Goal: Information Seeking & Learning: Learn about a topic

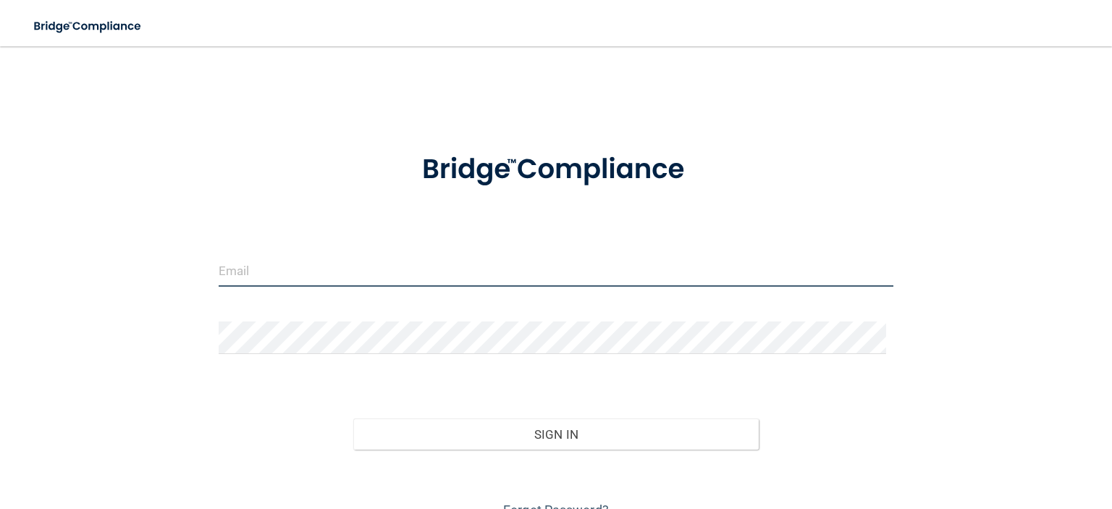
click at [261, 269] on input "email" at bounding box center [556, 270] width 675 height 33
type input "J_Olszewski0409@yahoo.com"
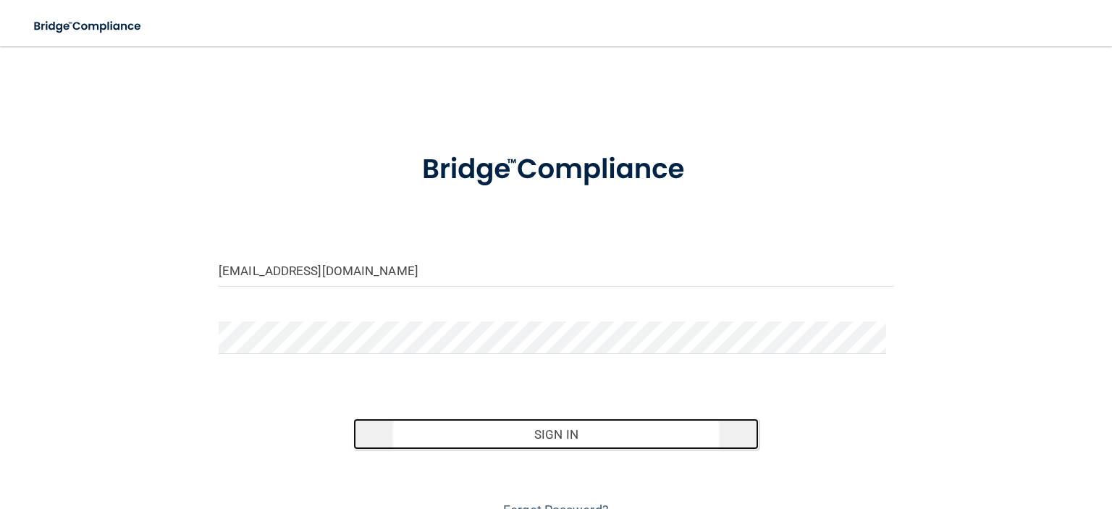
click at [505, 429] on button "Sign In" at bounding box center [555, 434] width 405 height 32
click at [526, 437] on button "Sign In" at bounding box center [555, 434] width 405 height 32
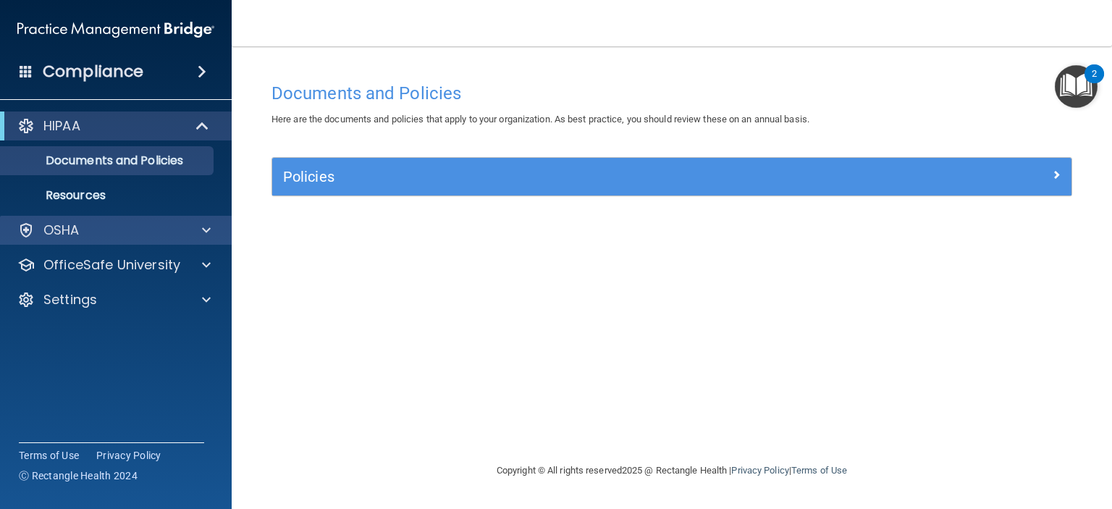
click at [72, 240] on div "OSHA" at bounding box center [116, 230] width 232 height 29
click at [206, 228] on span at bounding box center [206, 230] width 9 height 17
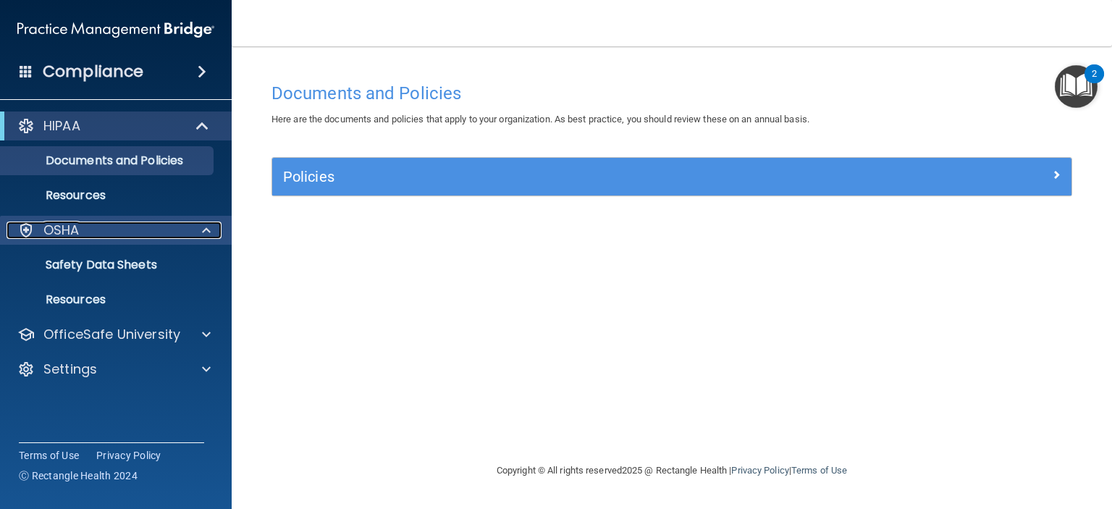
click at [206, 228] on span at bounding box center [206, 230] width 9 height 17
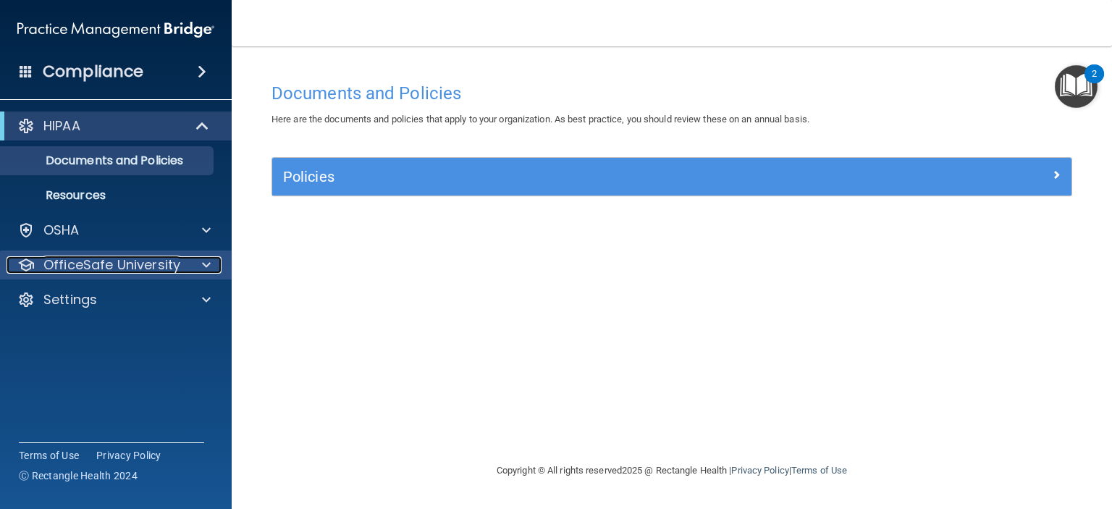
click at [206, 258] on span at bounding box center [206, 264] width 9 height 17
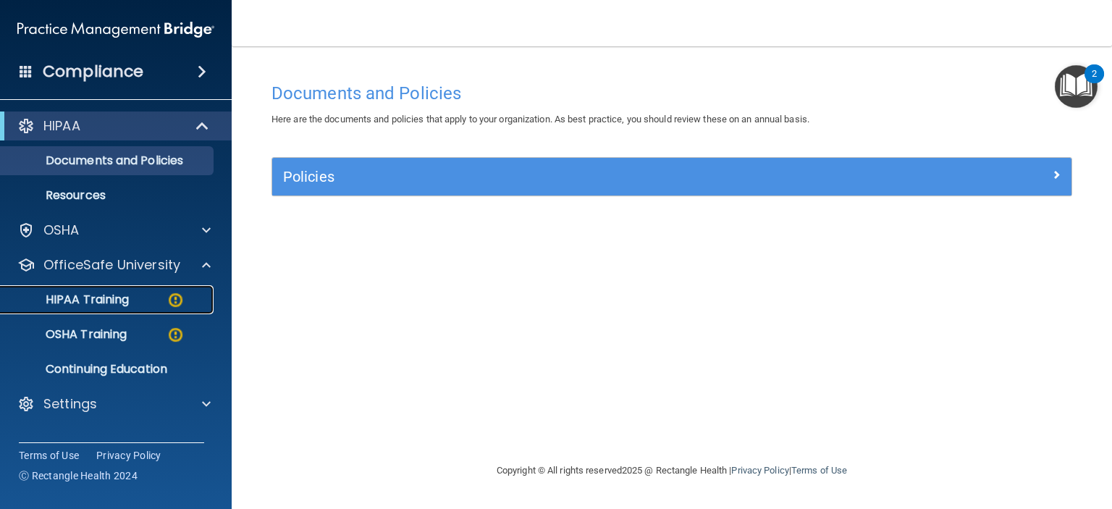
click at [111, 303] on p "HIPAA Training" at bounding box center [68, 299] width 119 height 14
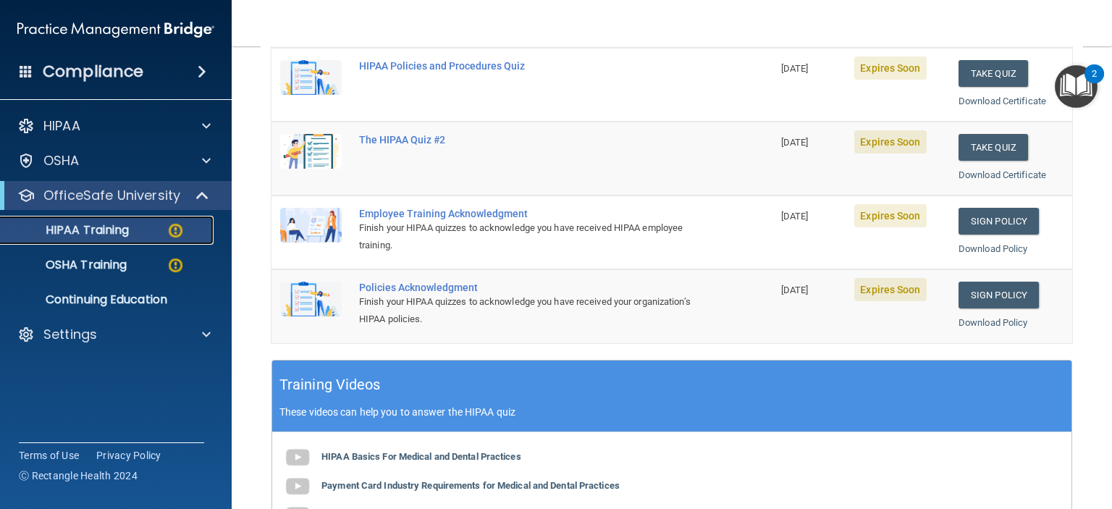
scroll to position [290, 0]
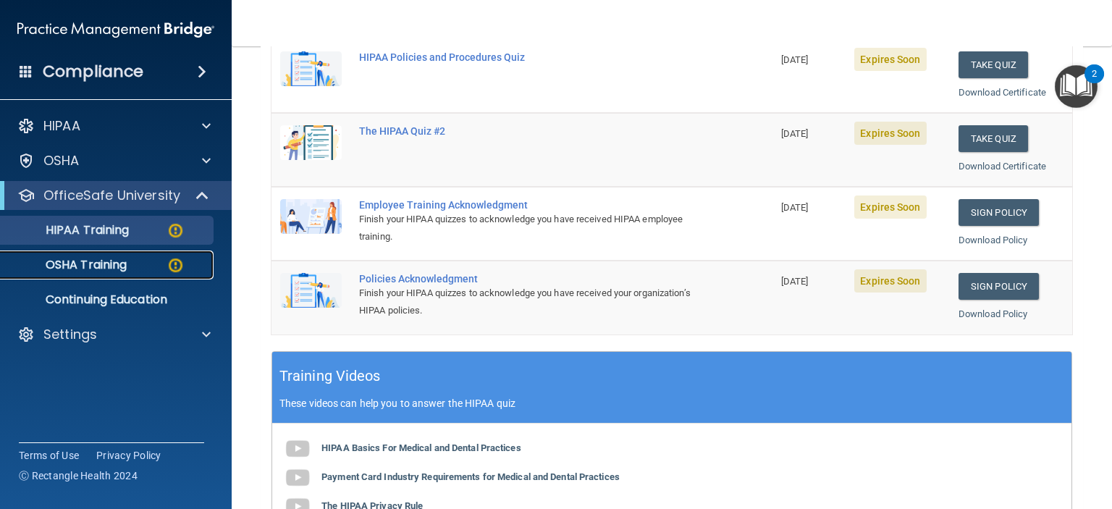
click at [104, 269] on p "OSHA Training" at bounding box center [67, 265] width 117 height 14
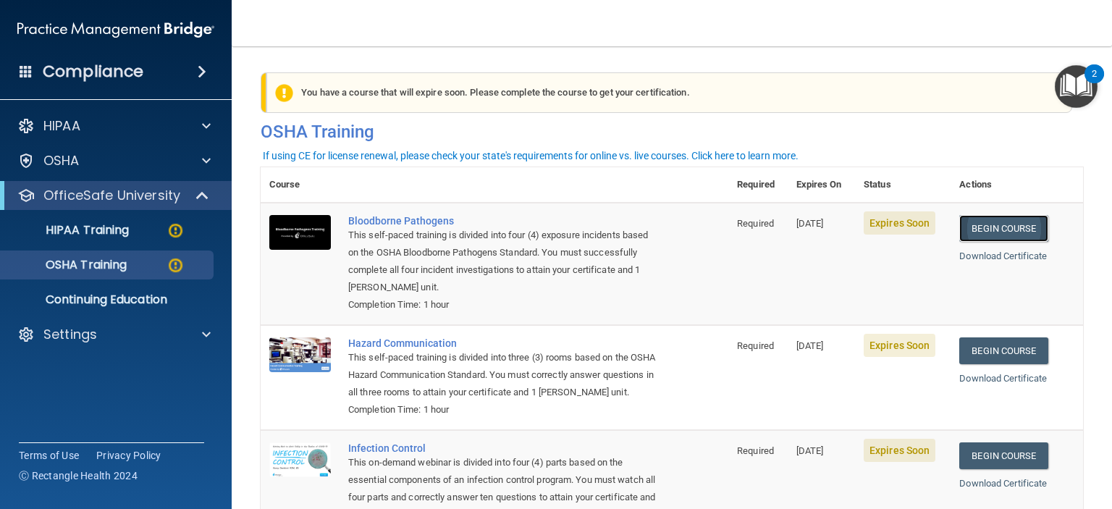
click at [987, 225] on link "Begin Course" at bounding box center [1003, 228] width 88 height 27
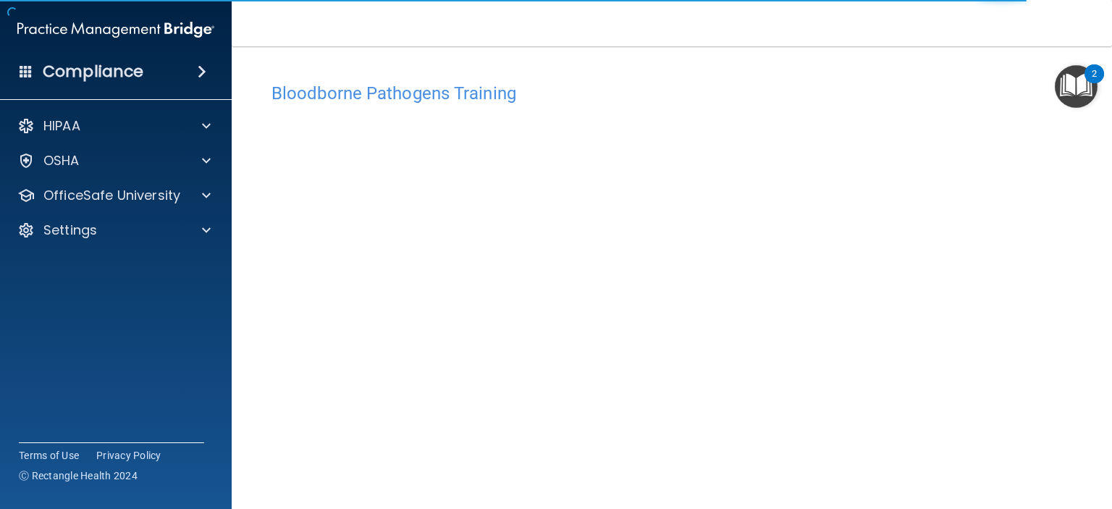
scroll to position [14, 0]
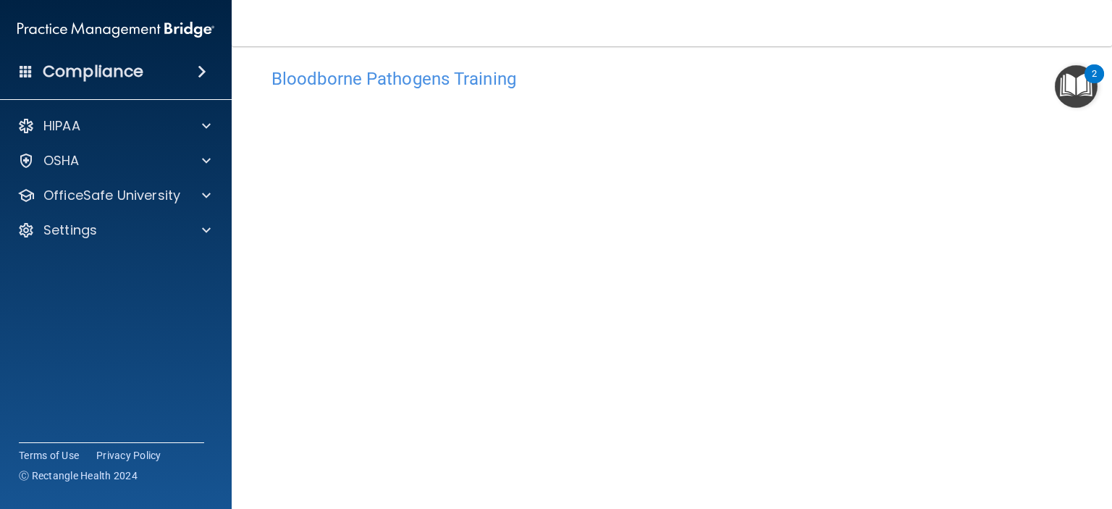
drag, startPoint x: 668, startPoint y: 62, endPoint x: 710, endPoint y: 66, distance: 42.1
click at [668, 62] on div "Bloodborne Pathogens Training" at bounding box center [672, 78] width 822 height 35
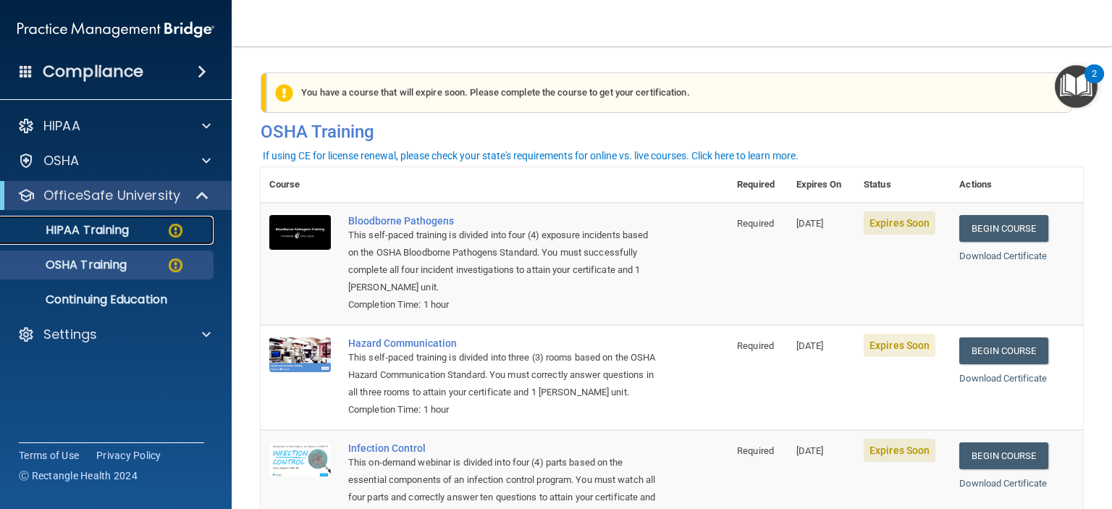
click at [125, 237] on p "HIPAA Training" at bounding box center [68, 230] width 119 height 14
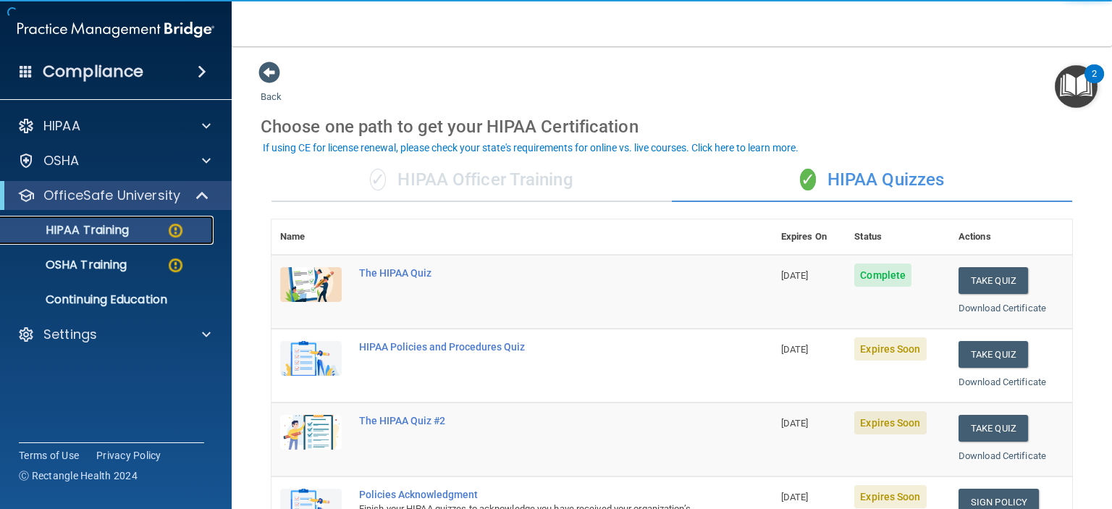
scroll to position [72, 0]
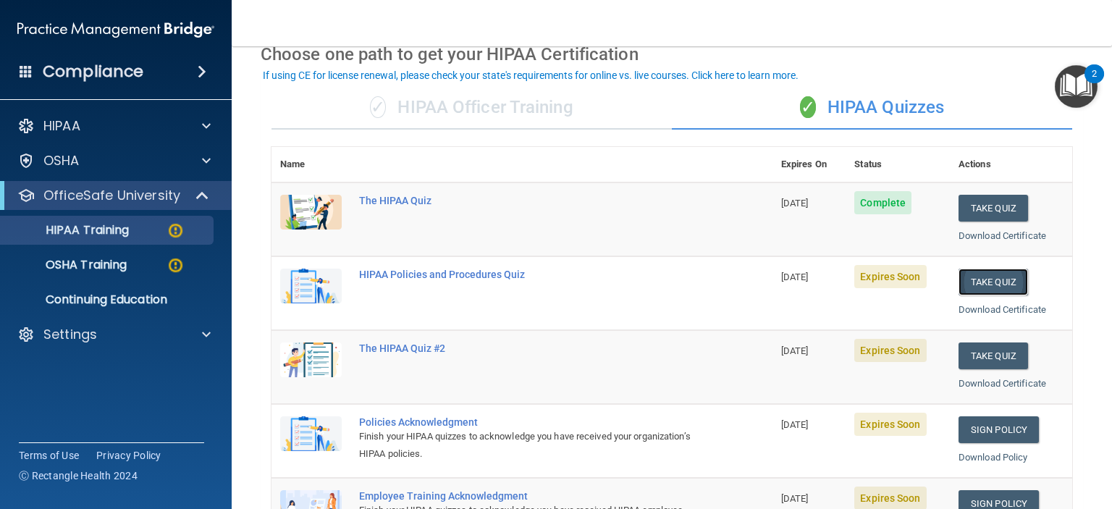
click at [976, 281] on button "Take Quiz" at bounding box center [993, 282] width 69 height 27
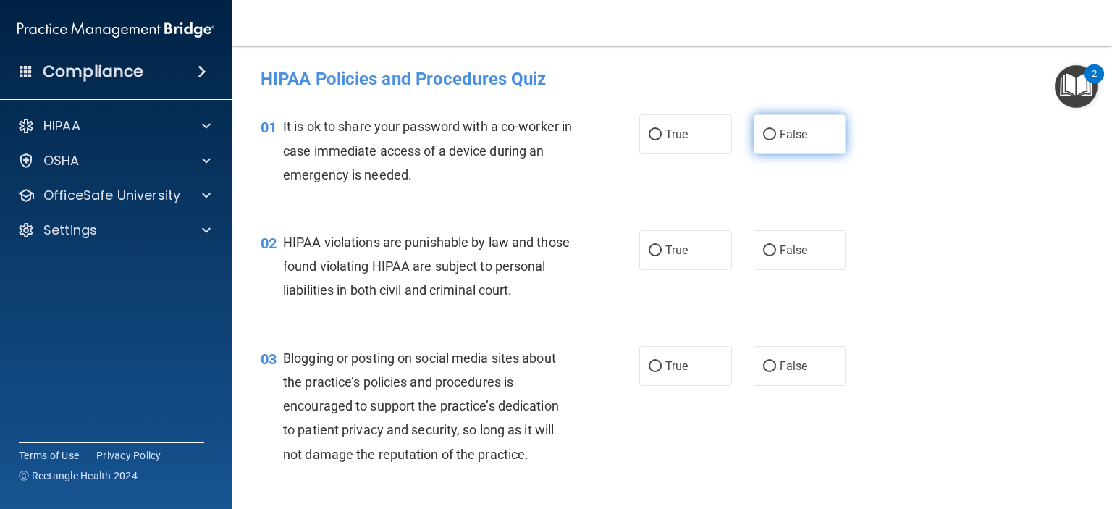
click at [767, 137] on input "False" at bounding box center [769, 135] width 13 height 11
radio input "true"
click at [674, 251] on span "True" at bounding box center [676, 250] width 22 height 14
click at [662, 251] on input "True" at bounding box center [655, 250] width 13 height 11
radio input "true"
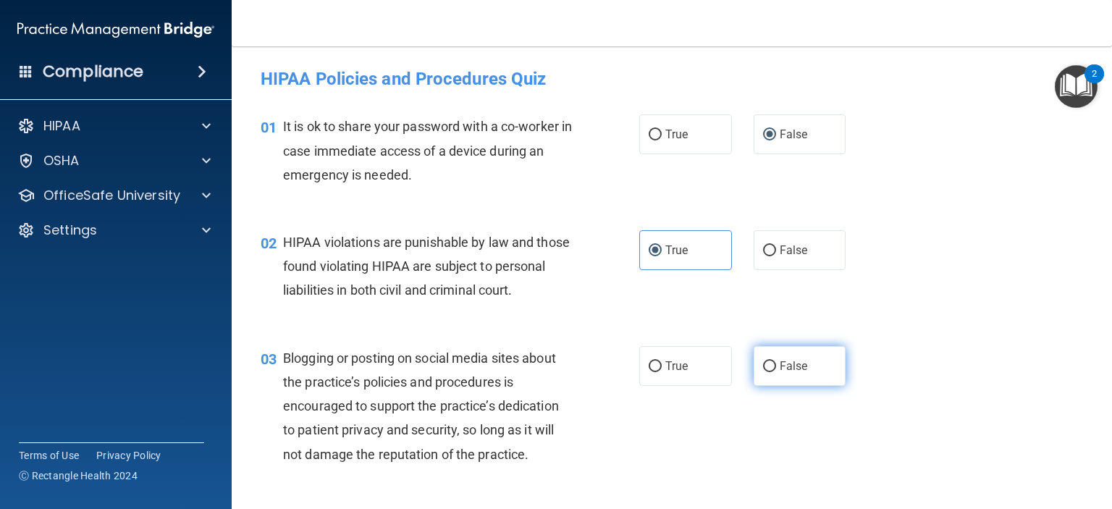
click at [785, 373] on span "False" at bounding box center [794, 366] width 28 height 14
click at [776, 372] on input "False" at bounding box center [769, 366] width 13 height 11
radio input "true"
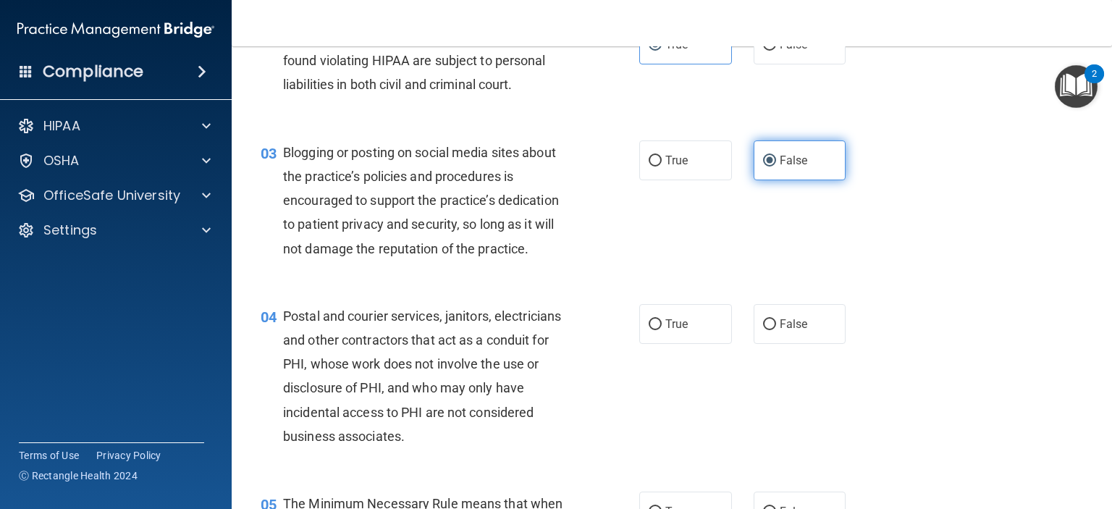
scroll to position [217, 0]
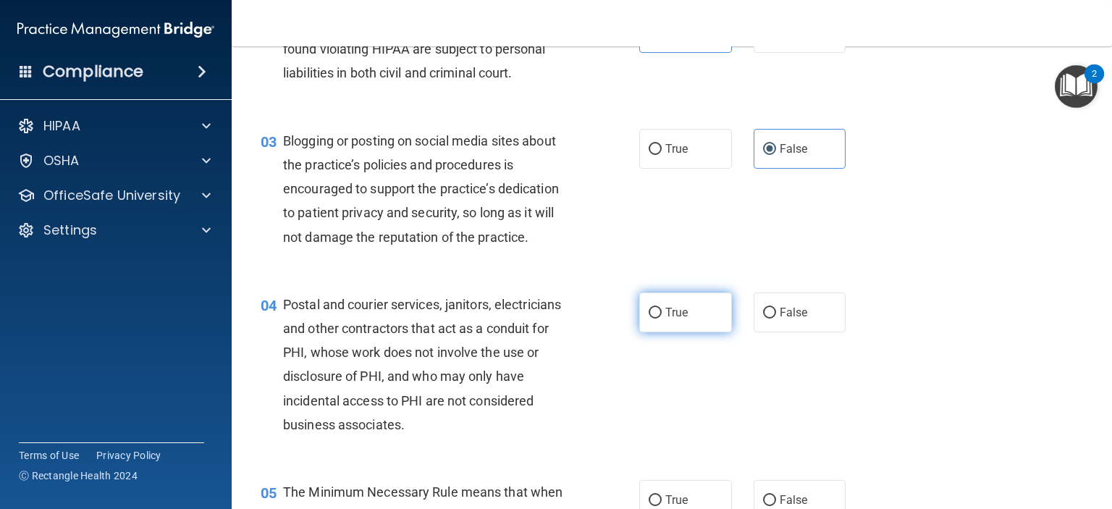
click at [675, 319] on span "True" at bounding box center [676, 313] width 22 height 14
click at [662, 319] on input "True" at bounding box center [655, 313] width 13 height 11
radio input "true"
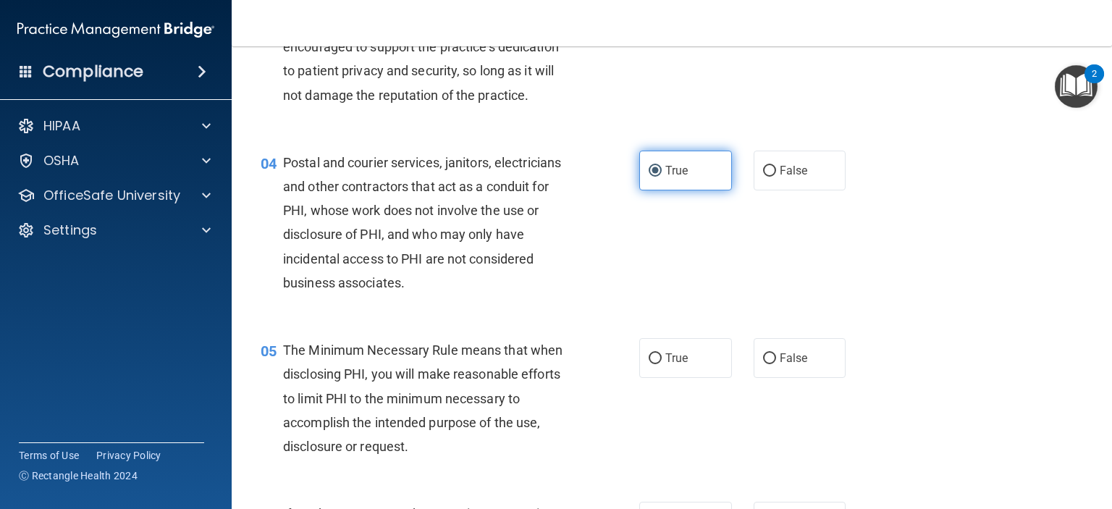
scroll to position [434, 0]
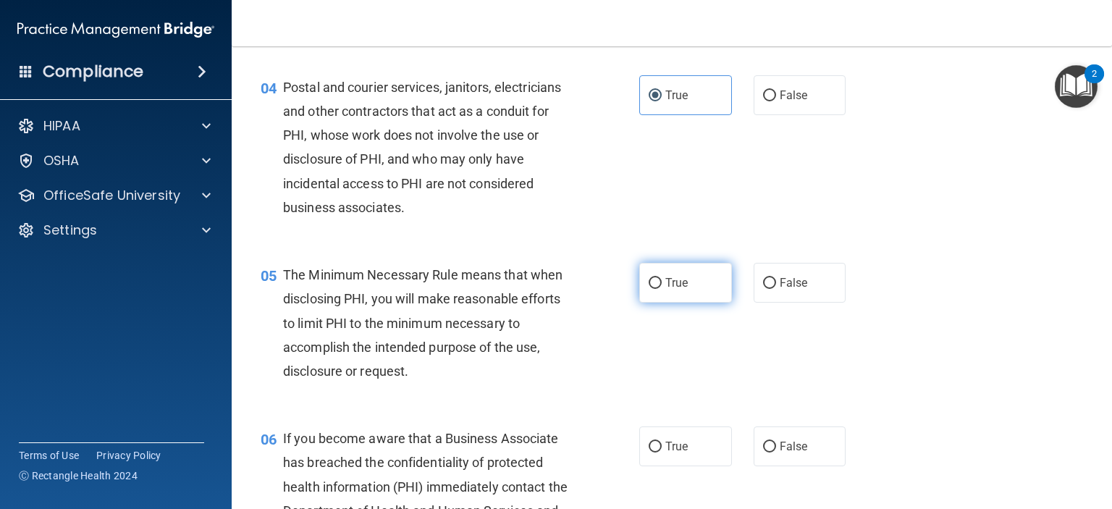
click at [676, 290] on span "True" at bounding box center [676, 283] width 22 height 14
click at [662, 289] on input "True" at bounding box center [655, 283] width 13 height 11
radio input "true"
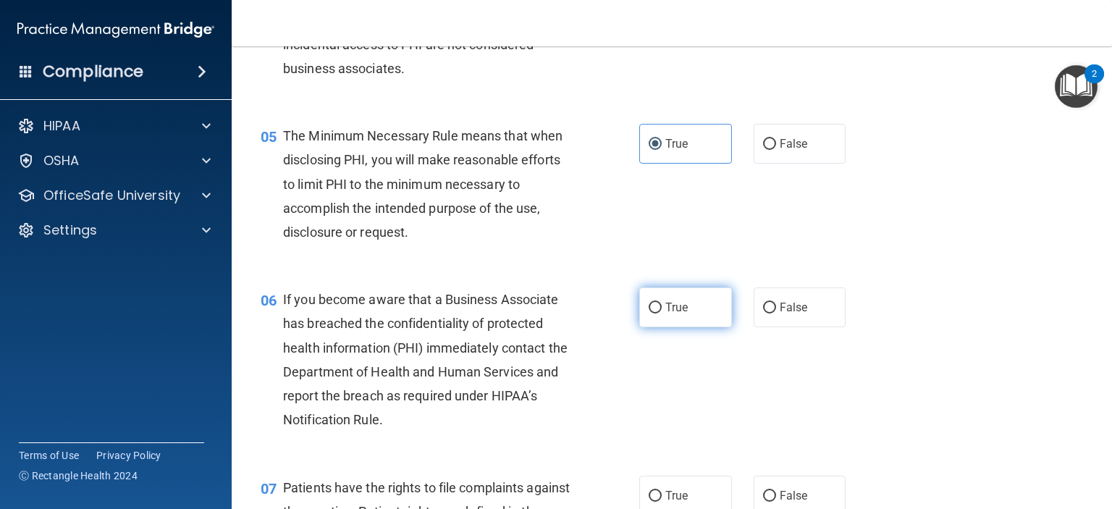
scroll to position [579, 0]
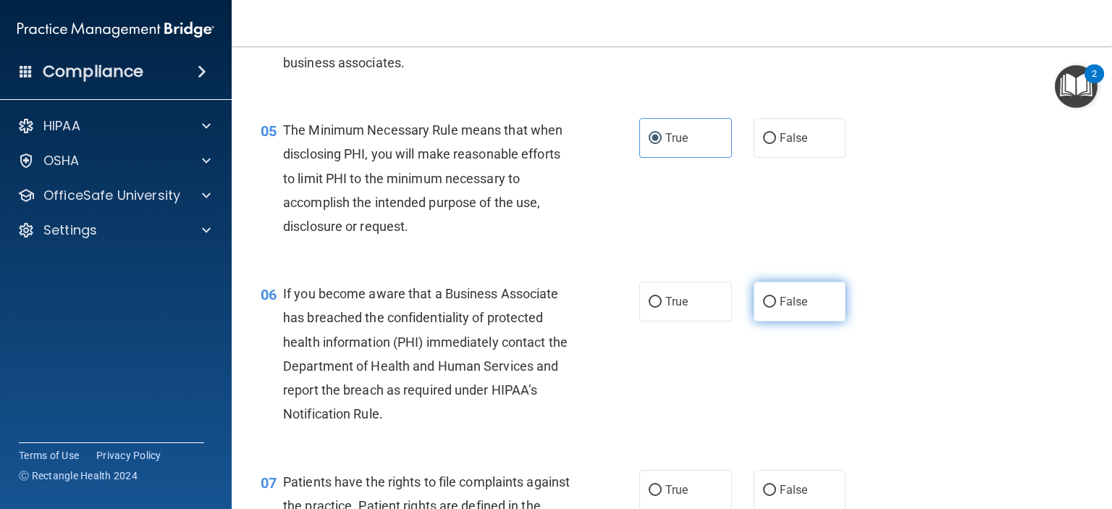
click at [780, 308] on span "False" at bounding box center [794, 302] width 28 height 14
click at [776, 308] on input "False" at bounding box center [769, 302] width 13 height 11
radio input "true"
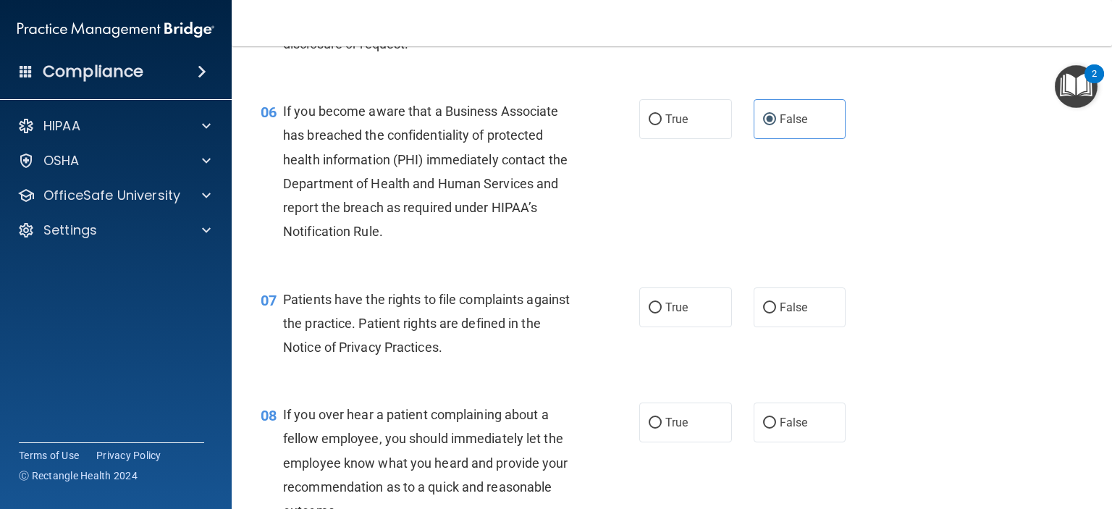
scroll to position [796, 0]
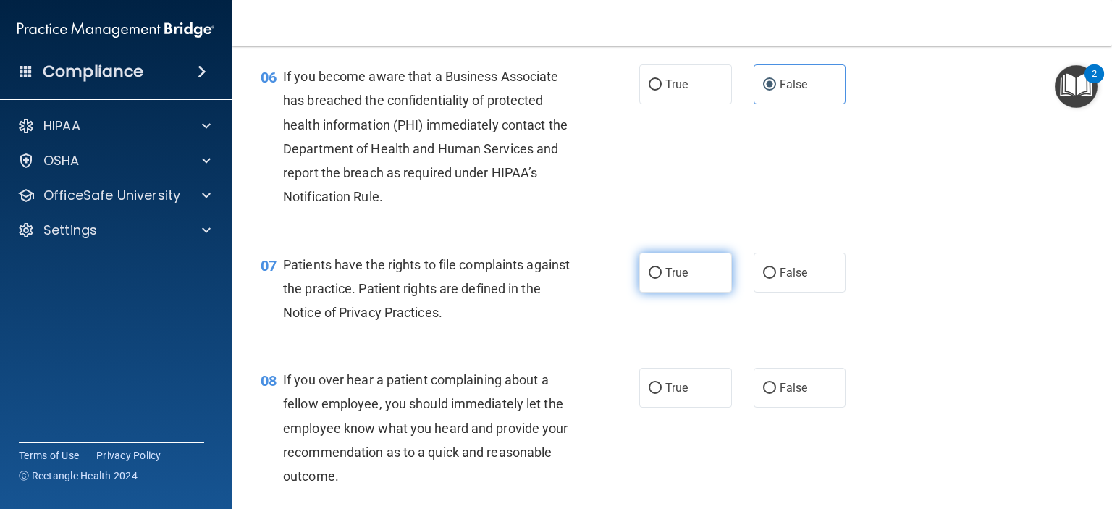
click at [667, 279] on span "True" at bounding box center [676, 273] width 22 height 14
click at [662, 279] on input "True" at bounding box center [655, 273] width 13 height 11
radio input "true"
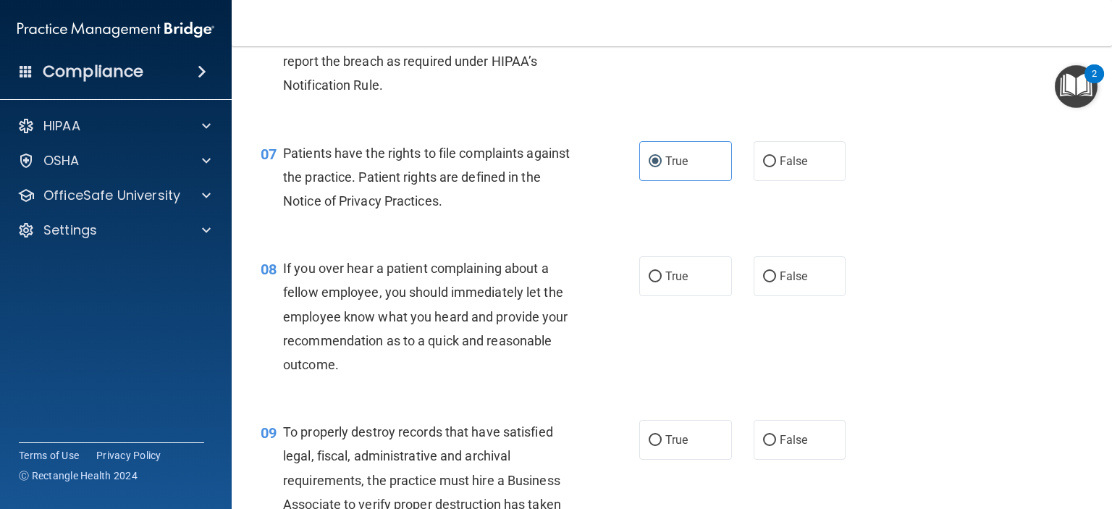
scroll to position [941, 0]
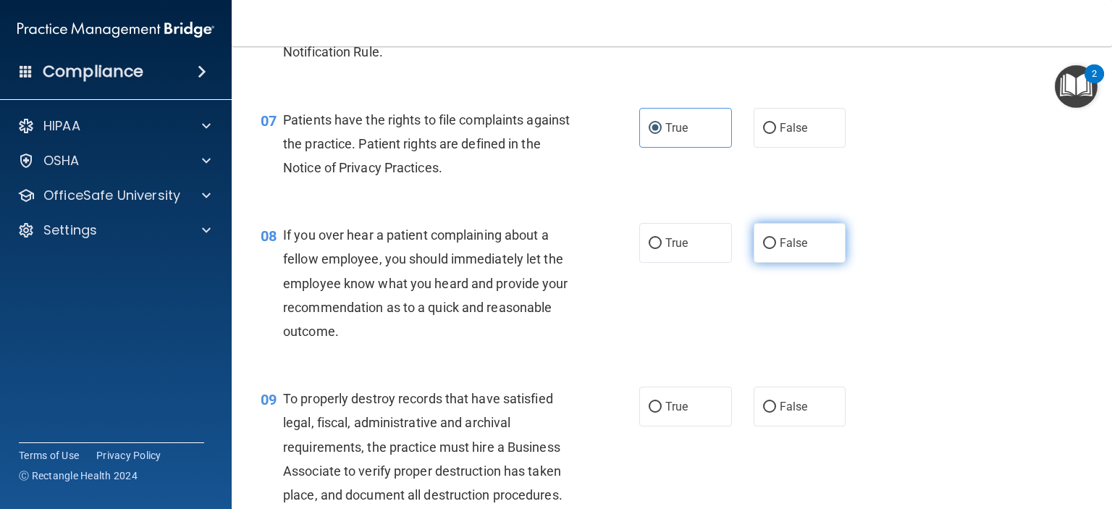
click at [778, 263] on label "False" at bounding box center [800, 243] width 93 height 40
click at [776, 249] on input "False" at bounding box center [769, 243] width 13 height 11
radio input "true"
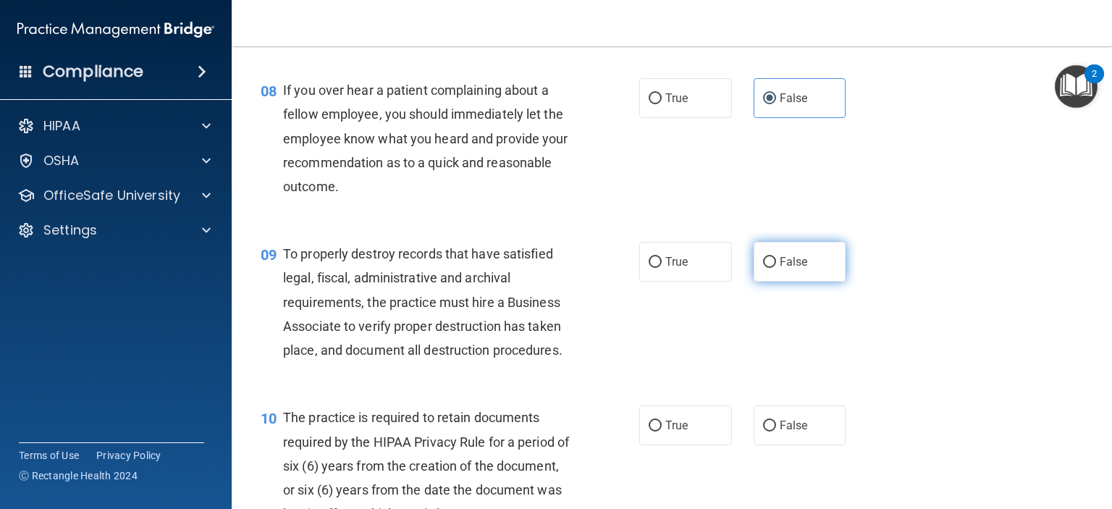
click at [781, 269] on span "False" at bounding box center [794, 262] width 28 height 14
click at [776, 268] on input "False" at bounding box center [769, 262] width 13 height 11
radio input "true"
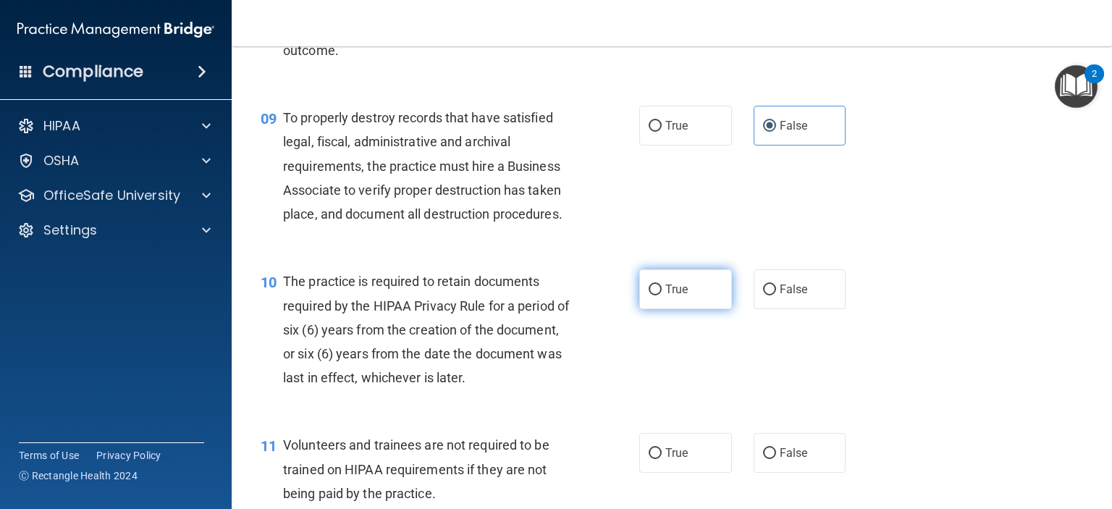
scroll to position [1231, 0]
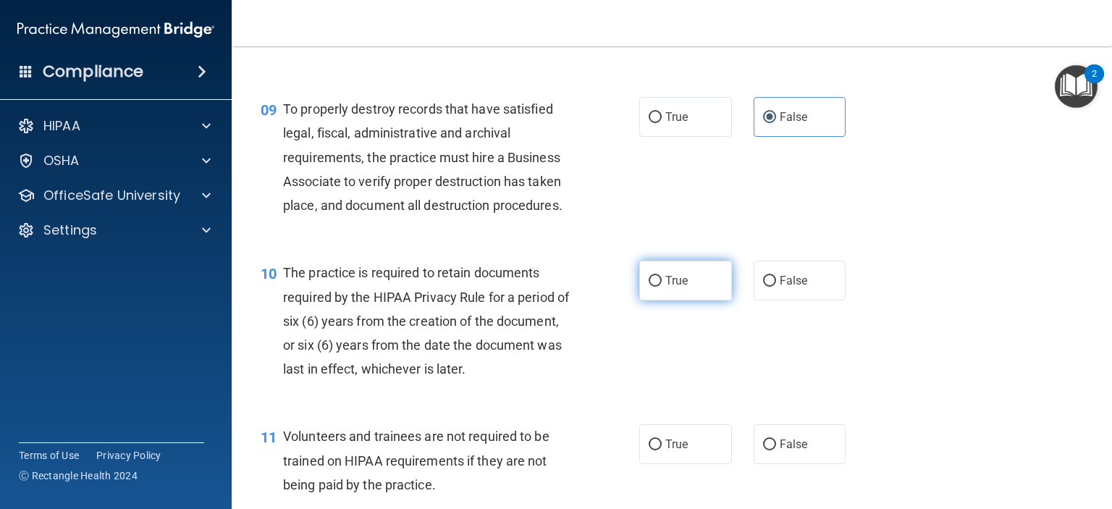
click at [649, 295] on label "True" at bounding box center [685, 281] width 93 height 40
click at [649, 287] on input "True" at bounding box center [655, 281] width 13 height 11
radio input "true"
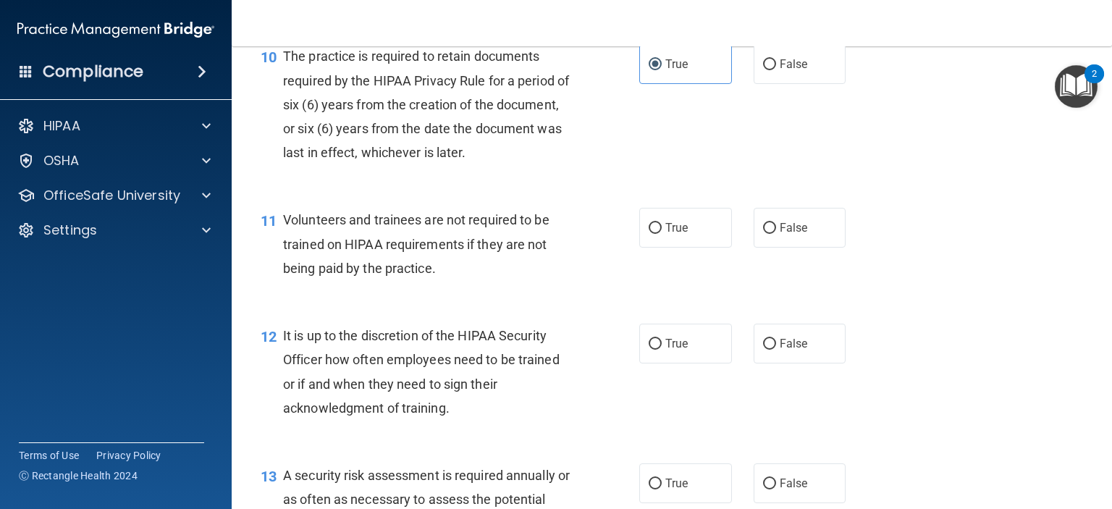
scroll to position [1448, 0]
click at [780, 234] on span "False" at bounding box center [794, 227] width 28 height 14
click at [776, 233] on input "False" at bounding box center [769, 227] width 13 height 11
radio input "true"
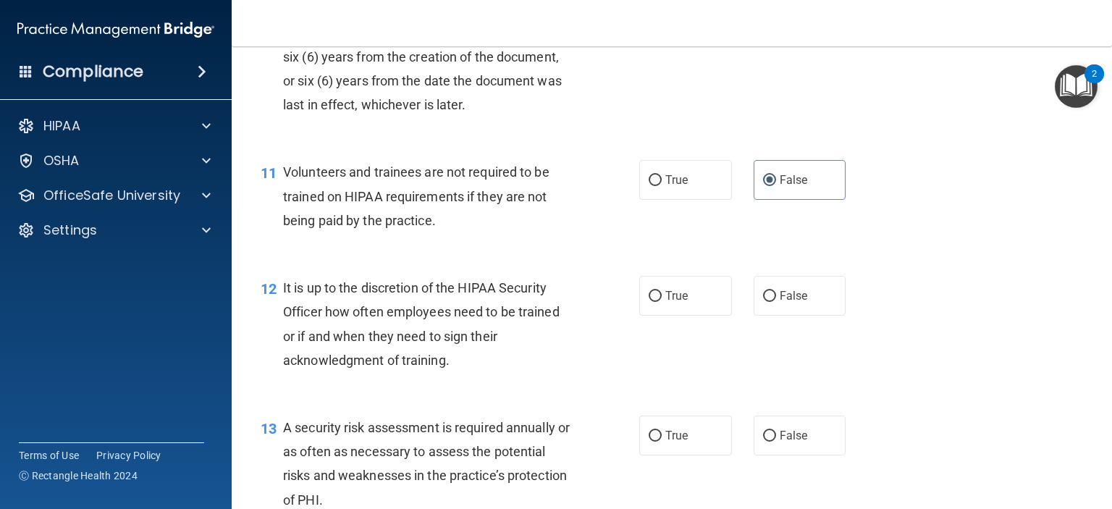
scroll to position [1593, 0]
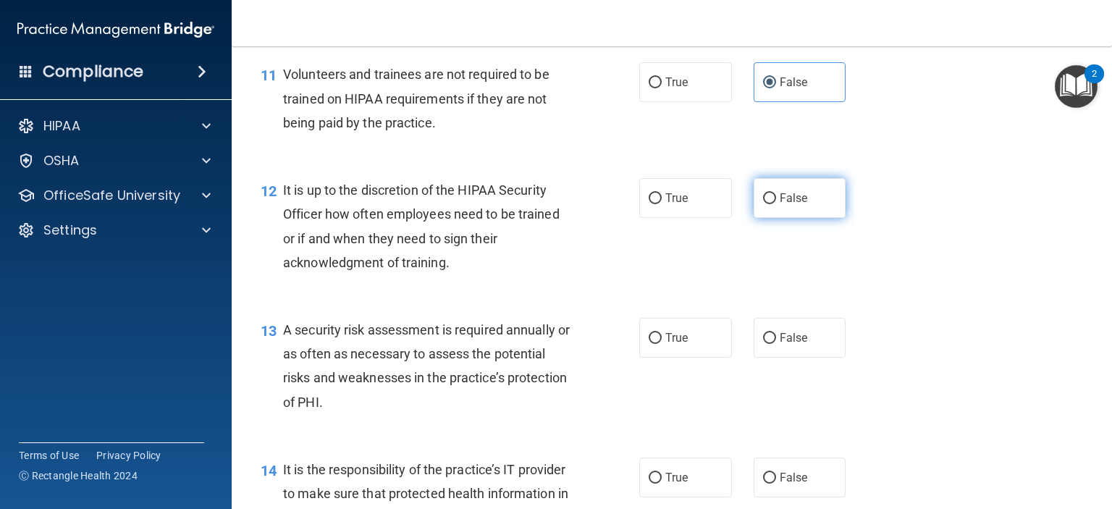
click at [780, 205] on span "False" at bounding box center [794, 198] width 28 height 14
click at [775, 204] on input "False" at bounding box center [769, 198] width 13 height 11
radio input "true"
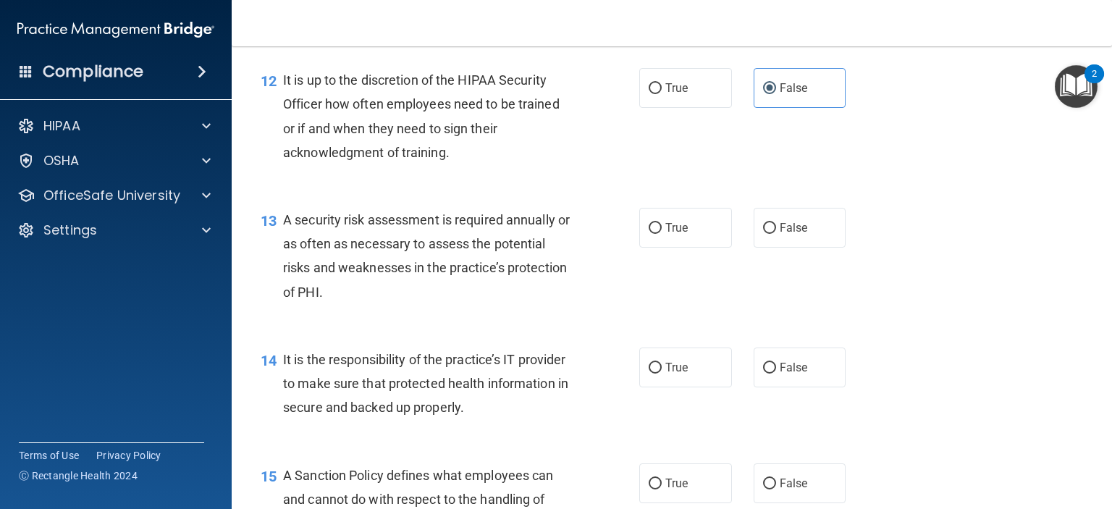
scroll to position [1737, 0]
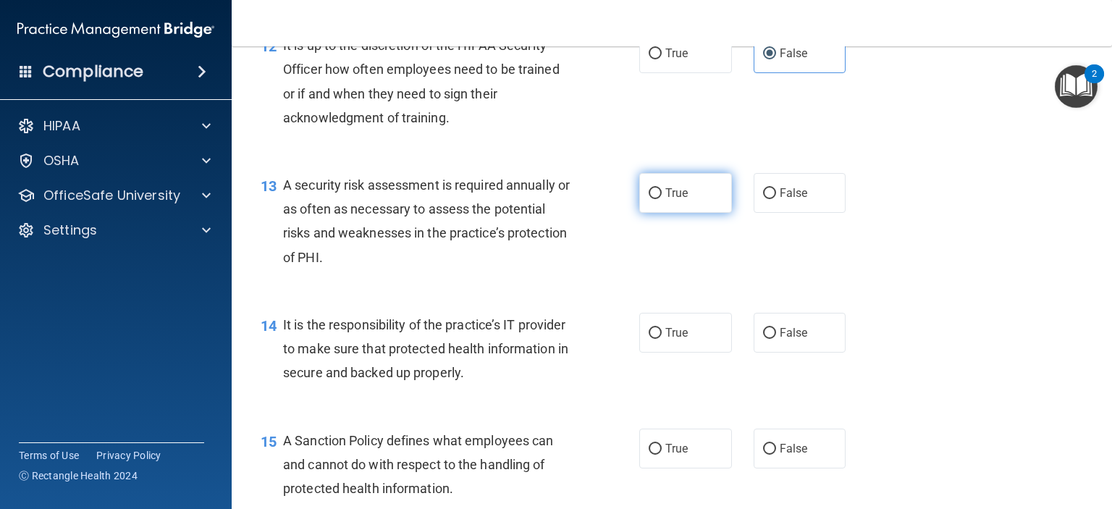
click at [686, 213] on label "True" at bounding box center [685, 193] width 93 height 40
click at [662, 199] on input "True" at bounding box center [655, 193] width 13 height 11
radio input "true"
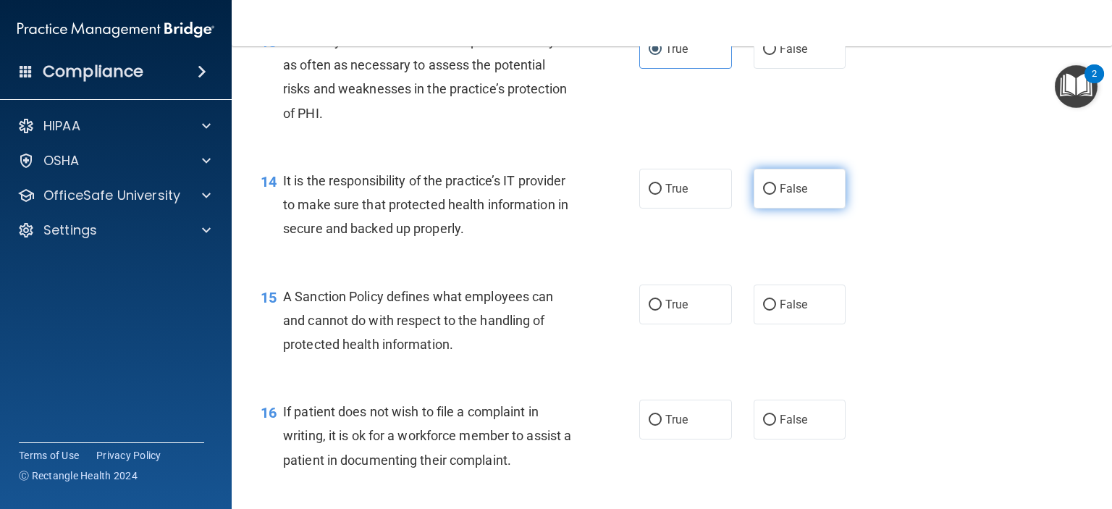
scroll to position [1882, 0]
click at [820, 207] on label "False" at bounding box center [800, 188] width 93 height 40
click at [776, 194] on input "False" at bounding box center [769, 188] width 13 height 11
radio input "true"
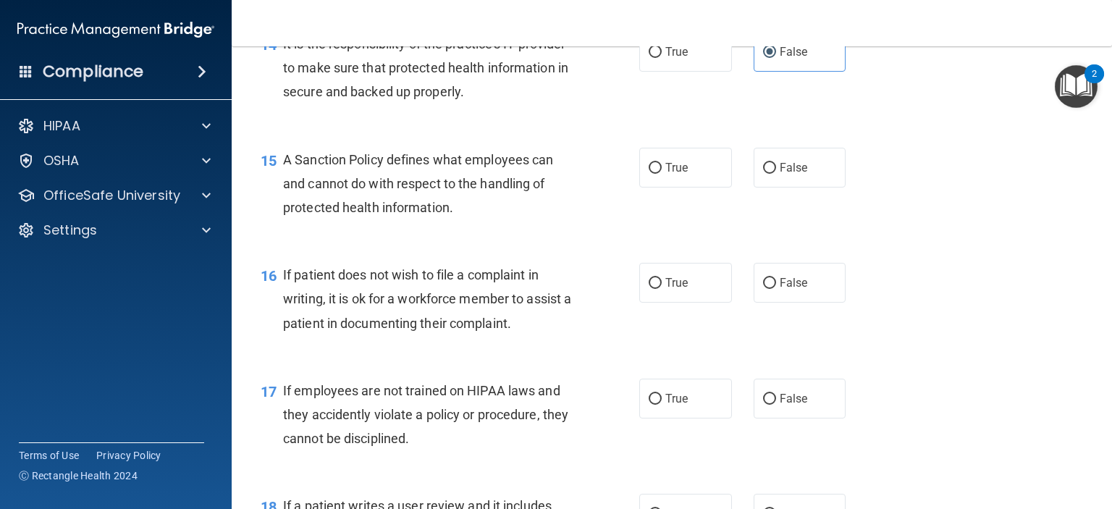
scroll to position [2027, 0]
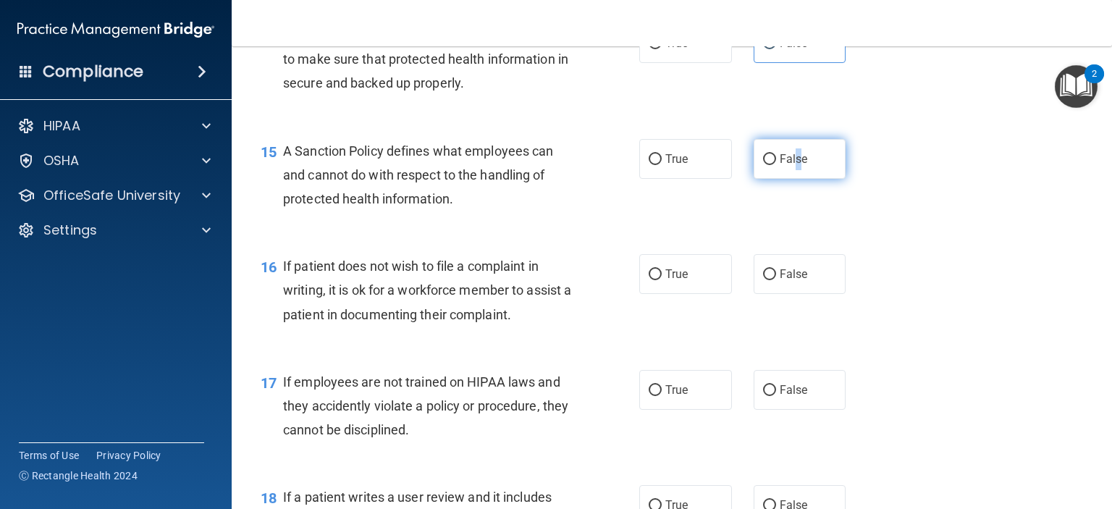
click at [791, 179] on label "False" at bounding box center [800, 159] width 93 height 40
click at [763, 165] on input "False" at bounding box center [769, 159] width 13 height 11
radio input "true"
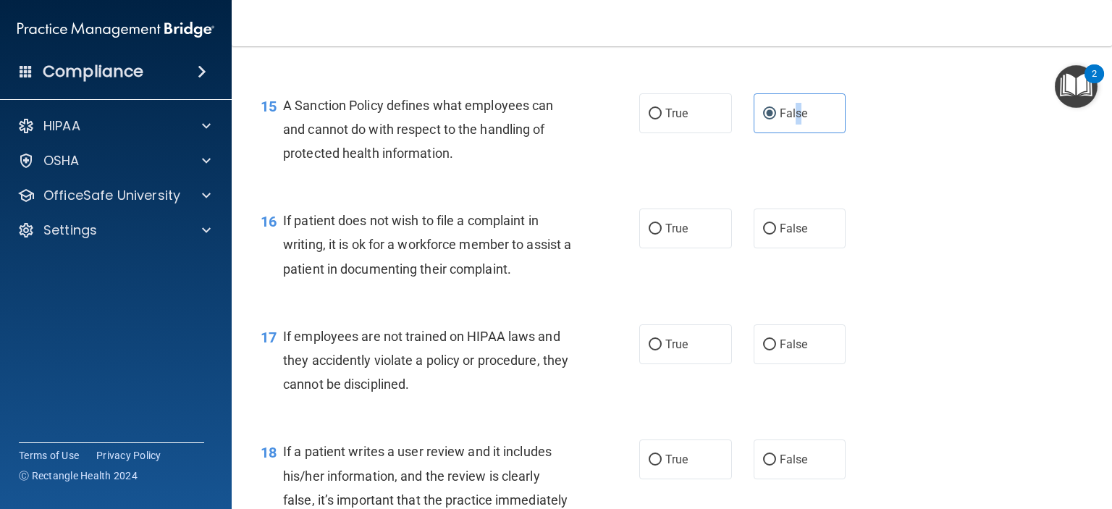
scroll to position [2099, 0]
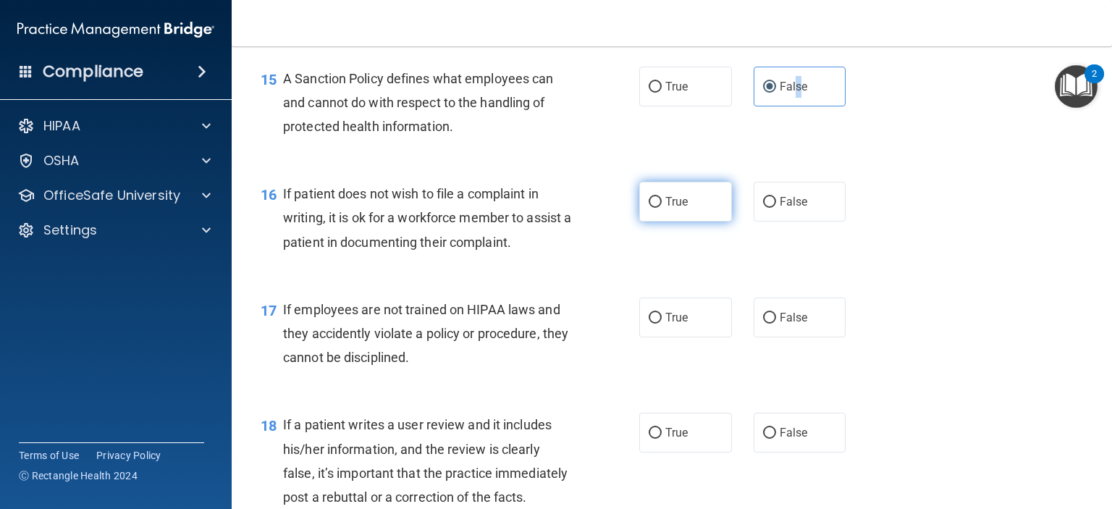
click at [649, 208] on input "True" at bounding box center [655, 202] width 13 height 11
radio input "true"
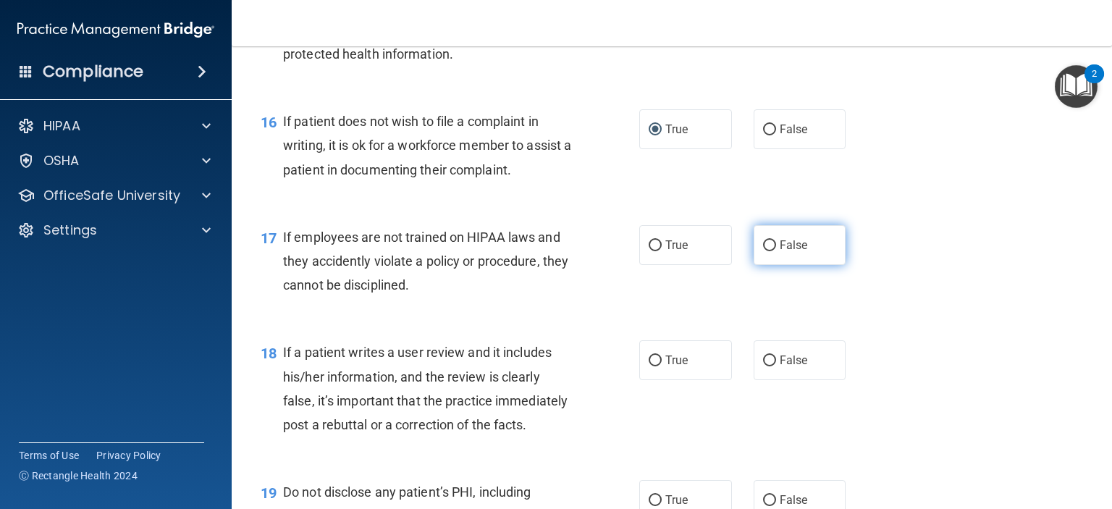
click at [764, 251] on input "False" at bounding box center [769, 245] width 13 height 11
radio input "true"
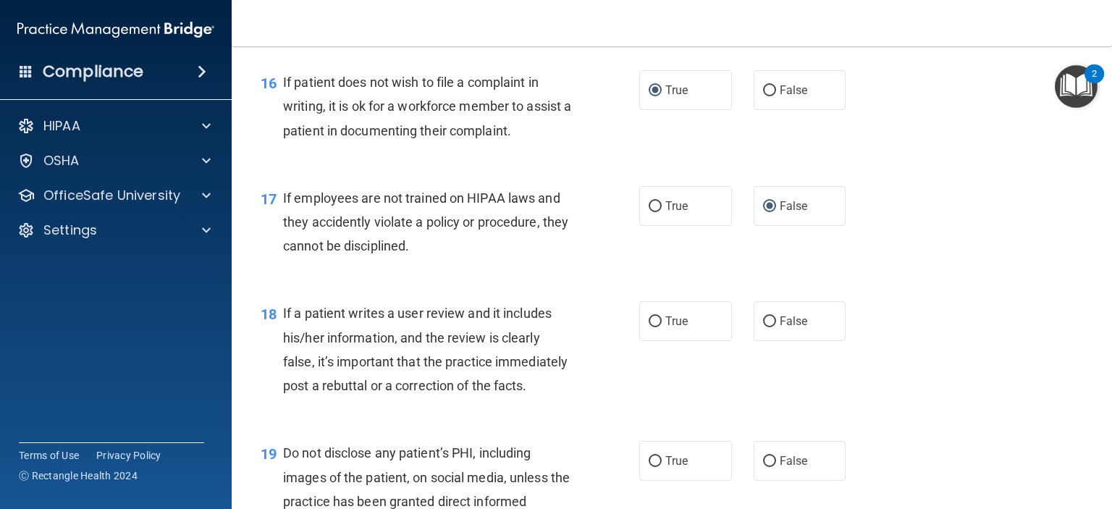
scroll to position [2317, 0]
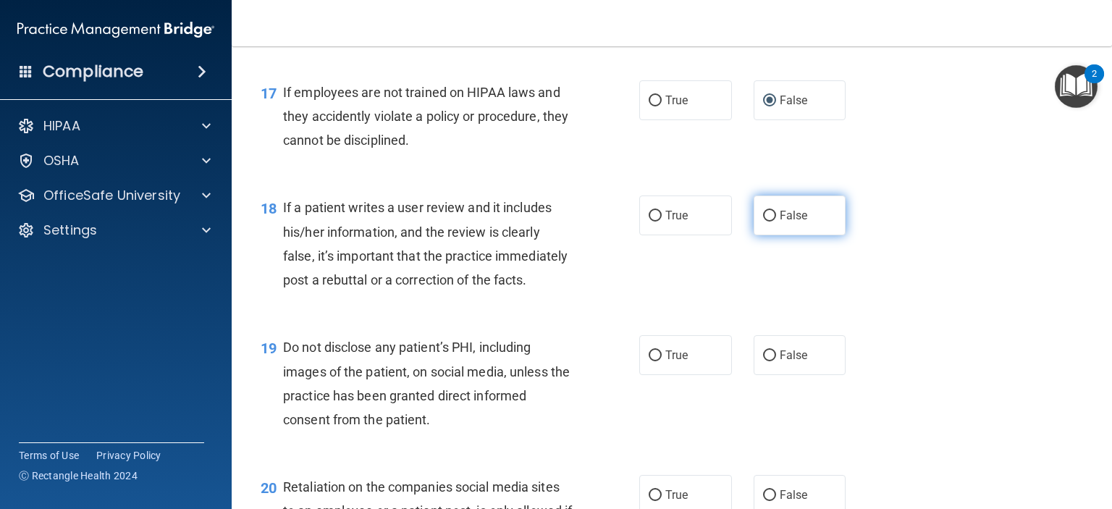
click at [764, 222] on input "False" at bounding box center [769, 216] width 13 height 11
radio input "true"
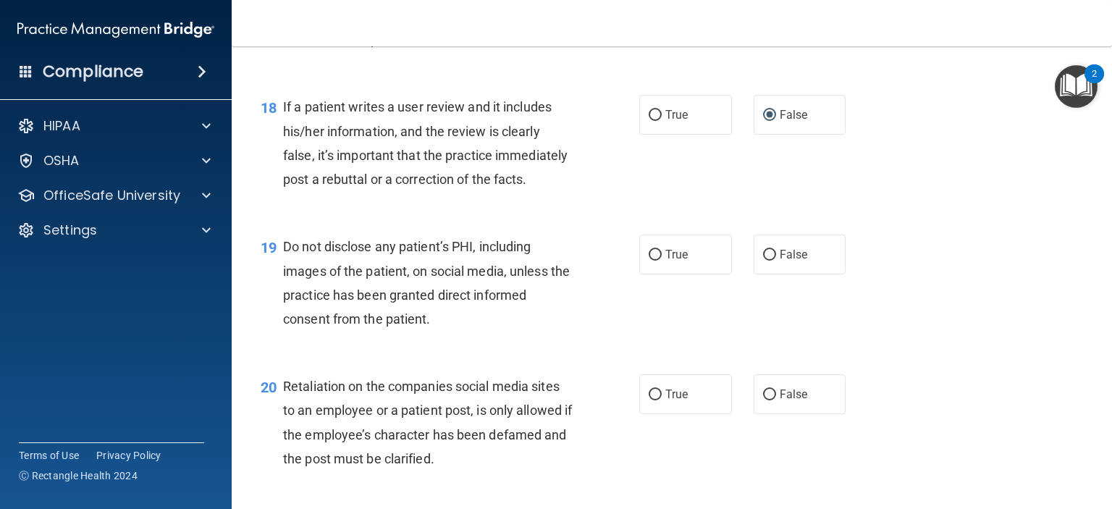
scroll to position [2461, 0]
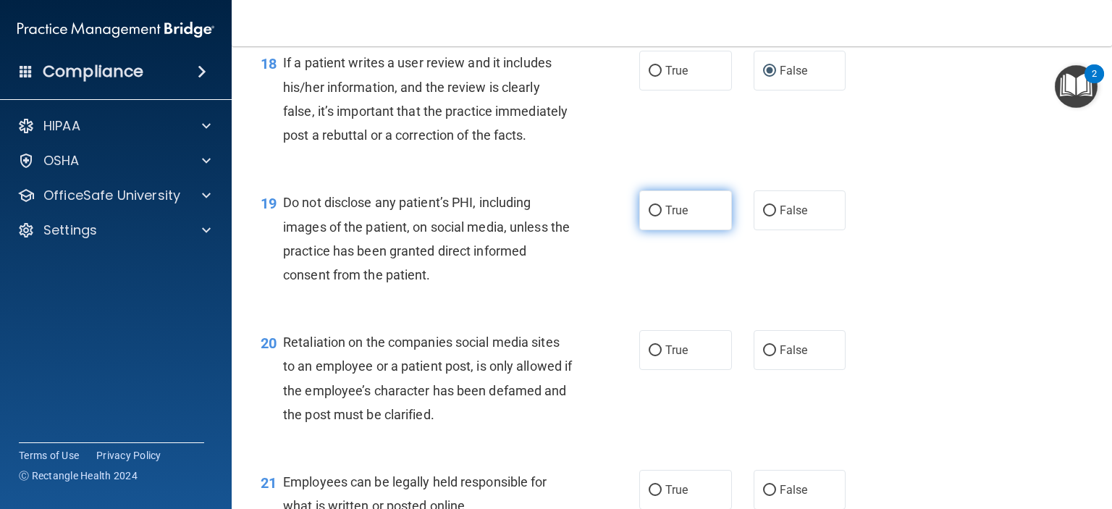
click at [649, 216] on input "True" at bounding box center [655, 211] width 13 height 11
radio input "true"
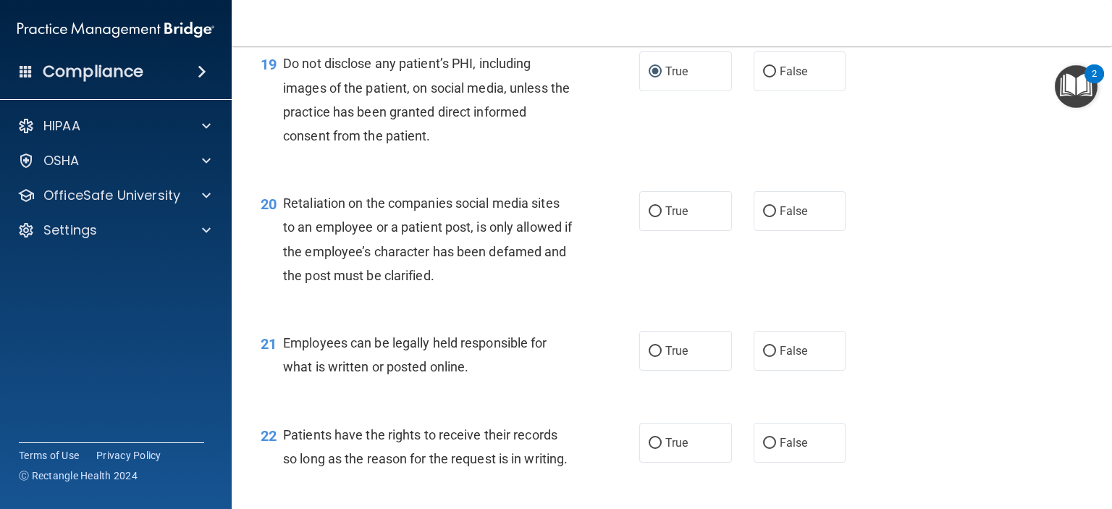
scroll to position [2606, 0]
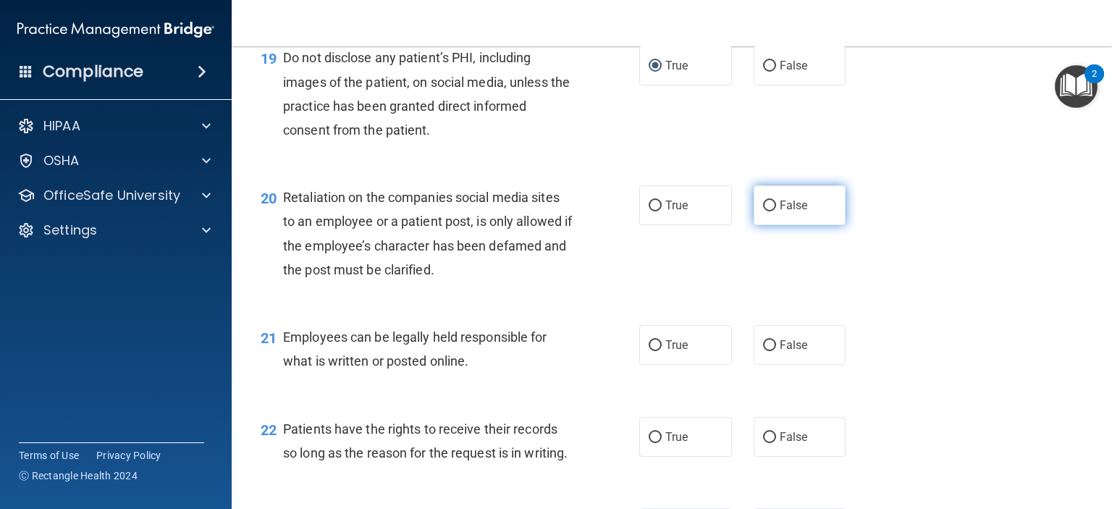
click at [766, 211] on input "False" at bounding box center [769, 206] width 13 height 11
radio input "true"
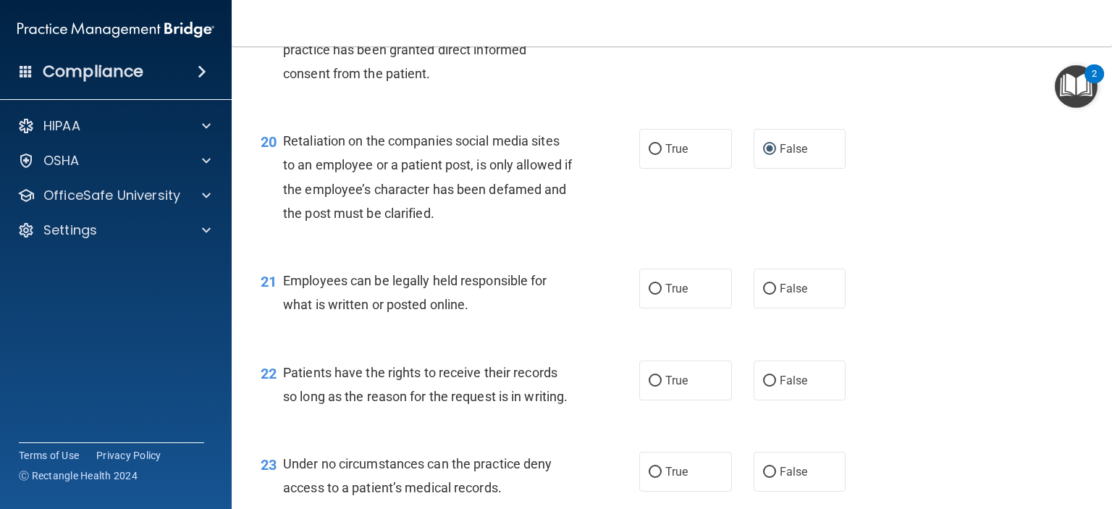
scroll to position [2751, 0]
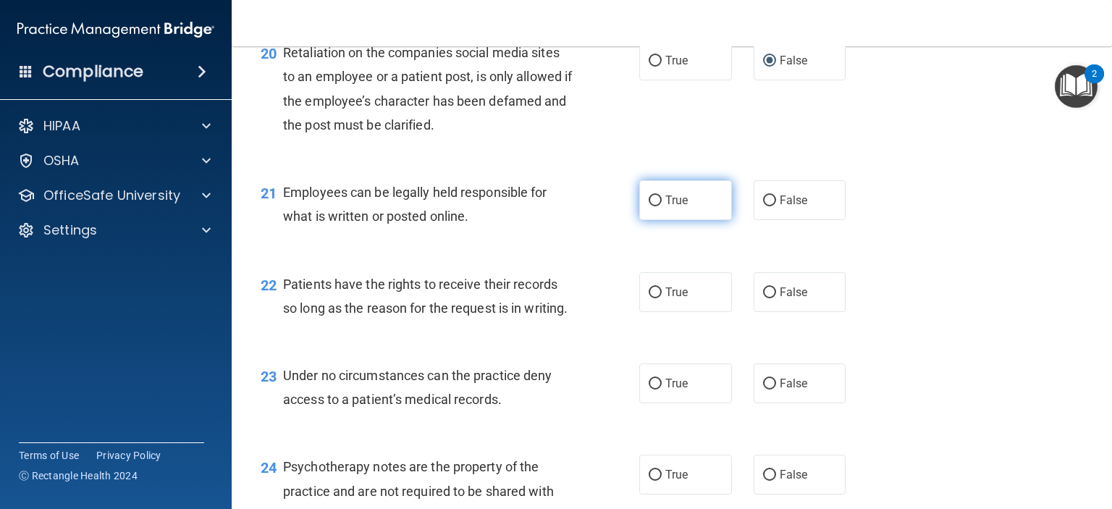
click at [666, 207] on span "True" at bounding box center [676, 200] width 22 height 14
click at [662, 206] on input "True" at bounding box center [655, 200] width 13 height 11
radio input "true"
click at [773, 312] on label "False" at bounding box center [800, 292] width 93 height 40
click at [773, 298] on input "False" at bounding box center [769, 292] width 13 height 11
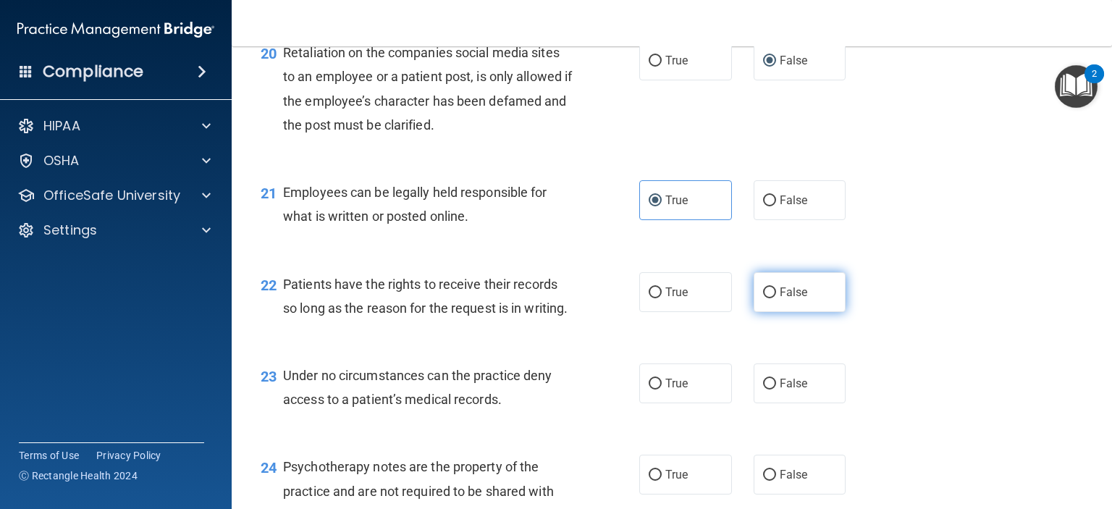
radio input "true"
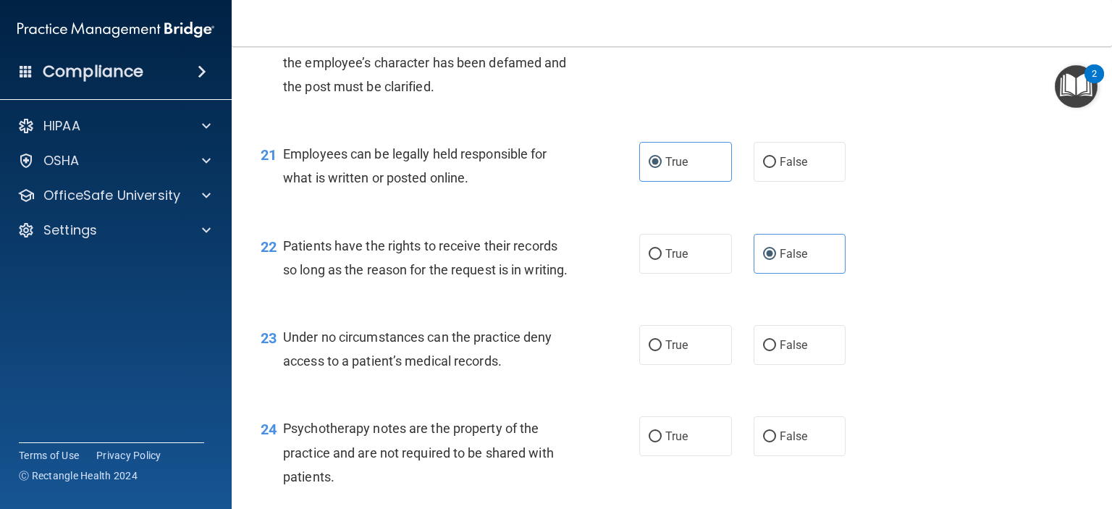
scroll to position [2896, 0]
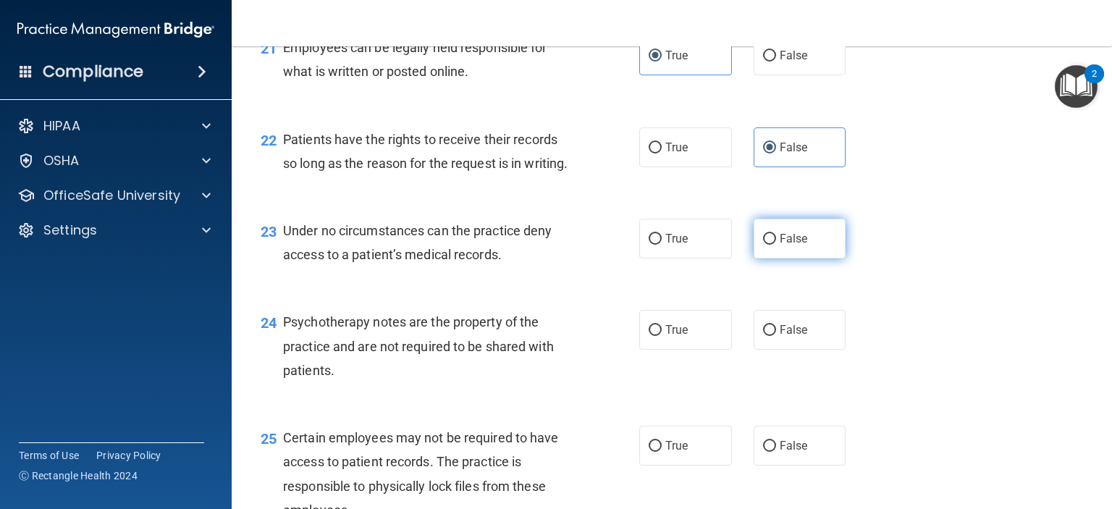
click at [764, 245] on input "False" at bounding box center [769, 239] width 13 height 11
radio input "true"
click at [652, 336] on input "True" at bounding box center [655, 330] width 13 height 11
radio input "true"
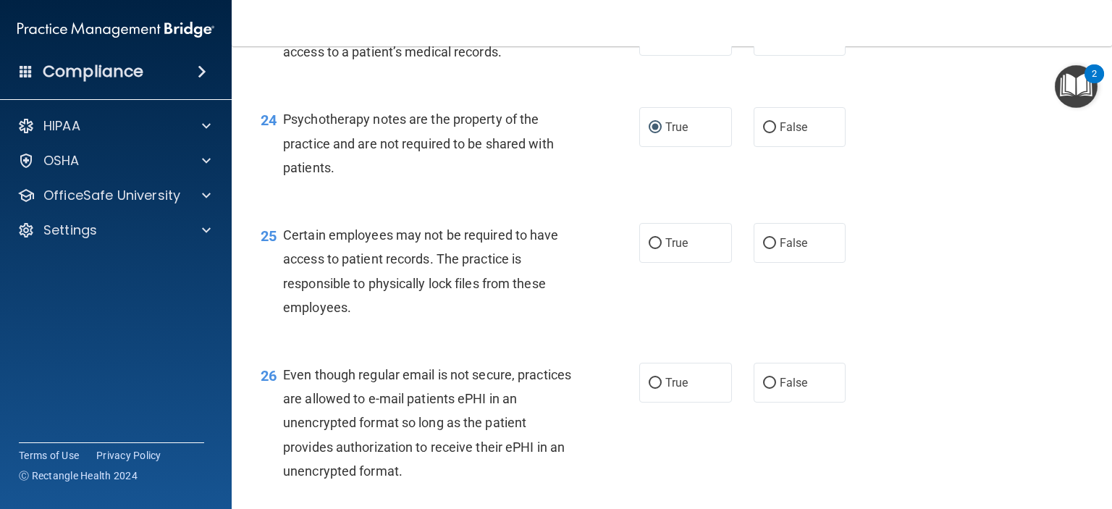
scroll to position [3185, 0]
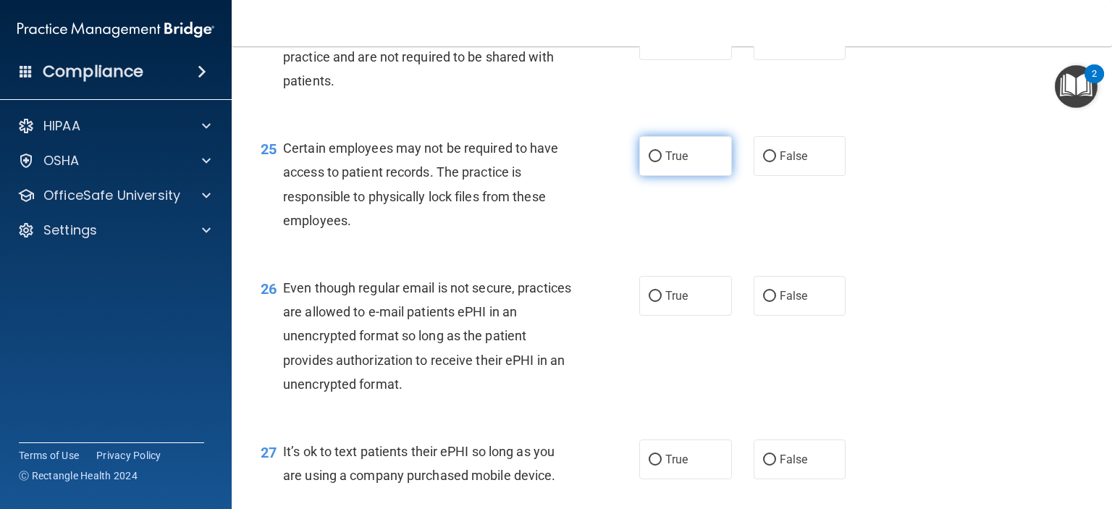
click at [704, 176] on label "True" at bounding box center [685, 156] width 93 height 40
click at [662, 162] on input "True" at bounding box center [655, 156] width 13 height 11
radio input "true"
click at [686, 316] on label "True" at bounding box center [685, 296] width 93 height 40
click at [662, 302] on input "True" at bounding box center [655, 296] width 13 height 11
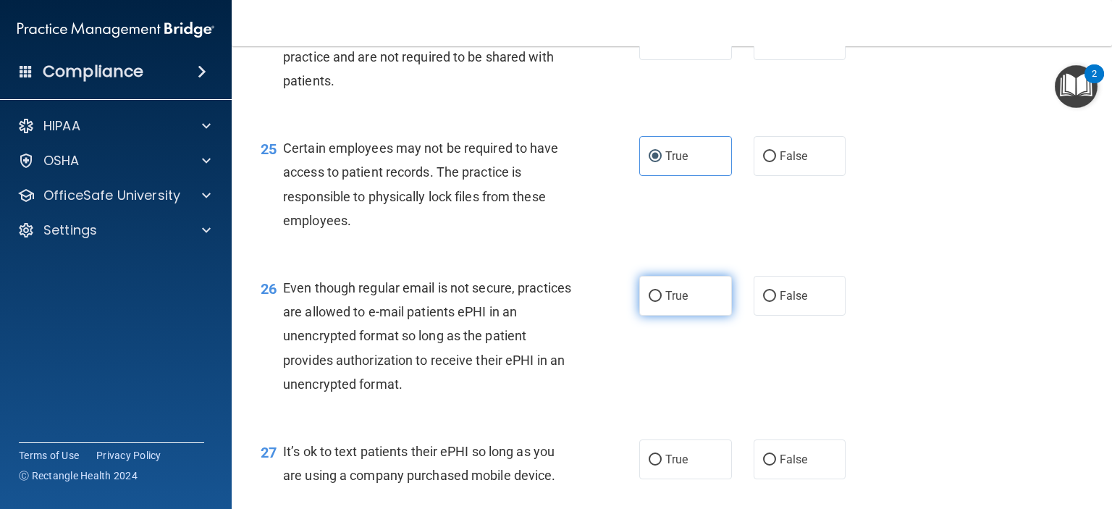
radio input "true"
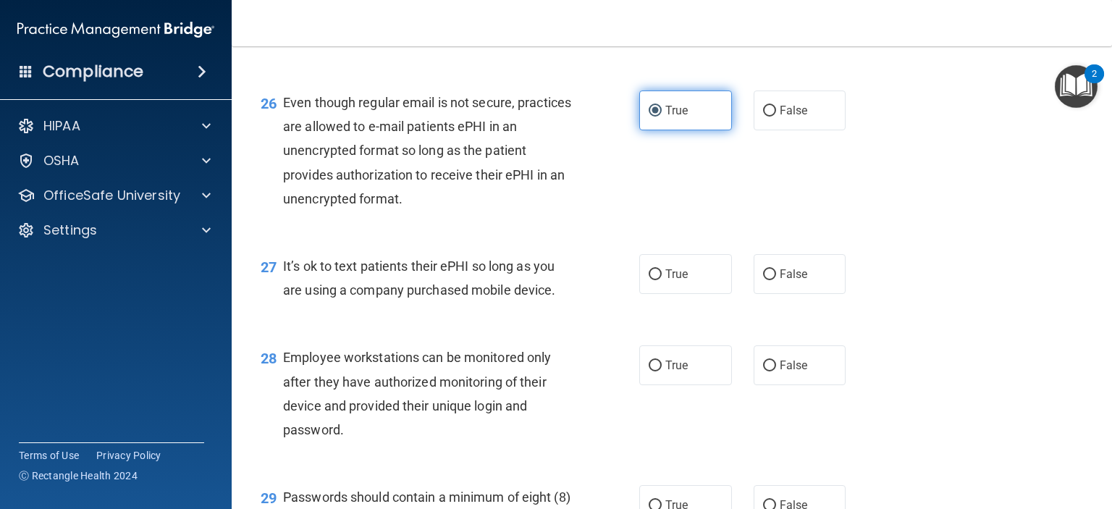
scroll to position [3403, 0]
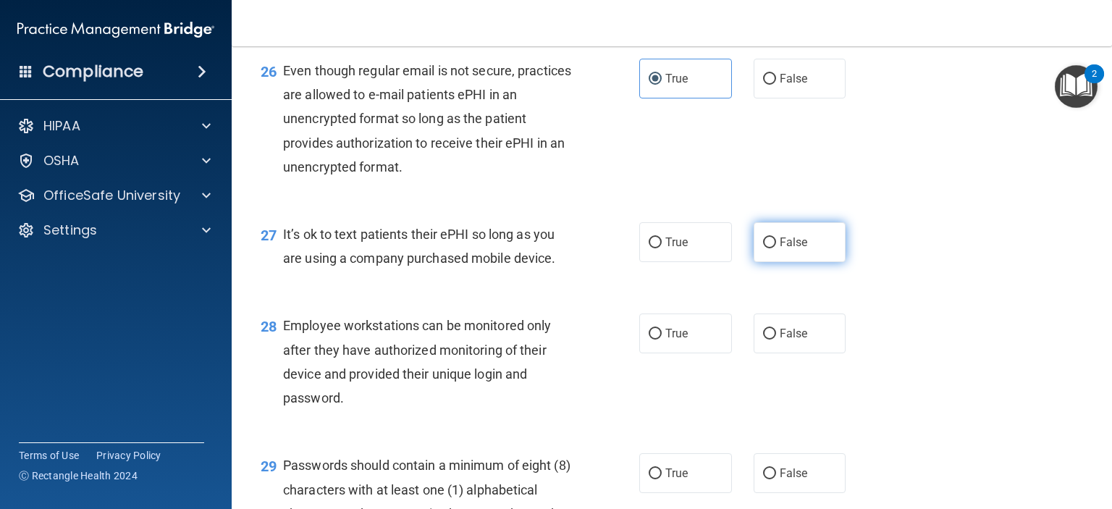
click at [791, 249] on span "False" at bounding box center [794, 242] width 28 height 14
click at [776, 248] on input "False" at bounding box center [769, 242] width 13 height 11
radio input "true"
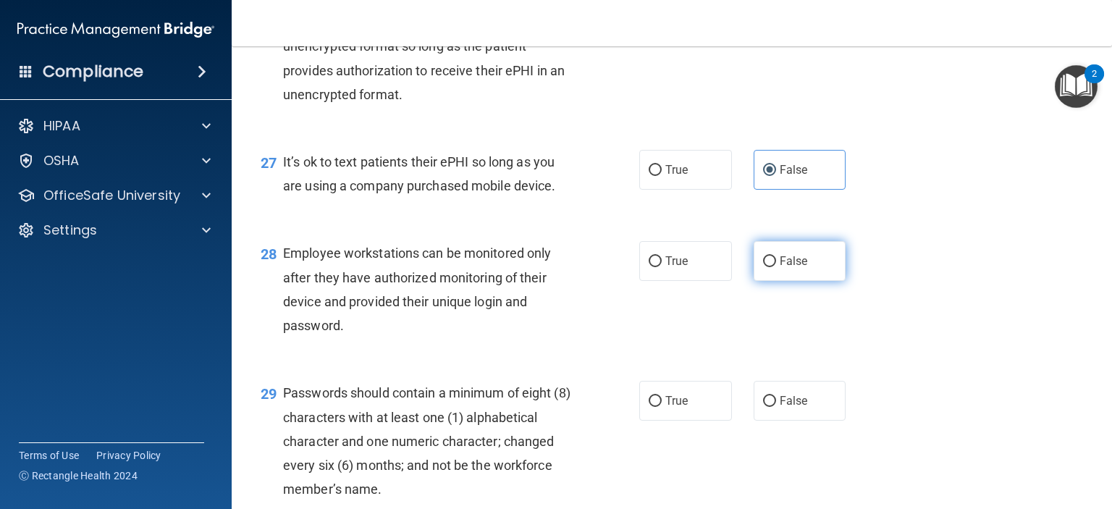
click at [789, 268] on span "False" at bounding box center [794, 261] width 28 height 14
click at [776, 267] on input "False" at bounding box center [769, 261] width 13 height 11
radio input "true"
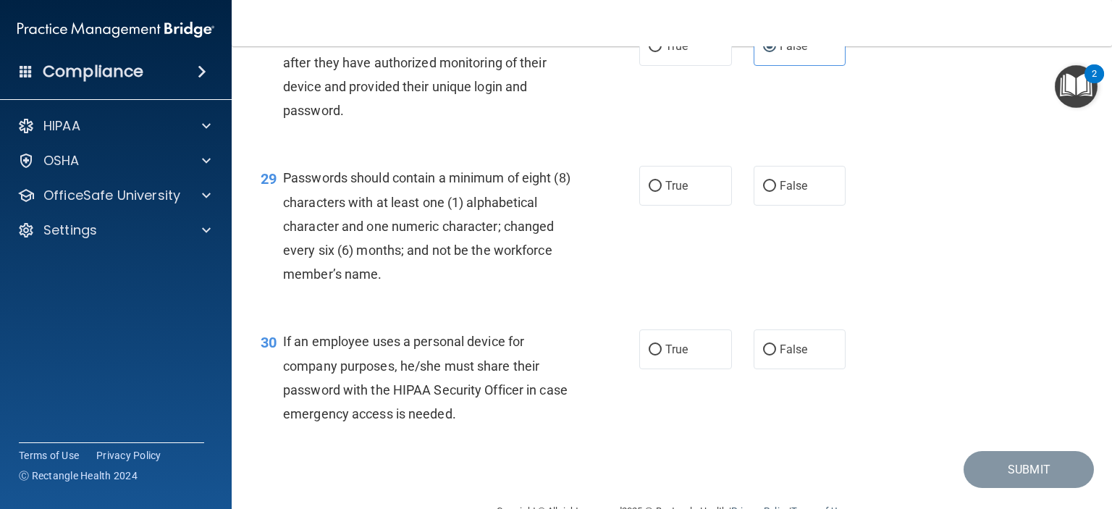
scroll to position [3692, 0]
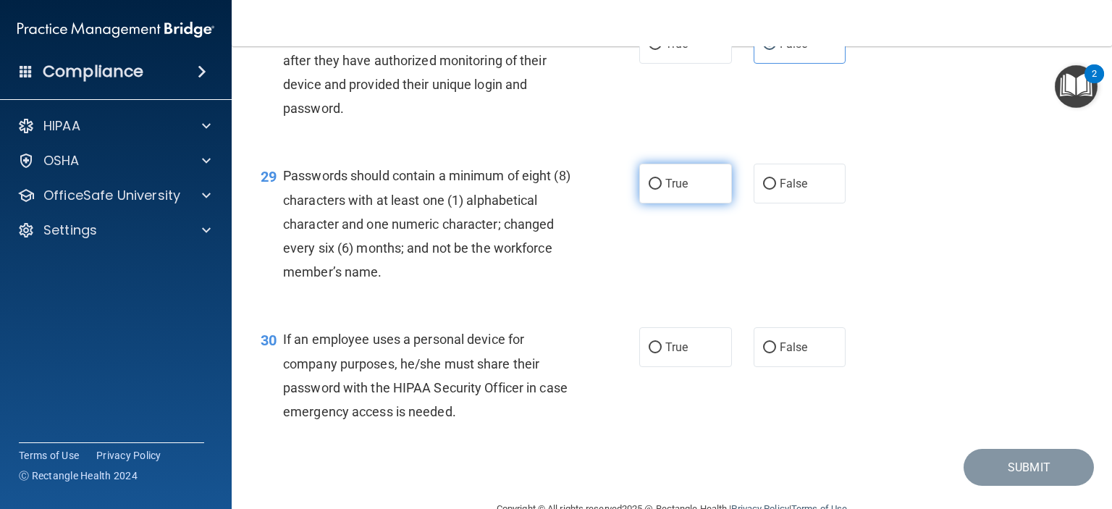
click at [695, 203] on label "True" at bounding box center [685, 184] width 93 height 40
click at [662, 190] on input "True" at bounding box center [655, 184] width 13 height 11
radio input "true"
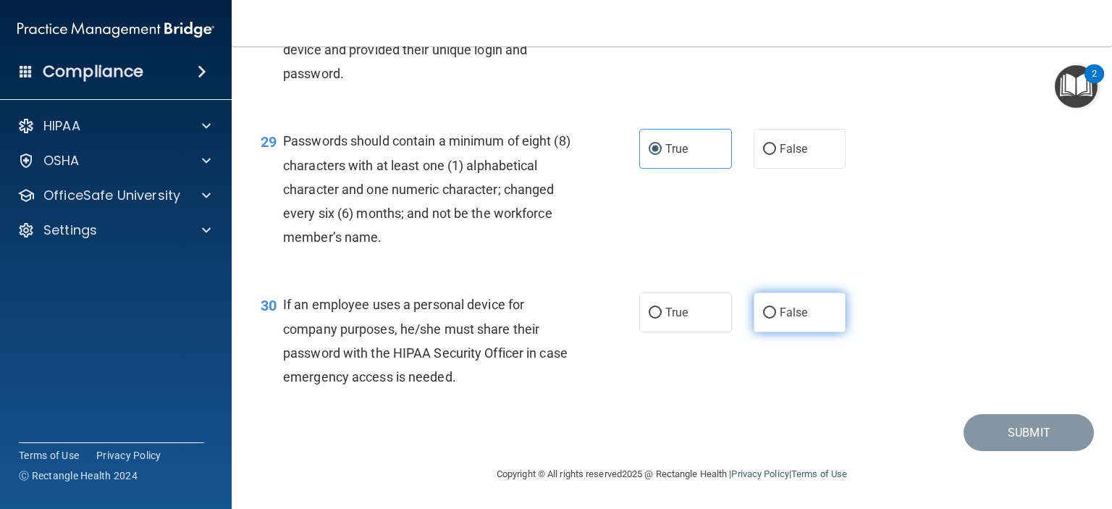
scroll to position [3799, 0]
click at [808, 317] on label "False" at bounding box center [800, 312] width 93 height 40
click at [776, 317] on input "False" at bounding box center [769, 313] width 13 height 11
radio input "true"
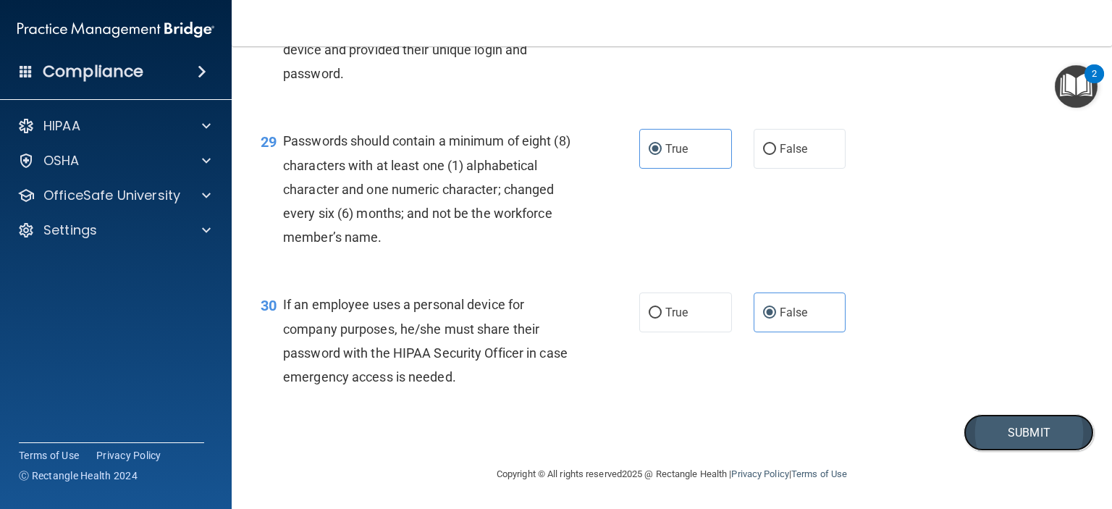
click at [1023, 424] on button "Submit" at bounding box center [1029, 432] width 130 height 37
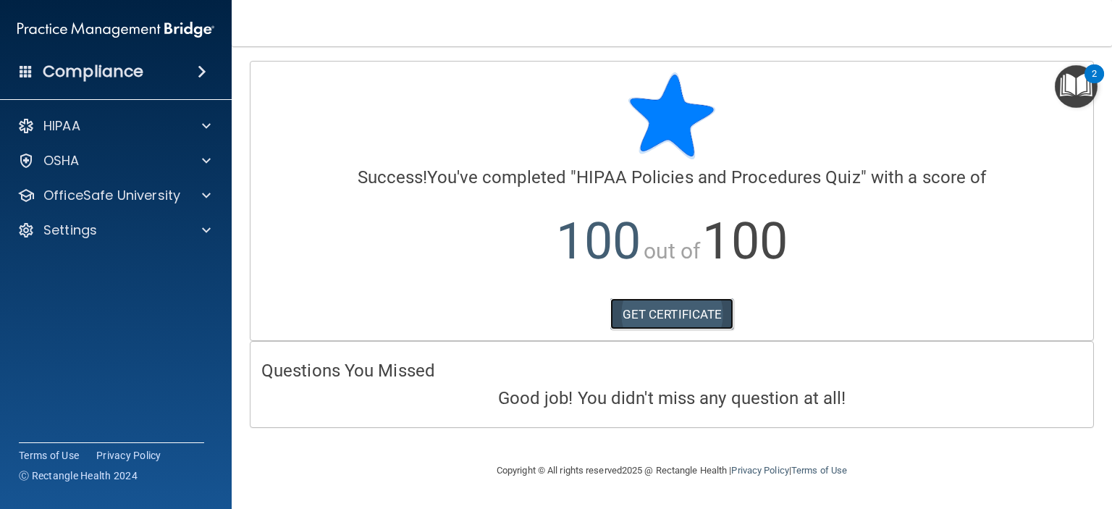
click at [683, 320] on link "GET CERTIFICATE" at bounding box center [672, 314] width 124 height 32
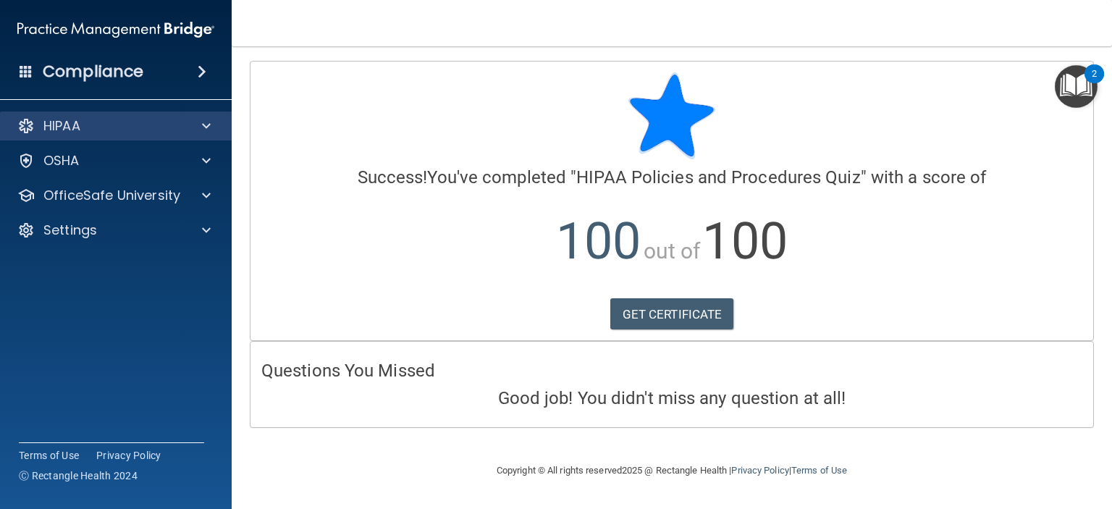
click at [119, 135] on div "HIPAA" at bounding box center [116, 125] width 232 height 29
click at [202, 121] on span at bounding box center [206, 125] width 9 height 17
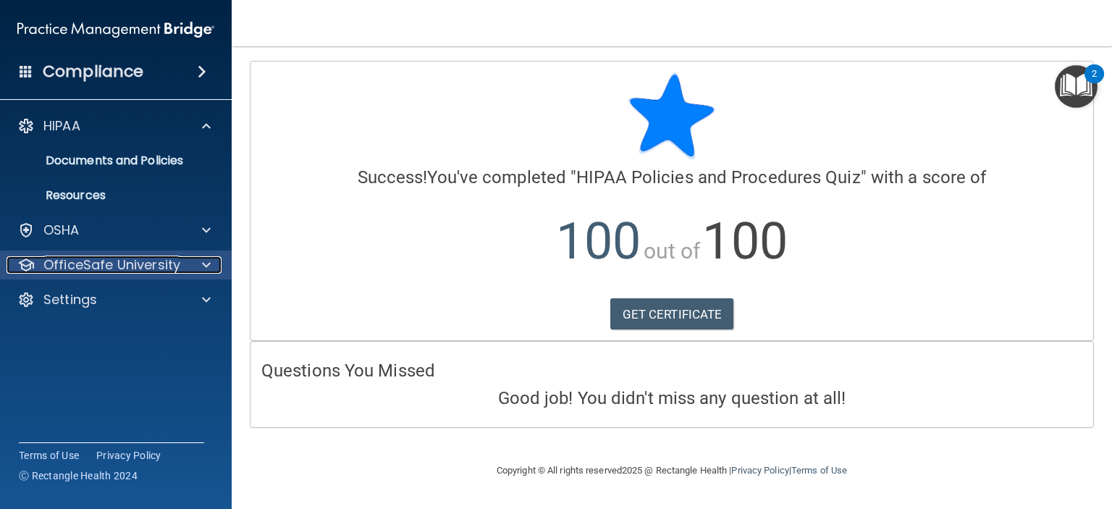
click at [160, 268] on p "OfficeSafe University" at bounding box center [111, 264] width 137 height 17
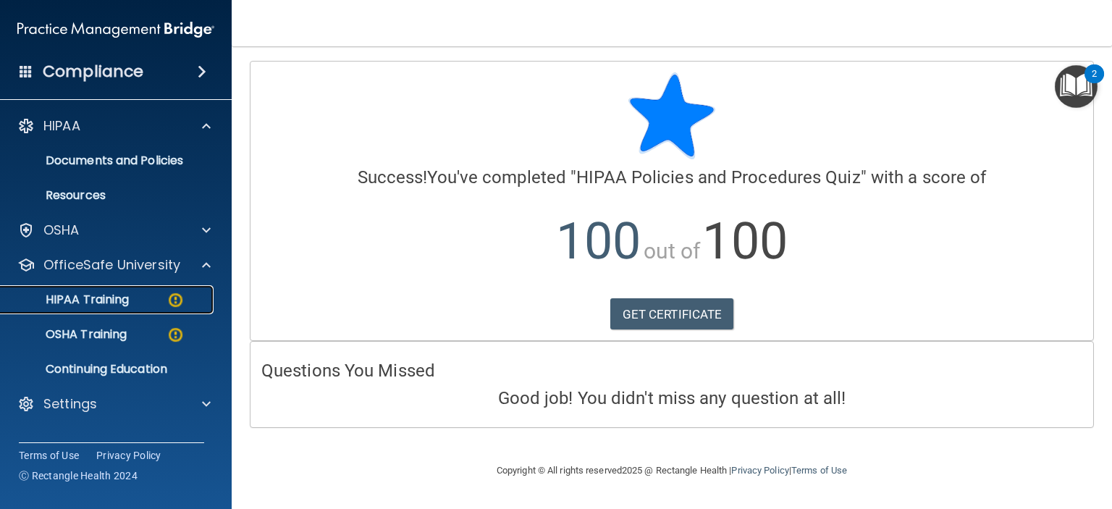
click at [115, 297] on p "HIPAA Training" at bounding box center [68, 299] width 119 height 14
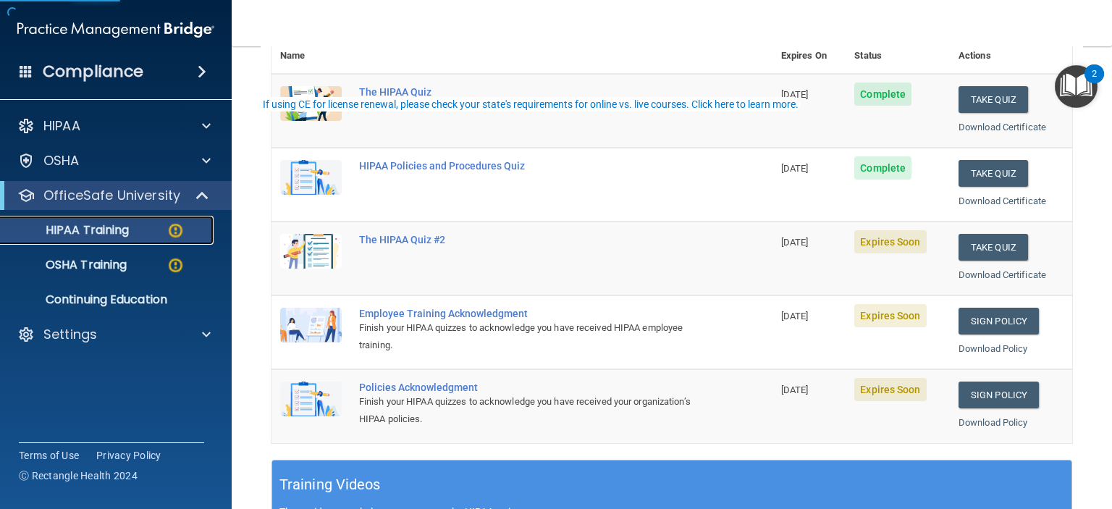
scroll to position [217, 0]
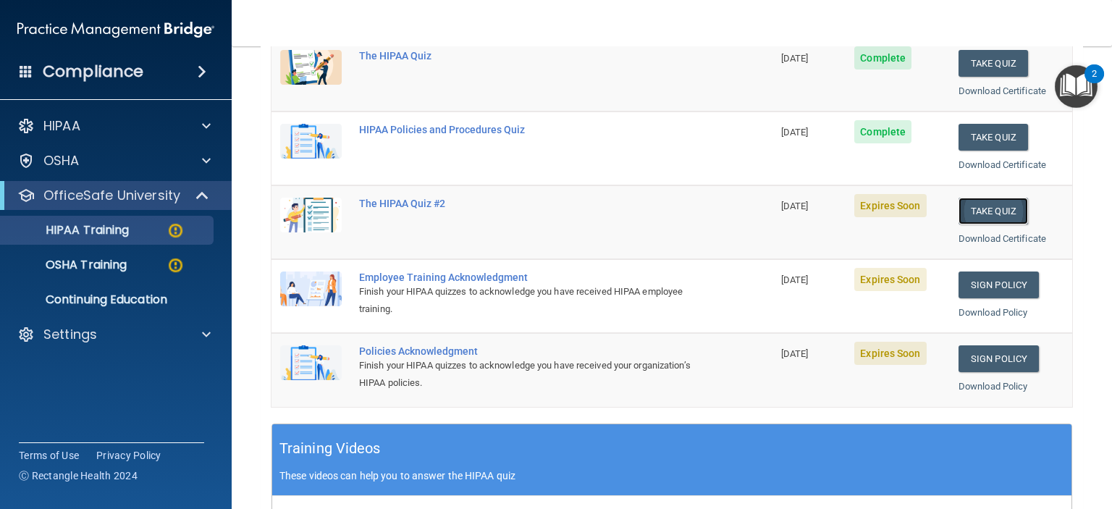
click at [966, 206] on button "Take Quiz" at bounding box center [993, 211] width 69 height 27
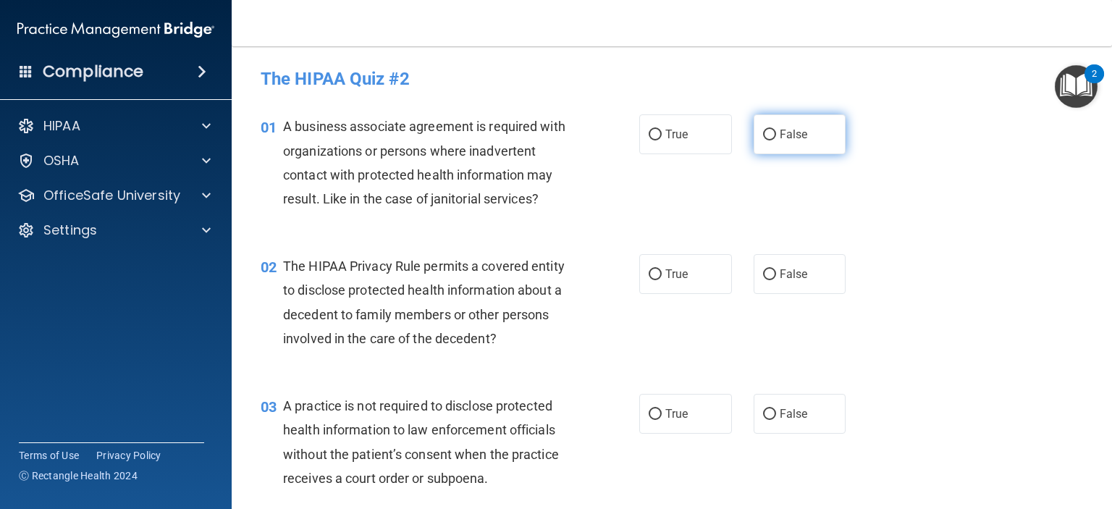
click at [795, 125] on label "False" at bounding box center [800, 134] width 93 height 40
click at [776, 130] on input "False" at bounding box center [769, 135] width 13 height 11
radio input "true"
click at [672, 266] on label "True" at bounding box center [685, 274] width 93 height 40
click at [662, 269] on input "True" at bounding box center [655, 274] width 13 height 11
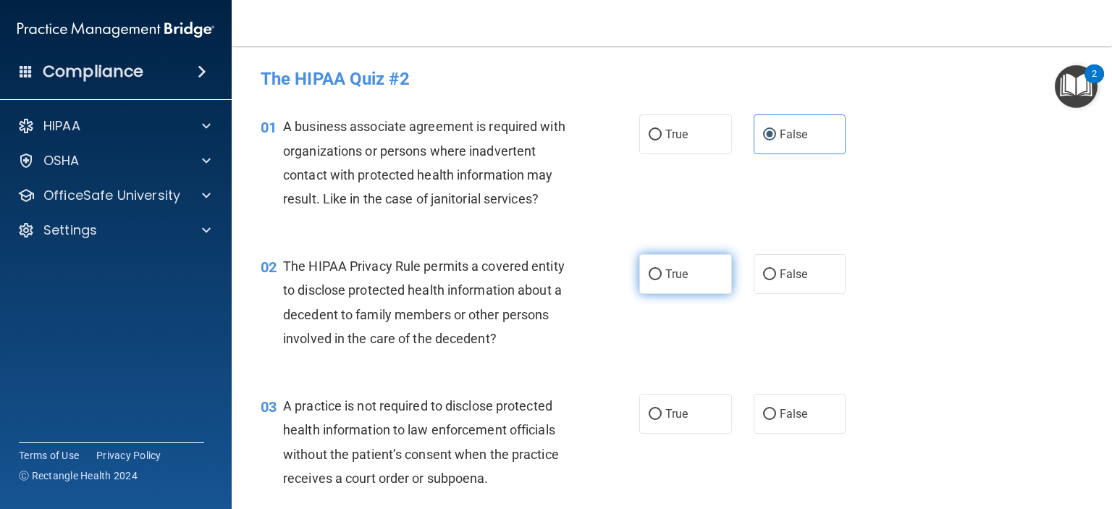
radio input "true"
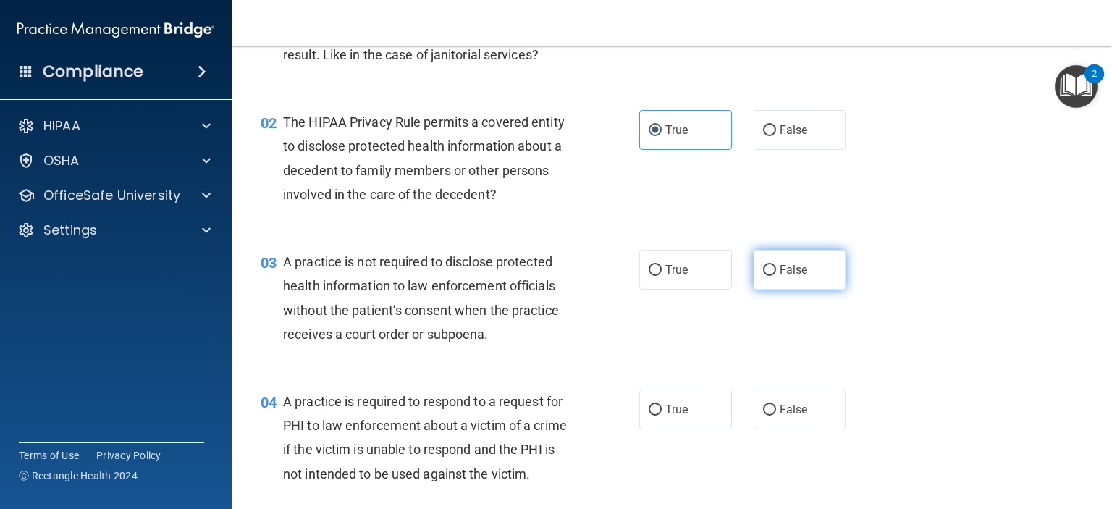
scroll to position [145, 0]
click at [781, 274] on span "False" at bounding box center [794, 269] width 28 height 14
click at [776, 274] on input "False" at bounding box center [769, 269] width 13 height 11
radio input "true"
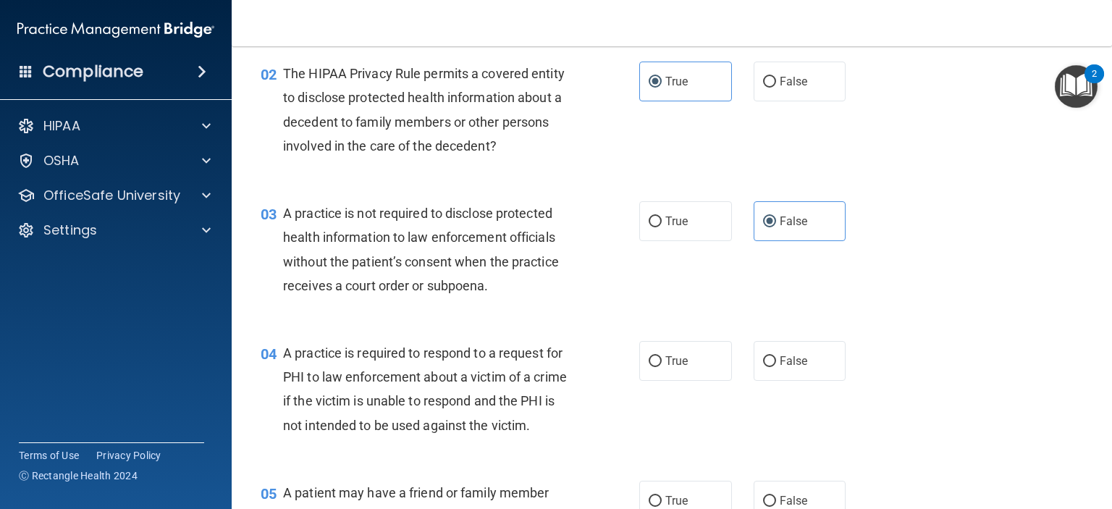
scroll to position [290, 0]
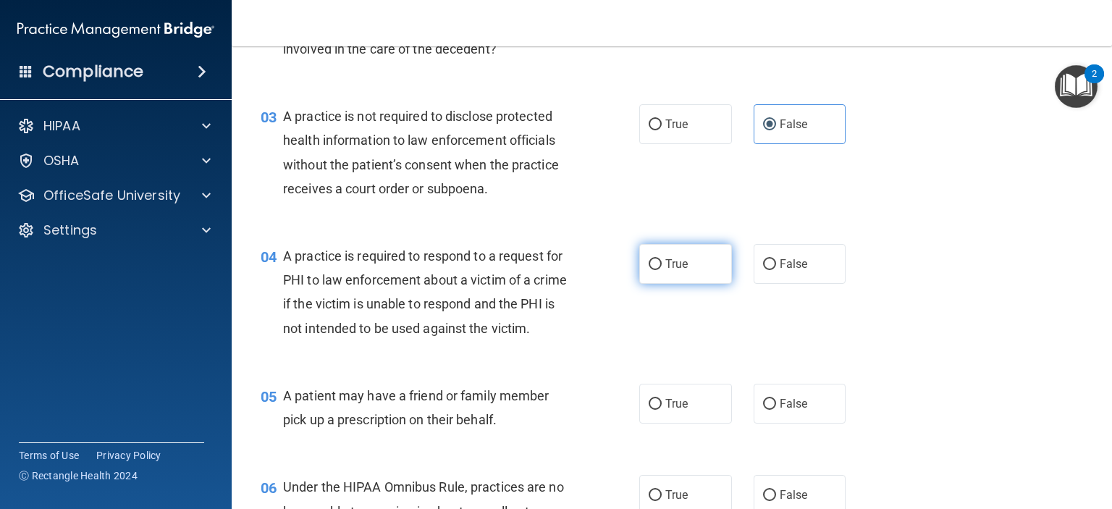
click at [678, 269] on span "True" at bounding box center [676, 264] width 22 height 14
click at [662, 269] on input "True" at bounding box center [655, 264] width 13 height 11
radio input "true"
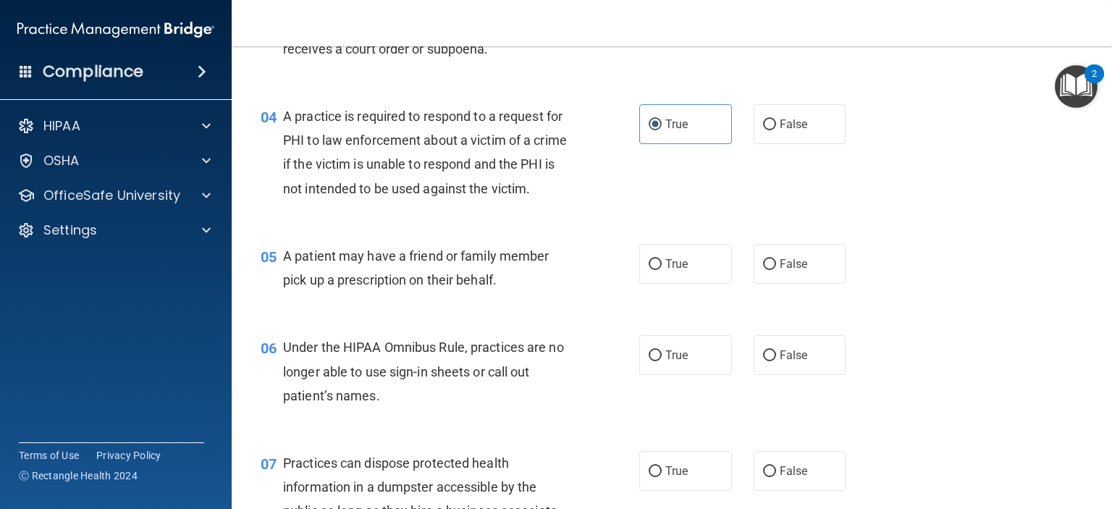
scroll to position [434, 0]
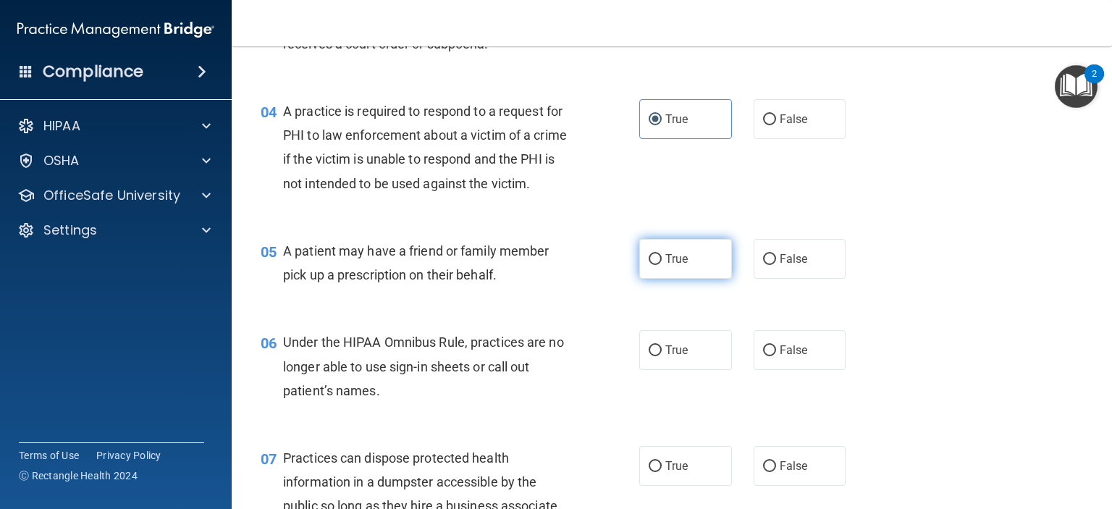
click at [666, 279] on label "True" at bounding box center [685, 259] width 93 height 40
click at [662, 265] on input "True" at bounding box center [655, 259] width 13 height 11
radio input "true"
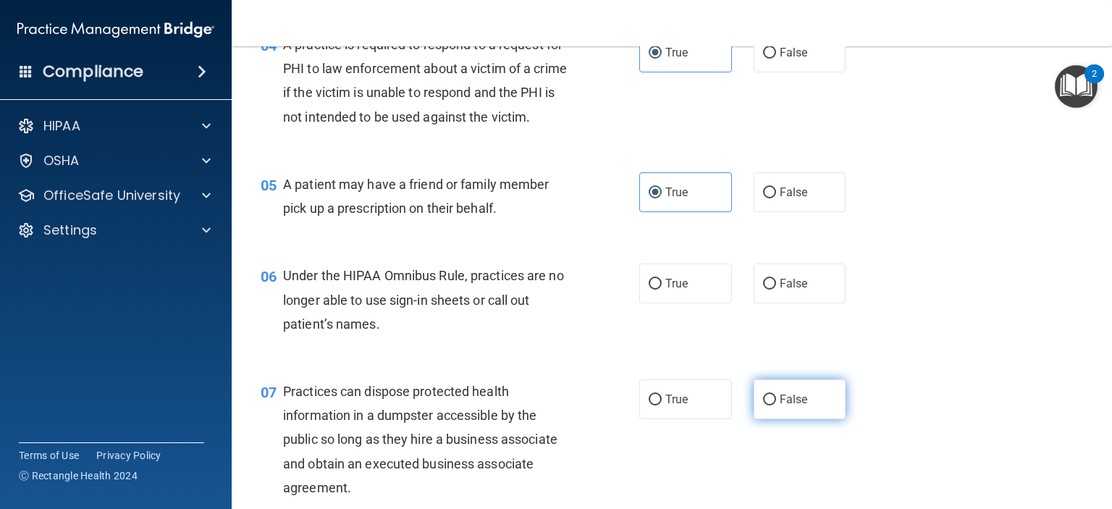
scroll to position [652, 0]
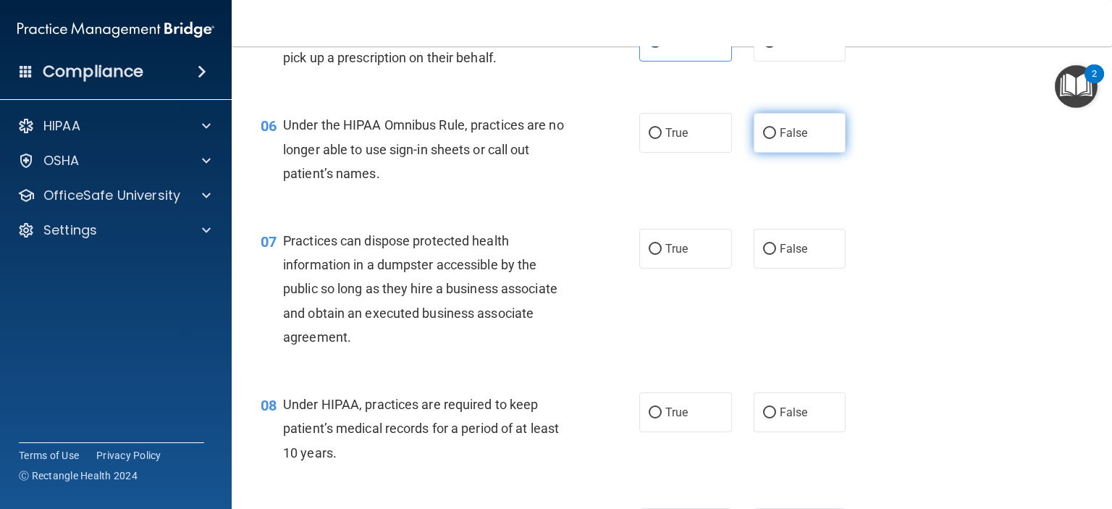
click at [778, 146] on label "False" at bounding box center [800, 133] width 93 height 40
click at [776, 139] on input "False" at bounding box center [769, 133] width 13 height 11
radio input "true"
click at [780, 256] on span "False" at bounding box center [794, 249] width 28 height 14
click at [772, 255] on input "False" at bounding box center [769, 249] width 13 height 11
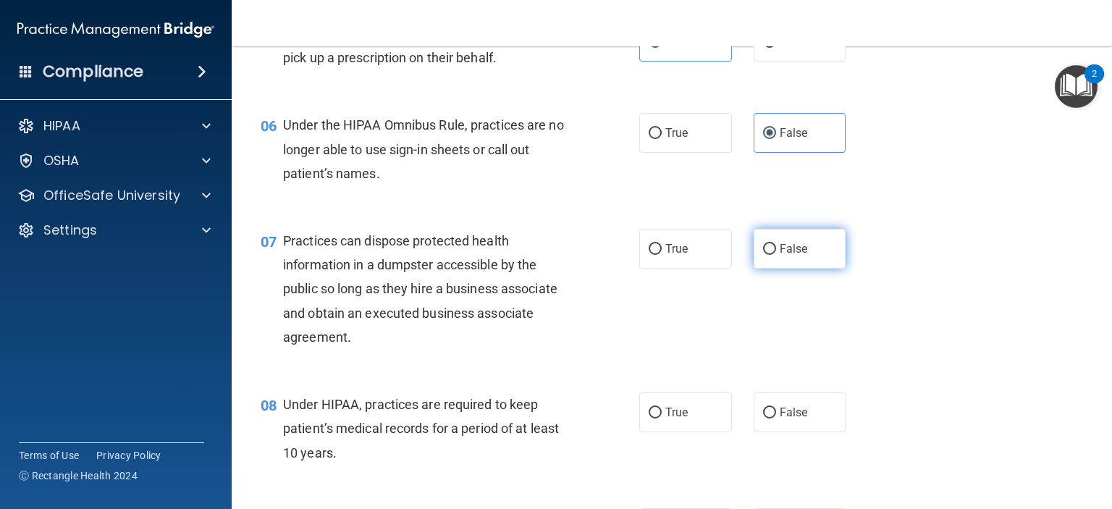
radio input "true"
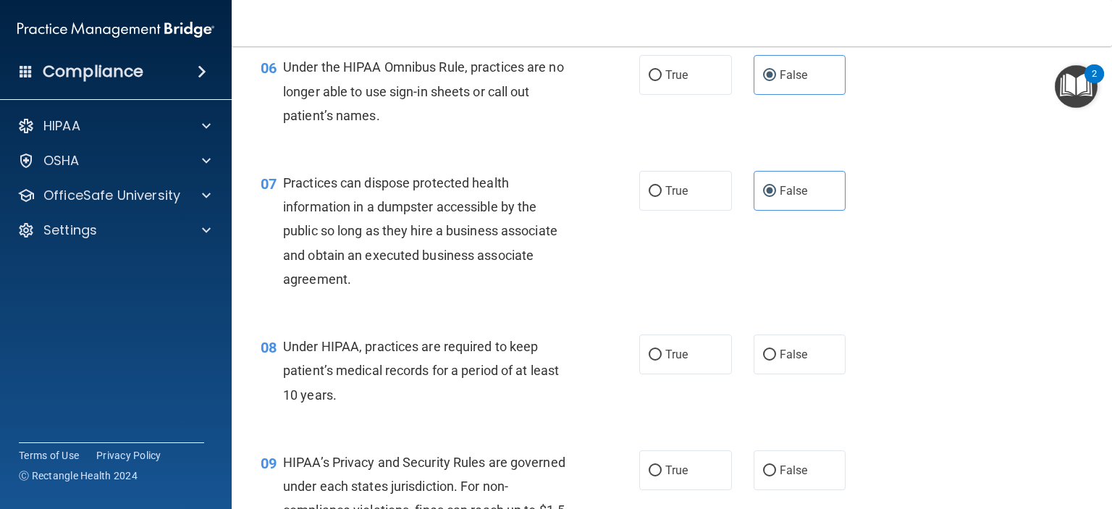
scroll to position [796, 0]
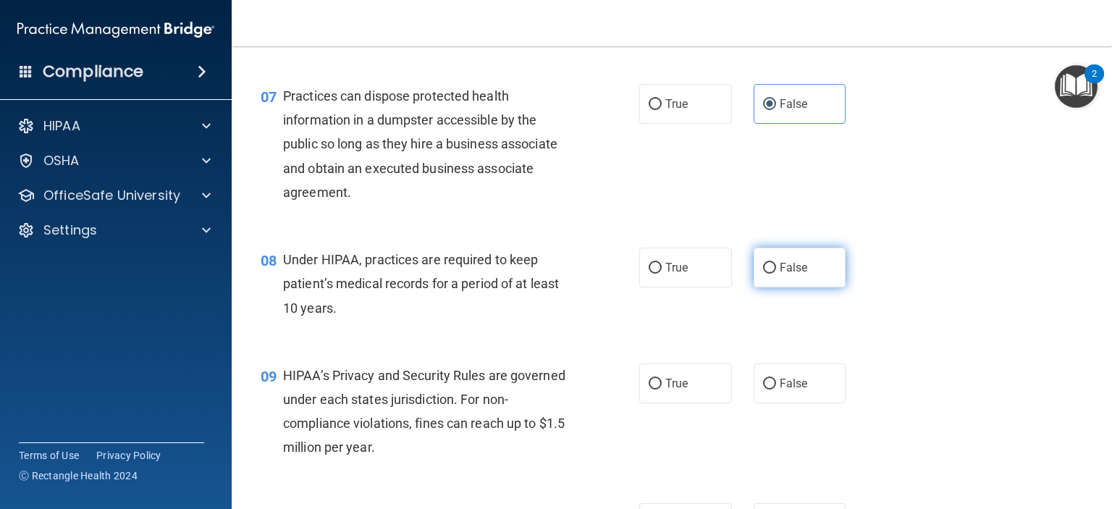
click at [808, 283] on label "False" at bounding box center [800, 268] width 93 height 40
click at [776, 274] on input "False" at bounding box center [769, 268] width 13 height 11
radio input "true"
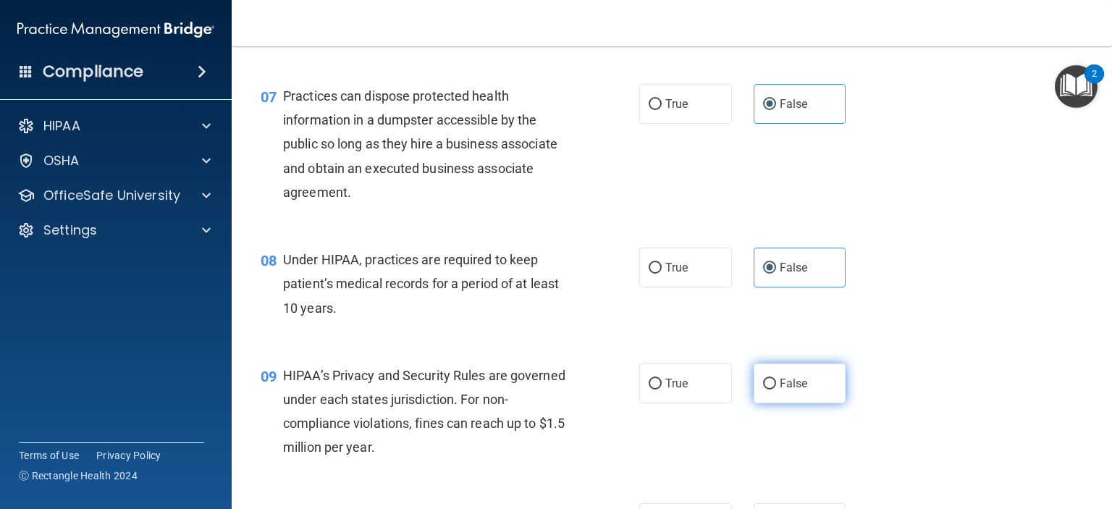
click at [779, 403] on label "False" at bounding box center [800, 383] width 93 height 40
click at [776, 389] on input "False" at bounding box center [769, 384] width 13 height 11
radio input "true"
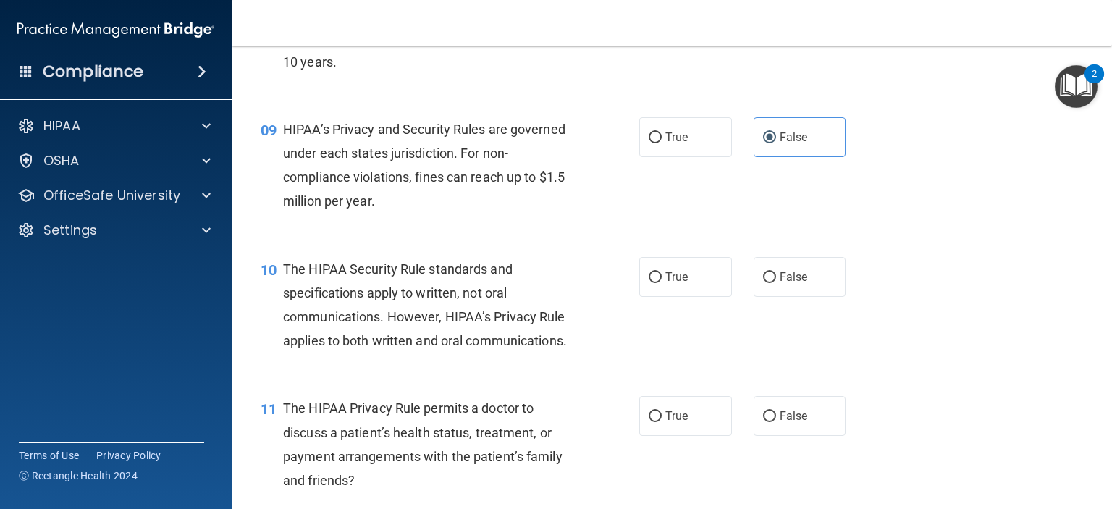
scroll to position [1086, 0]
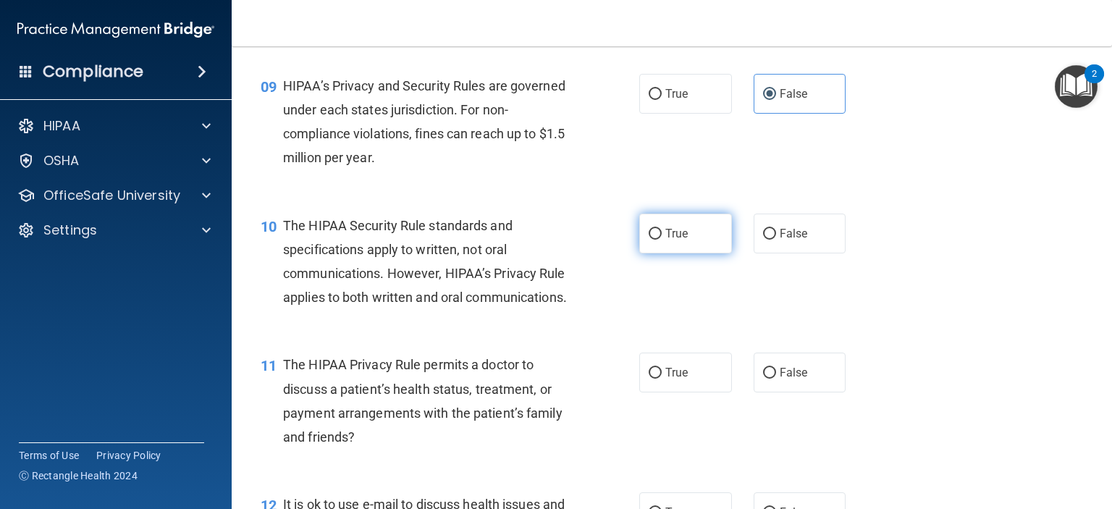
click at [686, 251] on label "True" at bounding box center [685, 234] width 93 height 40
click at [662, 240] on input "True" at bounding box center [655, 234] width 13 height 11
radio input "true"
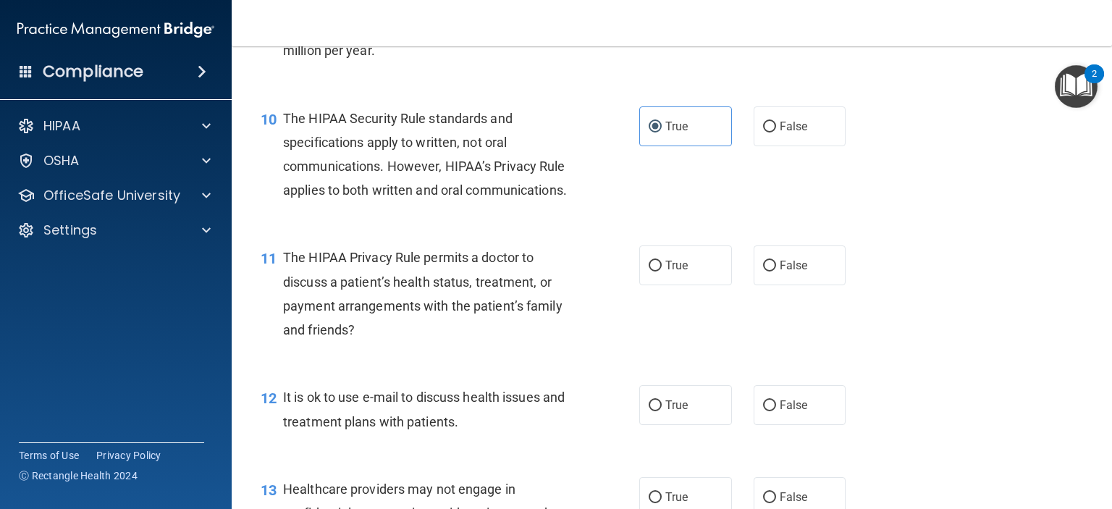
scroll to position [1231, 0]
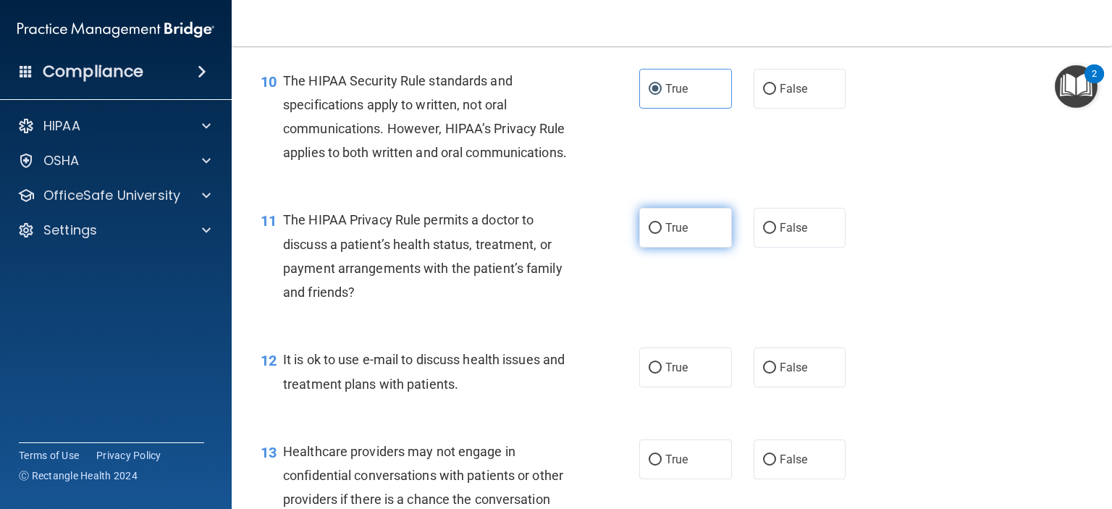
click at [668, 235] on span "True" at bounding box center [676, 228] width 22 height 14
click at [662, 234] on input "True" at bounding box center [655, 228] width 13 height 11
radio input "true"
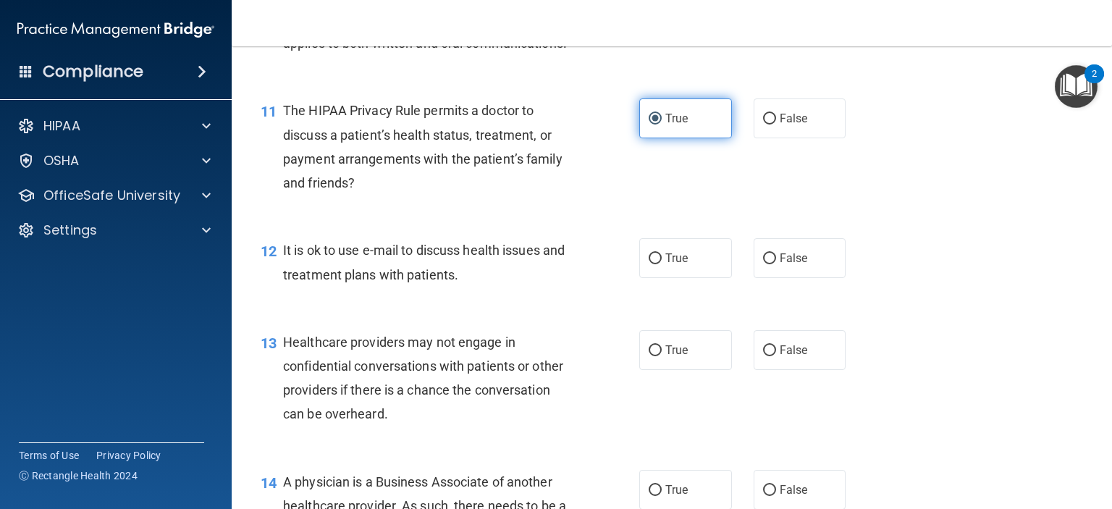
scroll to position [1375, 0]
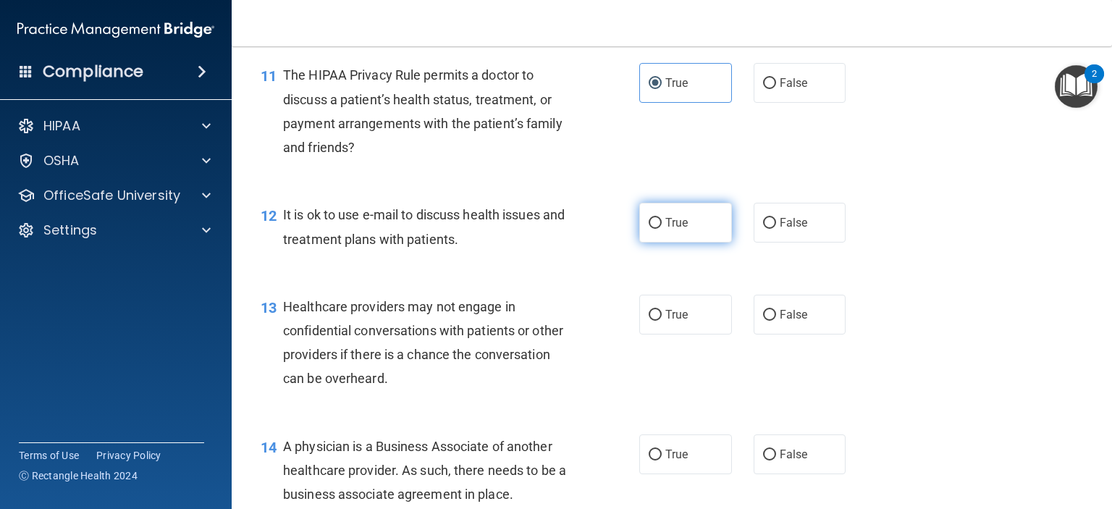
click at [669, 243] on label "True" at bounding box center [685, 223] width 93 height 40
click at [662, 229] on input "True" at bounding box center [655, 223] width 13 height 11
radio input "true"
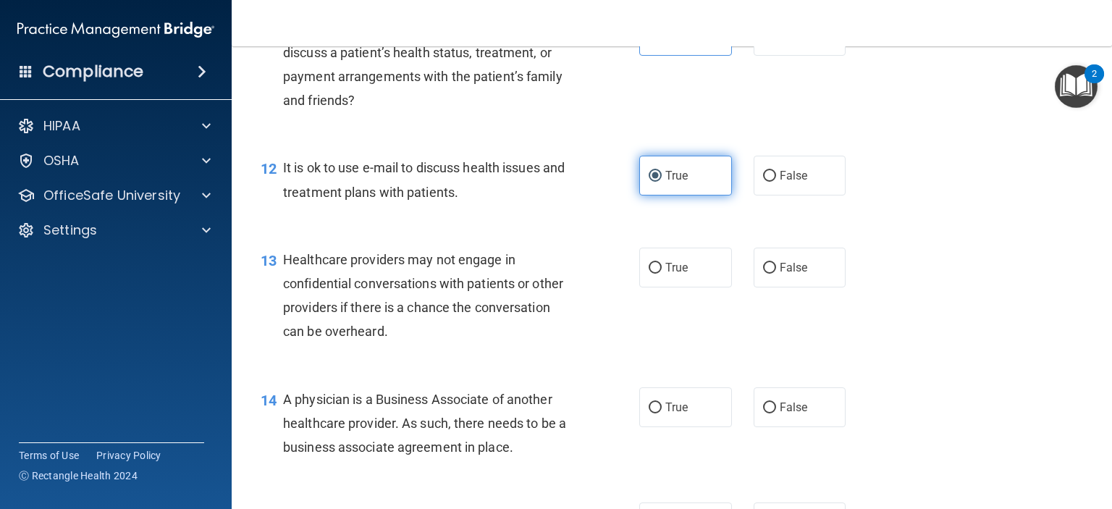
scroll to position [1448, 0]
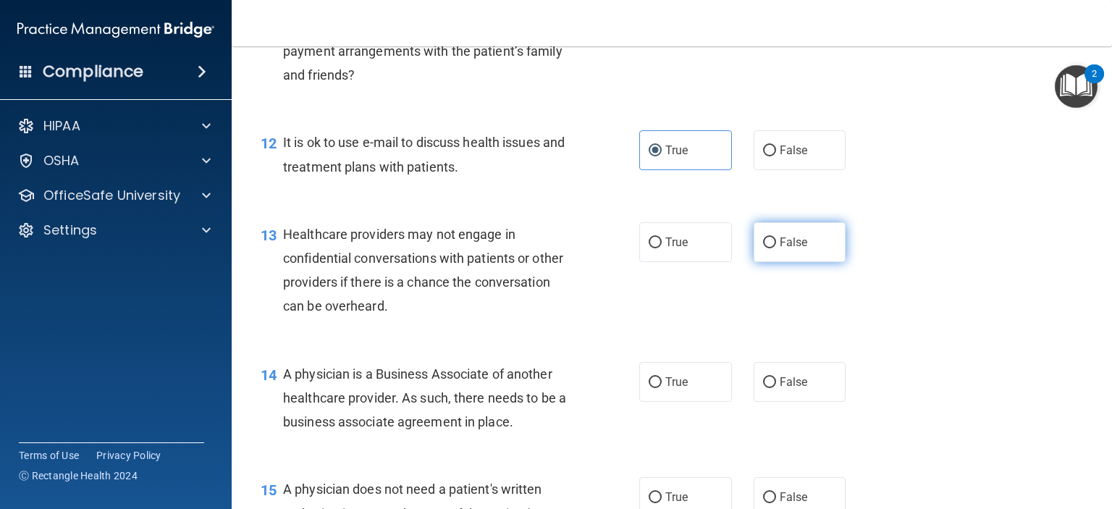
click at [791, 262] on label "False" at bounding box center [800, 242] width 93 height 40
click at [776, 248] on input "False" at bounding box center [769, 242] width 13 height 11
radio input "true"
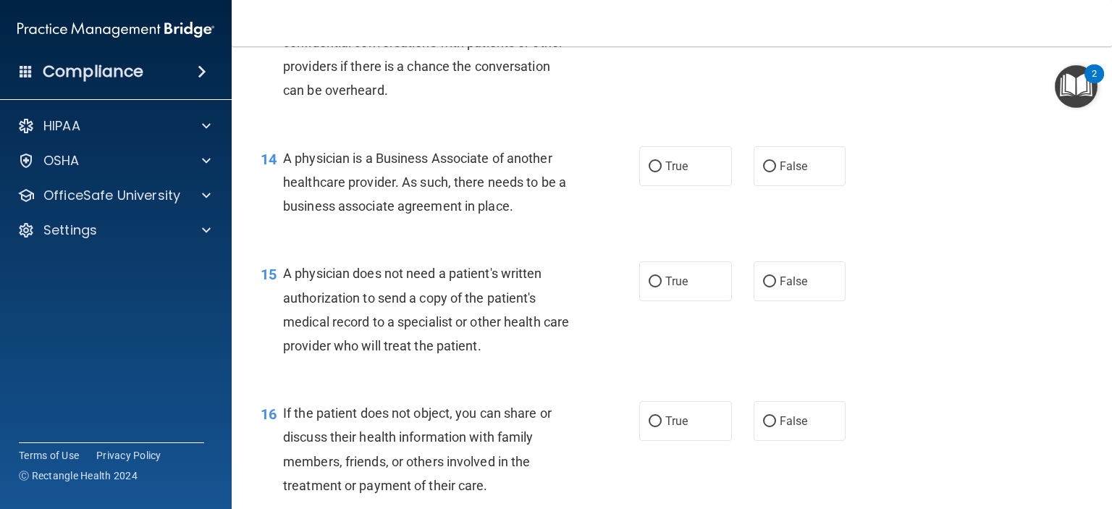
scroll to position [1665, 0]
click at [815, 185] on label "False" at bounding box center [800, 165] width 93 height 40
click at [776, 171] on input "False" at bounding box center [769, 165] width 13 height 11
radio input "true"
click at [681, 287] on span "True" at bounding box center [676, 280] width 22 height 14
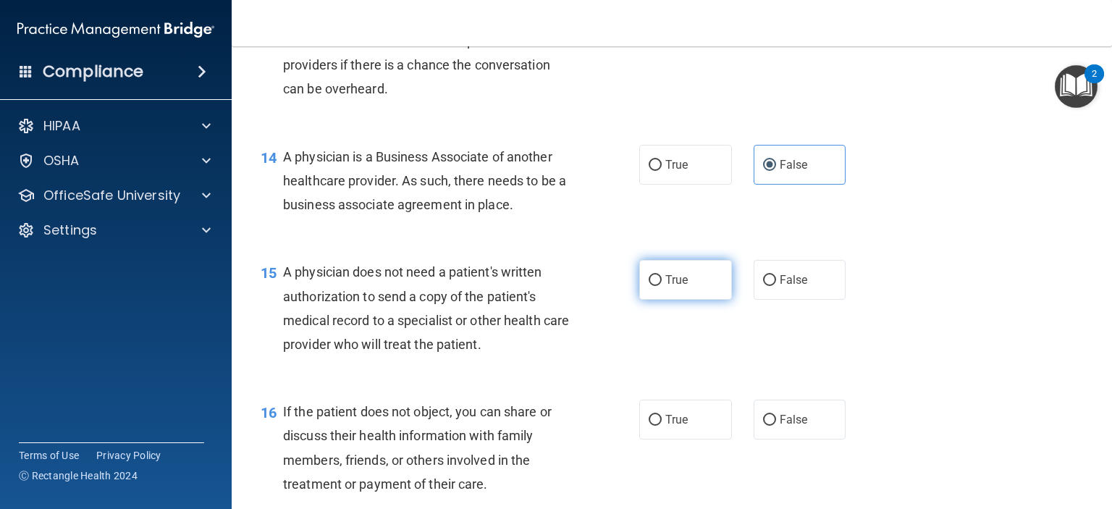
click at [662, 286] on input "True" at bounding box center [655, 280] width 13 height 11
radio input "true"
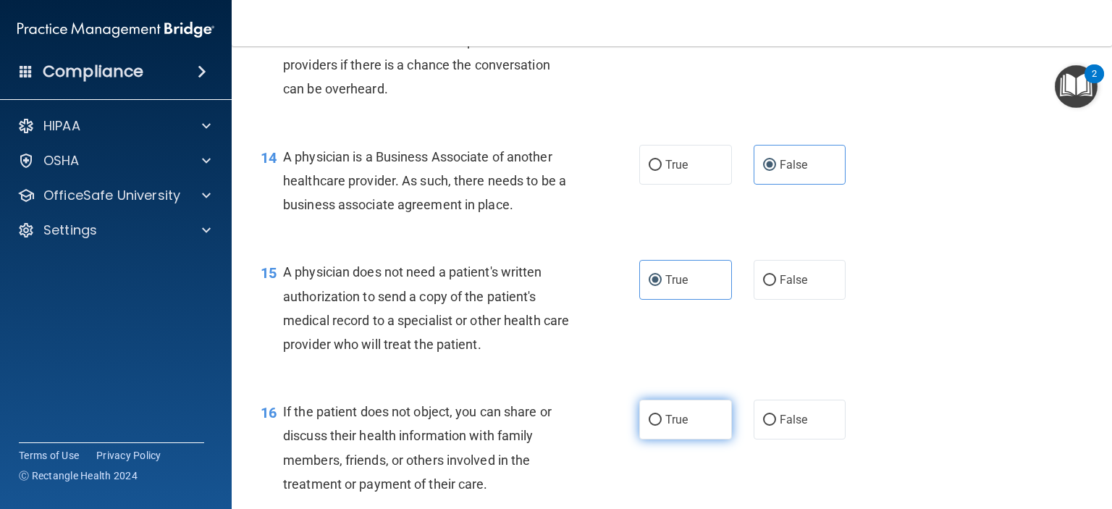
click at [678, 439] on label "True" at bounding box center [685, 420] width 93 height 40
click at [662, 426] on input "True" at bounding box center [655, 420] width 13 height 11
radio input "true"
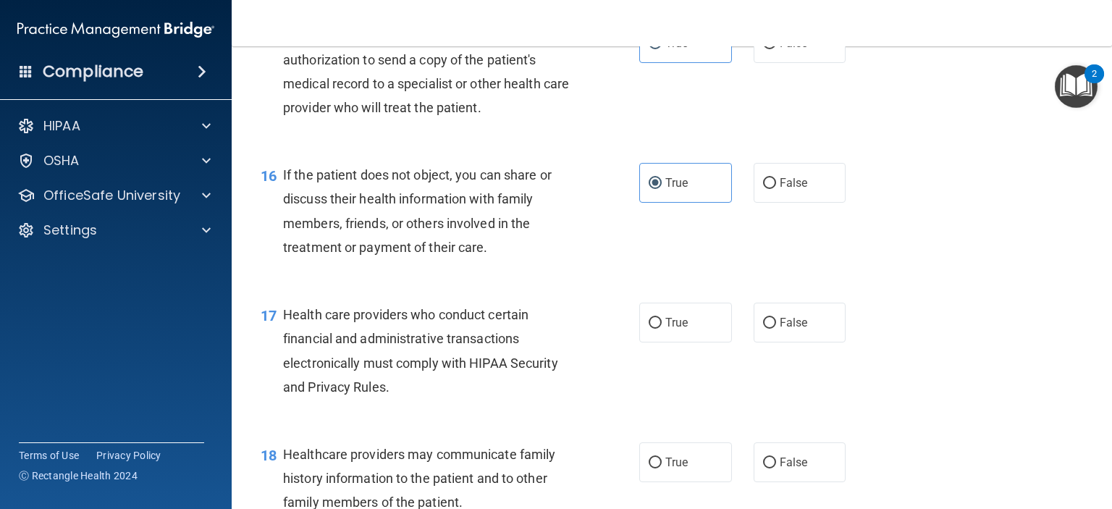
scroll to position [1955, 0]
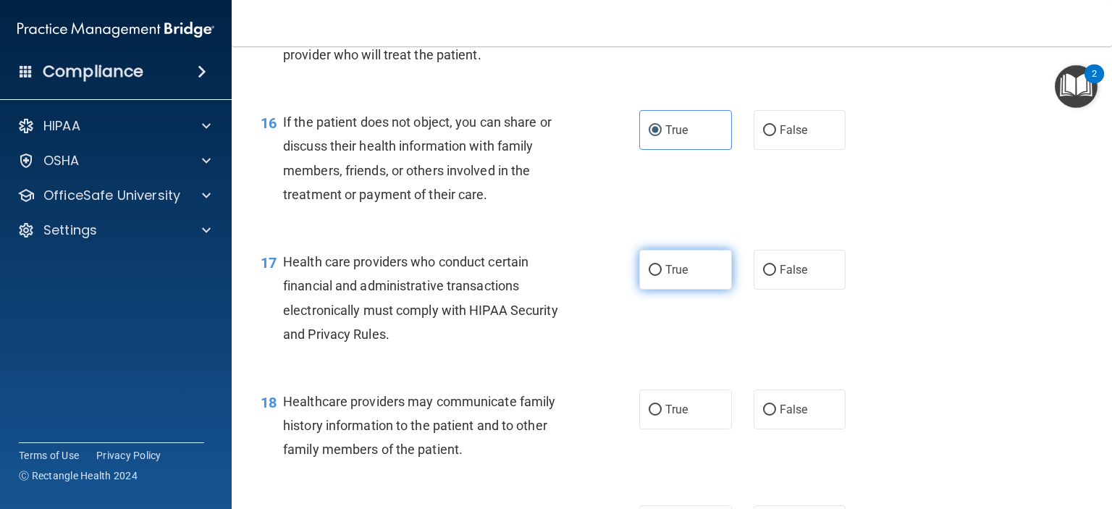
click at [688, 290] on label "True" at bounding box center [685, 270] width 93 height 40
click at [662, 276] on input "True" at bounding box center [655, 270] width 13 height 11
radio input "true"
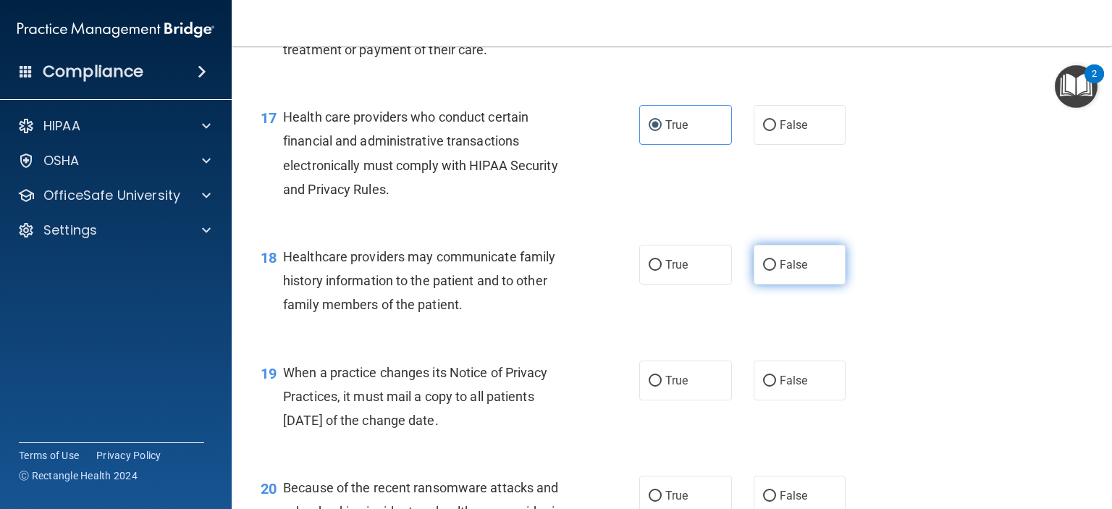
click at [809, 285] on label "False" at bounding box center [800, 265] width 93 height 40
click at [776, 271] on input "False" at bounding box center [769, 265] width 13 height 11
radio input "true"
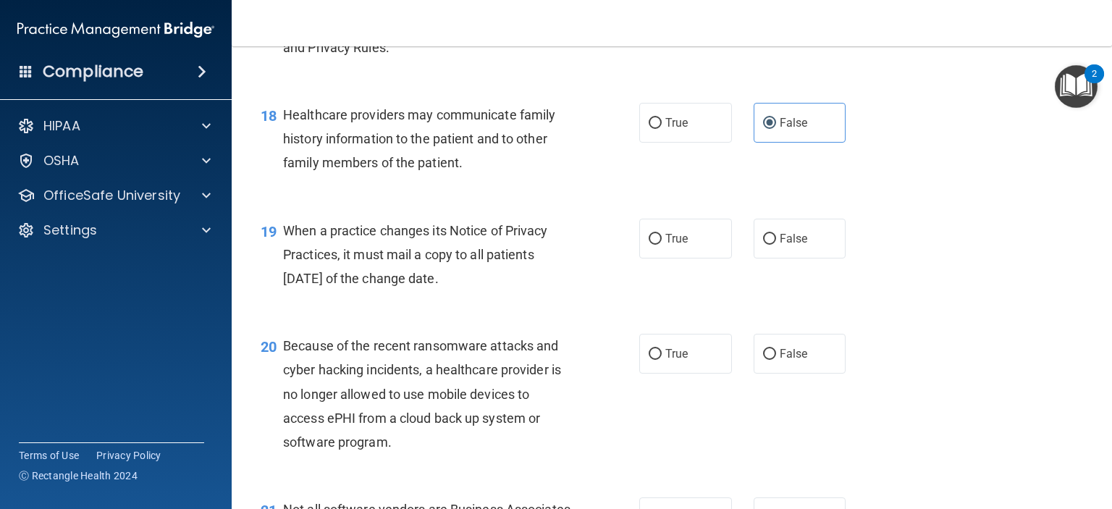
scroll to position [2244, 0]
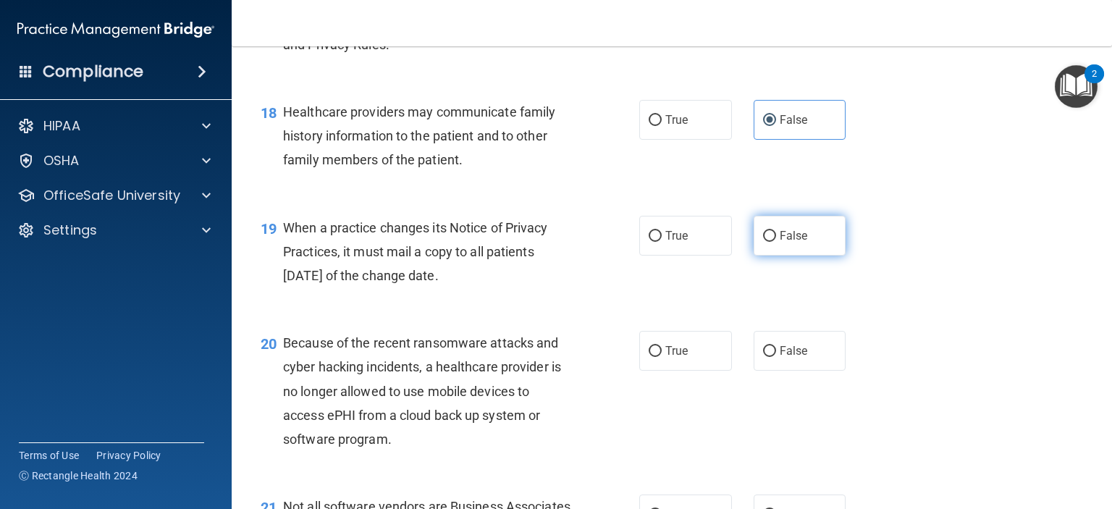
click at [772, 256] on label "False" at bounding box center [800, 236] width 93 height 40
click at [772, 242] on input "False" at bounding box center [769, 236] width 13 height 11
radio input "true"
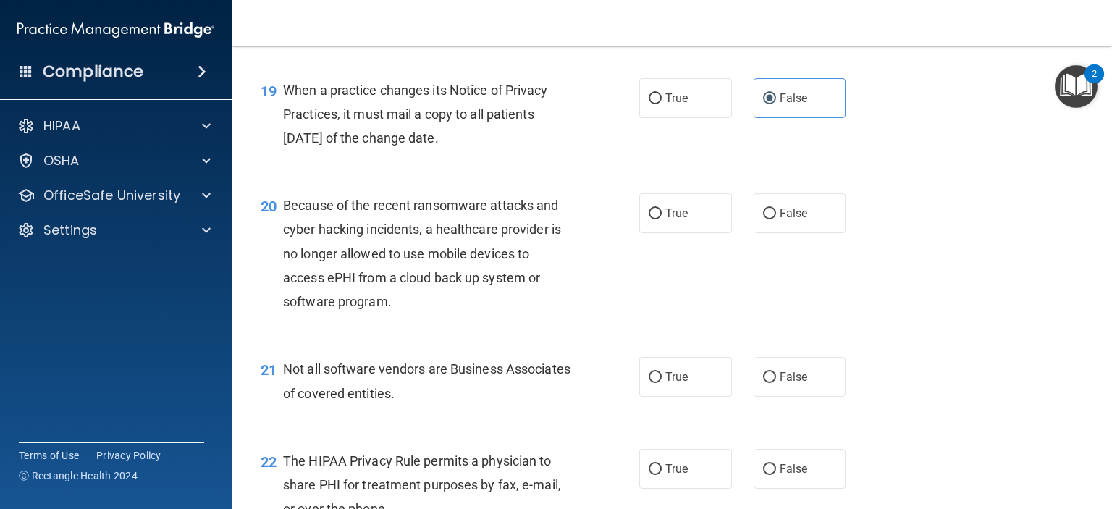
scroll to position [2461, 0]
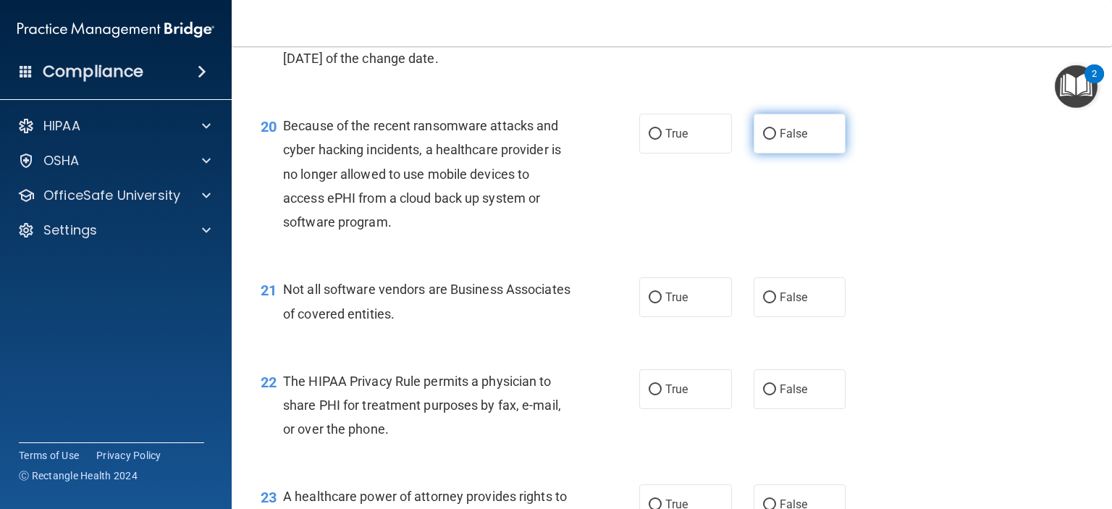
click at [763, 153] on label "False" at bounding box center [800, 134] width 93 height 40
click at [763, 140] on input "False" at bounding box center [769, 134] width 13 height 11
radio input "true"
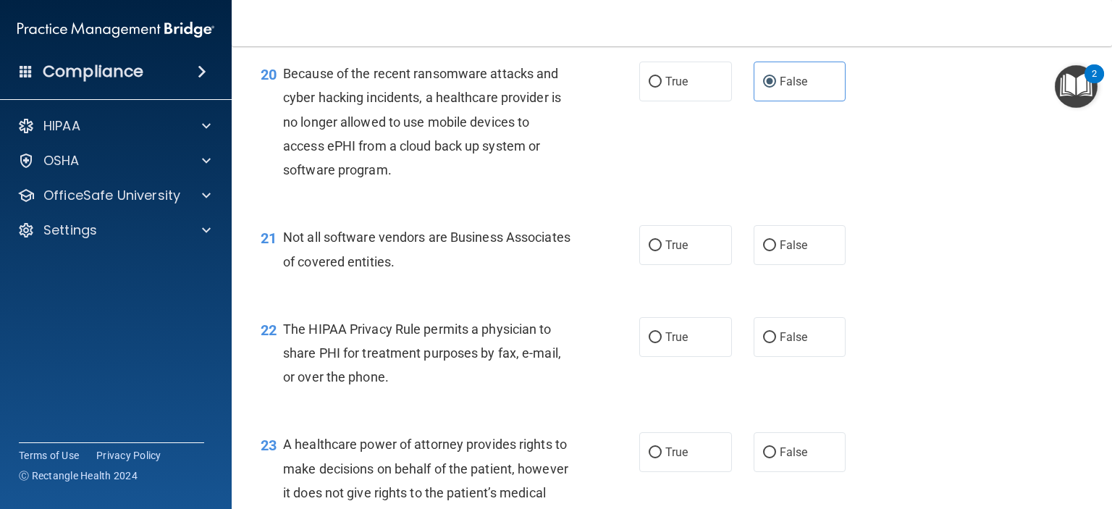
scroll to position [2606, 0]
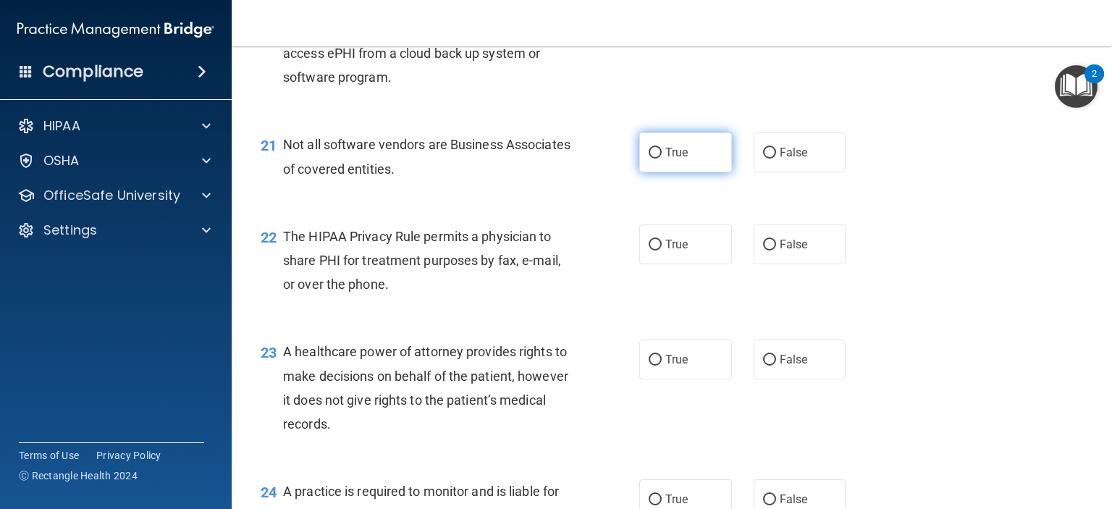
click at [675, 159] on span "True" at bounding box center [676, 153] width 22 height 14
click at [662, 159] on input "True" at bounding box center [655, 153] width 13 height 11
radio input "true"
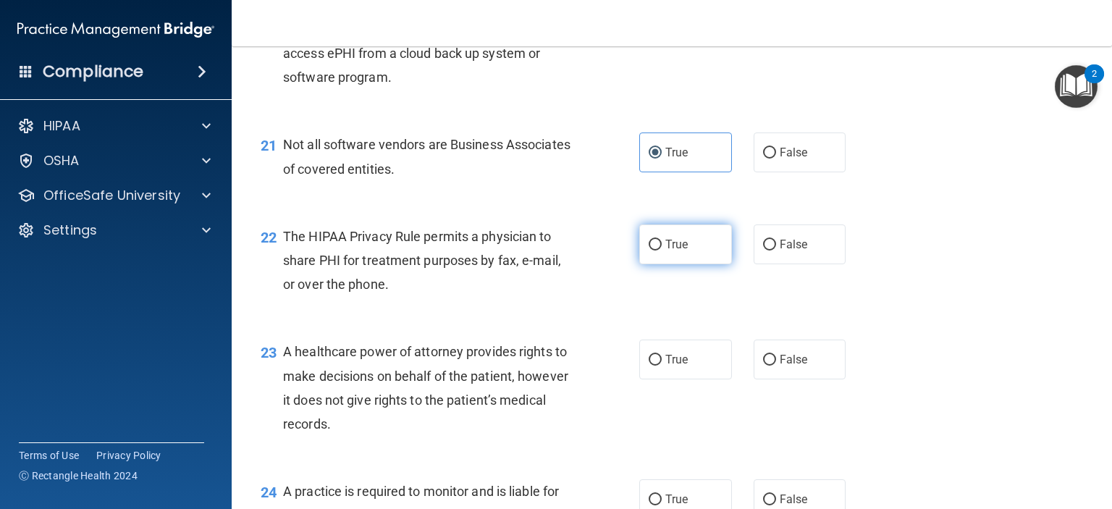
click at [675, 264] on label "True" at bounding box center [685, 244] width 93 height 40
click at [662, 250] on input "True" at bounding box center [655, 245] width 13 height 11
radio input "true"
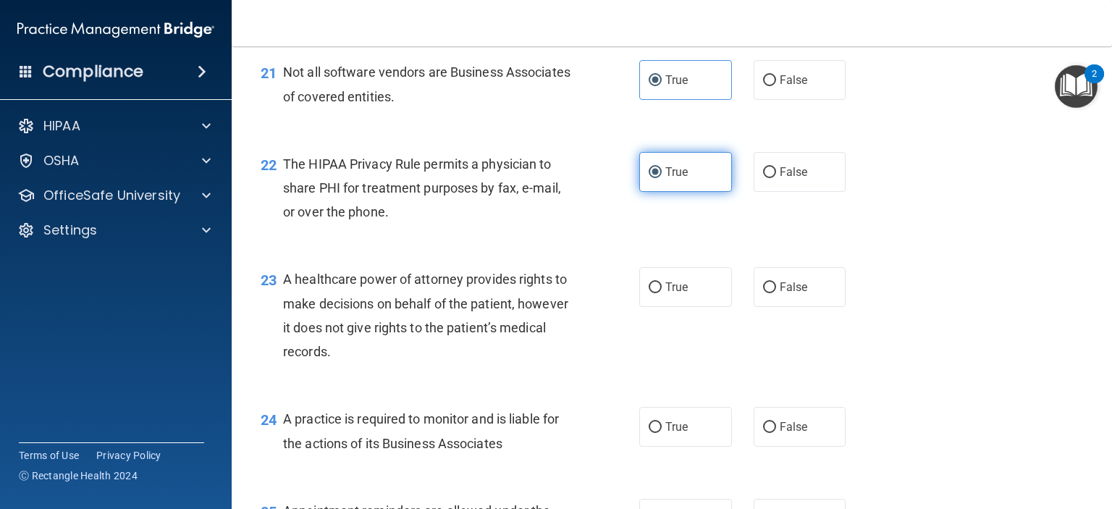
scroll to position [2751, 0]
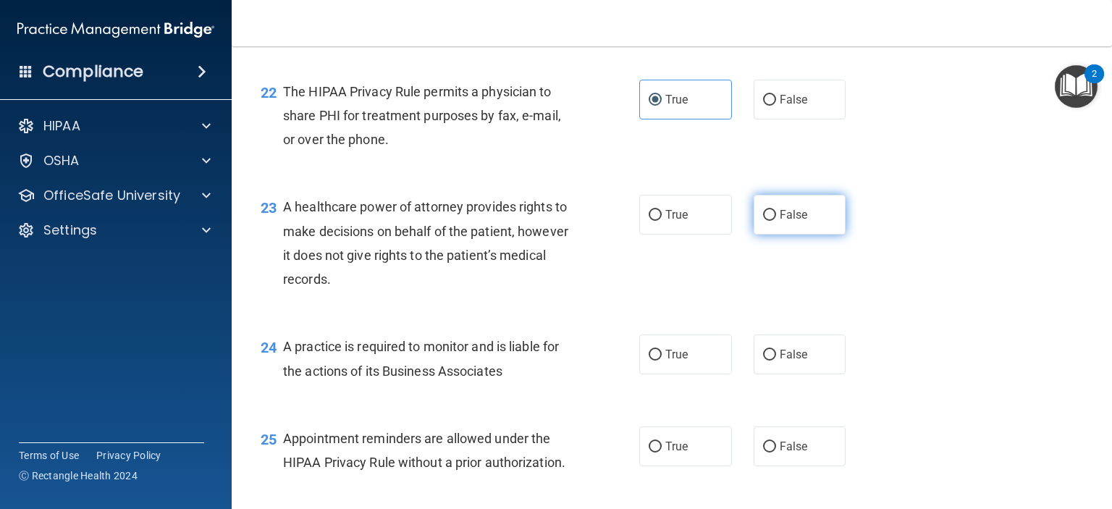
click at [783, 235] on label "False" at bounding box center [800, 215] width 93 height 40
click at [776, 221] on input "False" at bounding box center [769, 215] width 13 height 11
radio input "true"
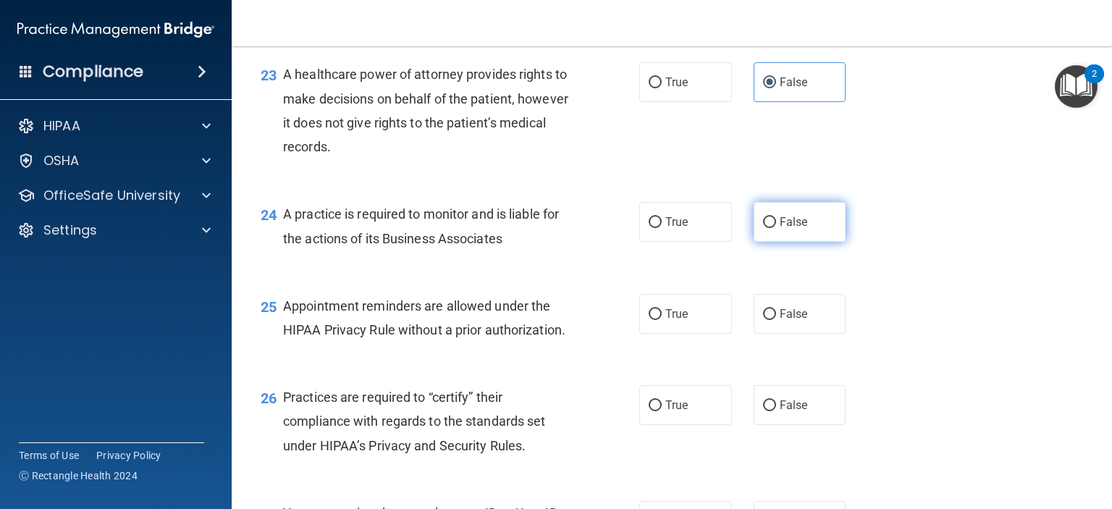
scroll to position [2896, 0]
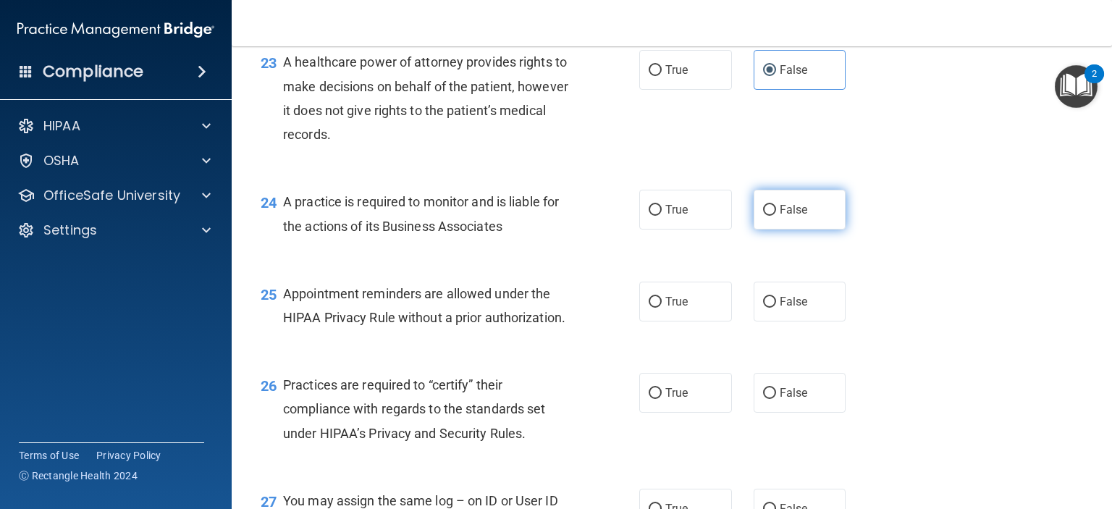
click at [782, 216] on span "False" at bounding box center [794, 210] width 28 height 14
click at [776, 216] on input "False" at bounding box center [769, 210] width 13 height 11
radio input "true"
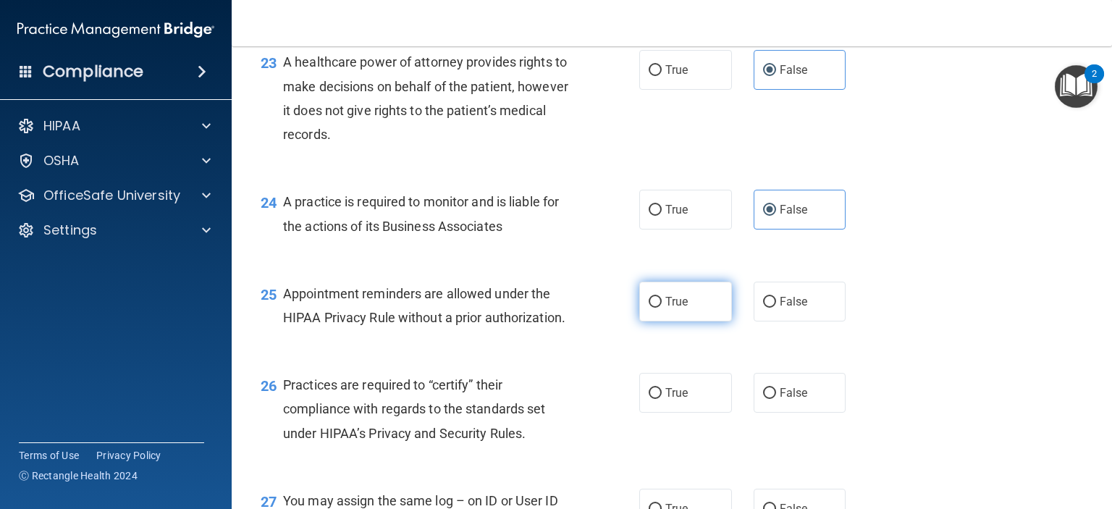
click at [695, 321] on label "True" at bounding box center [685, 302] width 93 height 40
click at [662, 308] on input "True" at bounding box center [655, 302] width 13 height 11
radio input "true"
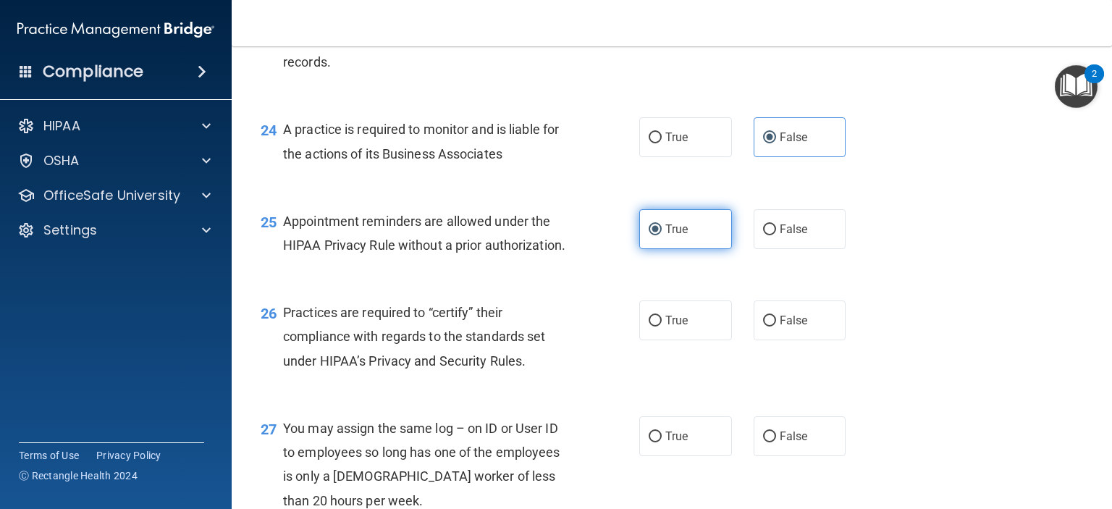
scroll to position [3041, 0]
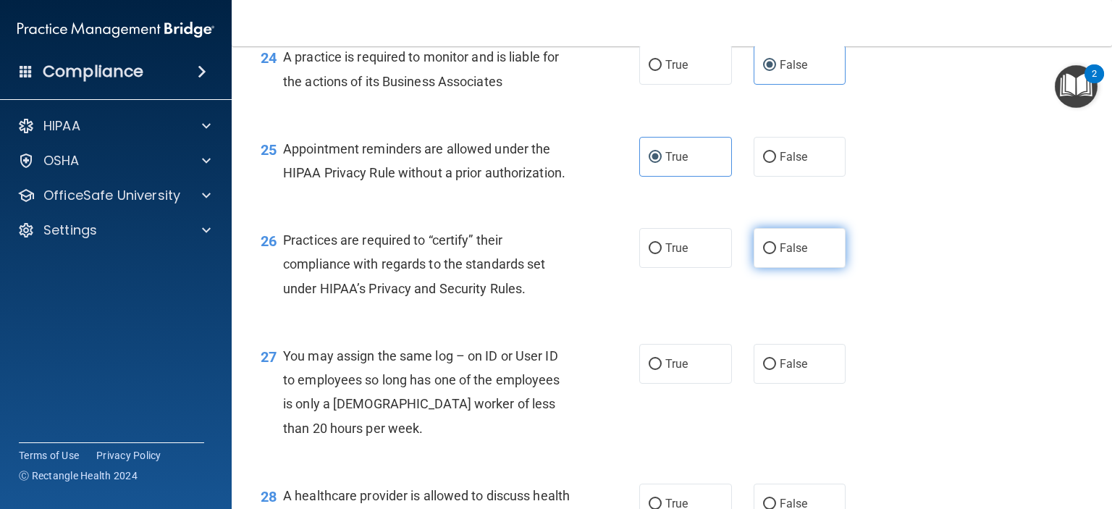
click at [770, 268] on label "False" at bounding box center [800, 248] width 93 height 40
click at [770, 254] on input "False" at bounding box center [769, 248] width 13 height 11
radio input "true"
click at [772, 384] on label "False" at bounding box center [800, 364] width 93 height 40
click at [772, 370] on input "False" at bounding box center [769, 364] width 13 height 11
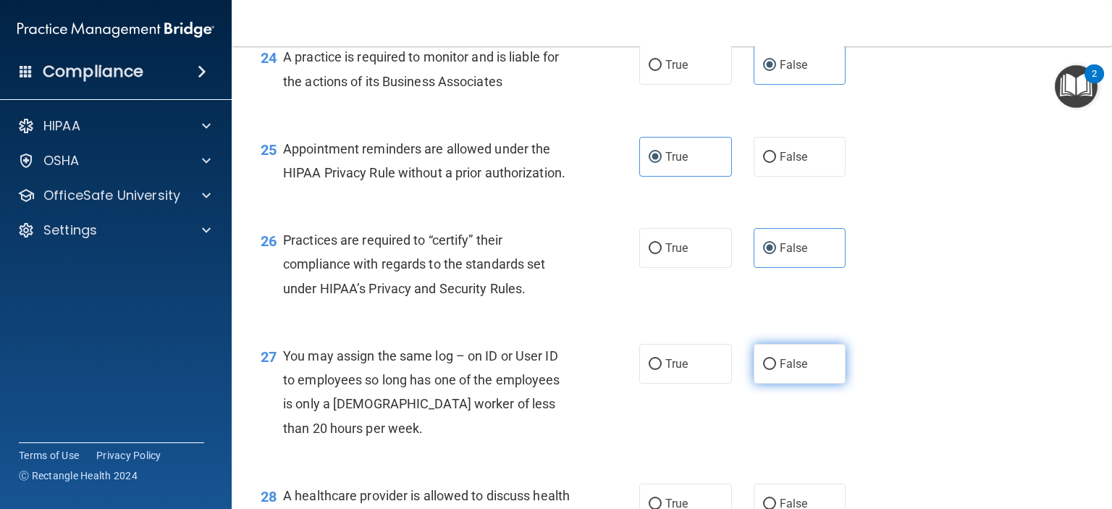
radio input "true"
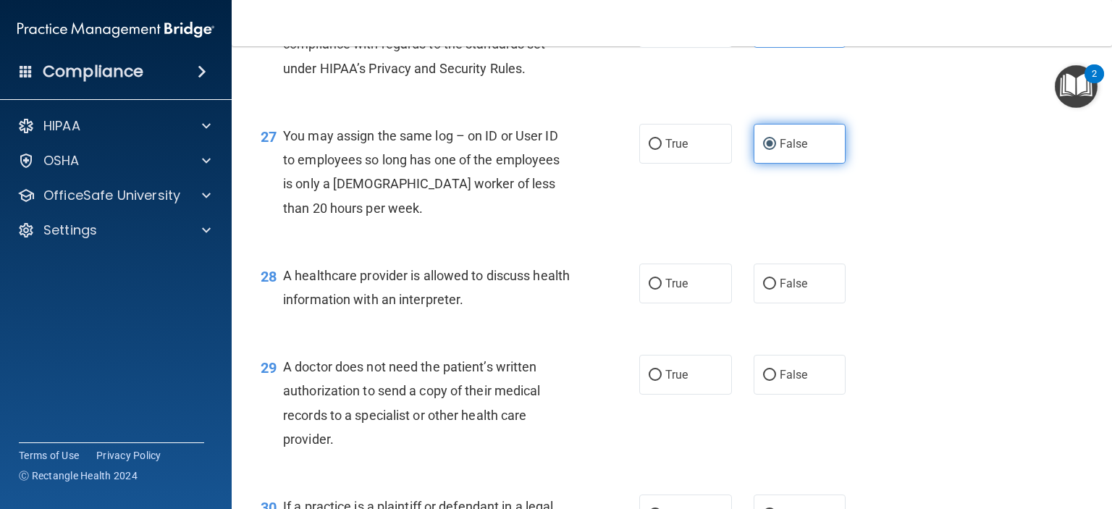
scroll to position [3330, 0]
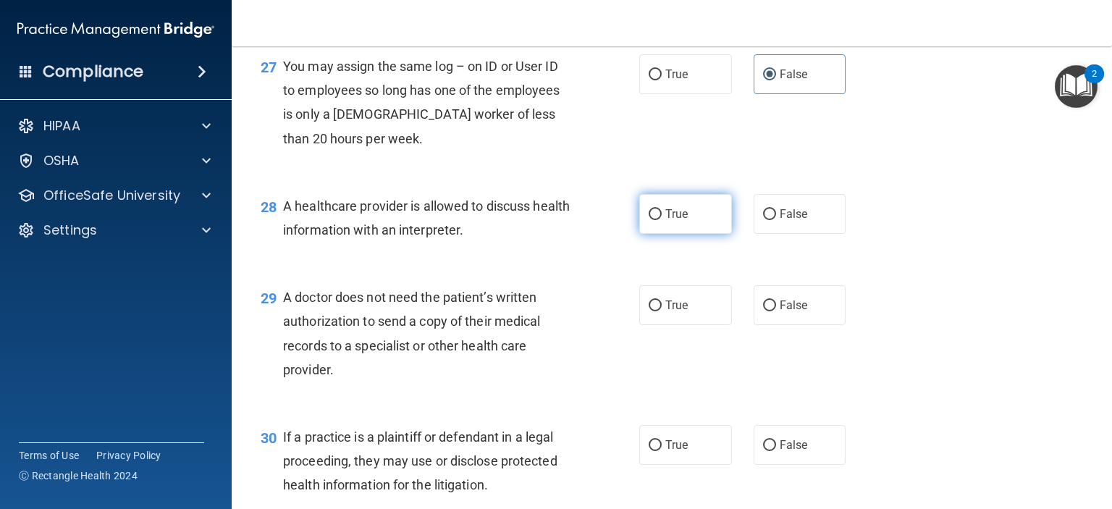
click at [680, 234] on label "True" at bounding box center [685, 214] width 93 height 40
click at [662, 220] on input "True" at bounding box center [655, 214] width 13 height 11
radio input "true"
click at [683, 325] on label "True" at bounding box center [685, 305] width 93 height 40
click at [662, 311] on input "True" at bounding box center [655, 305] width 13 height 11
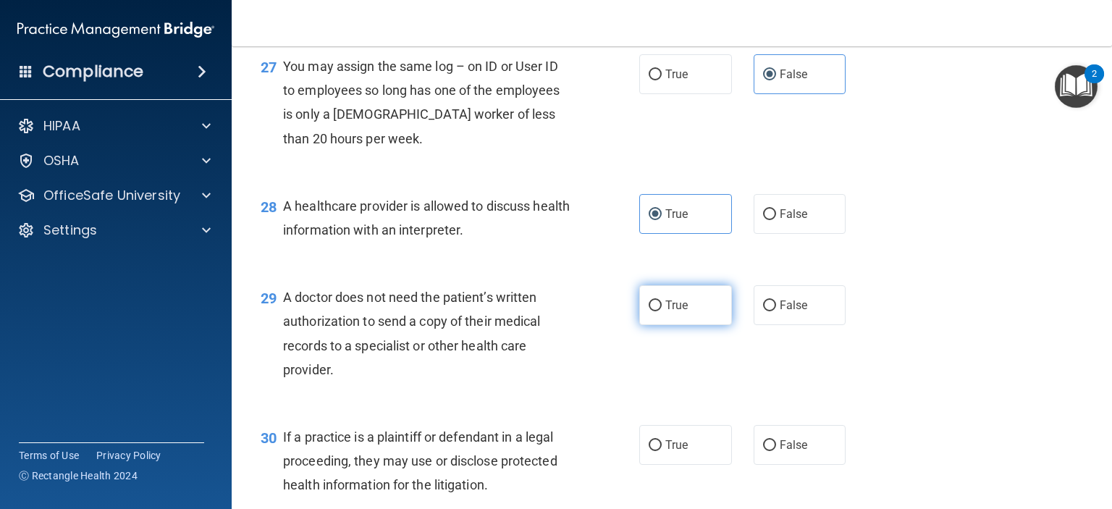
radio input "true"
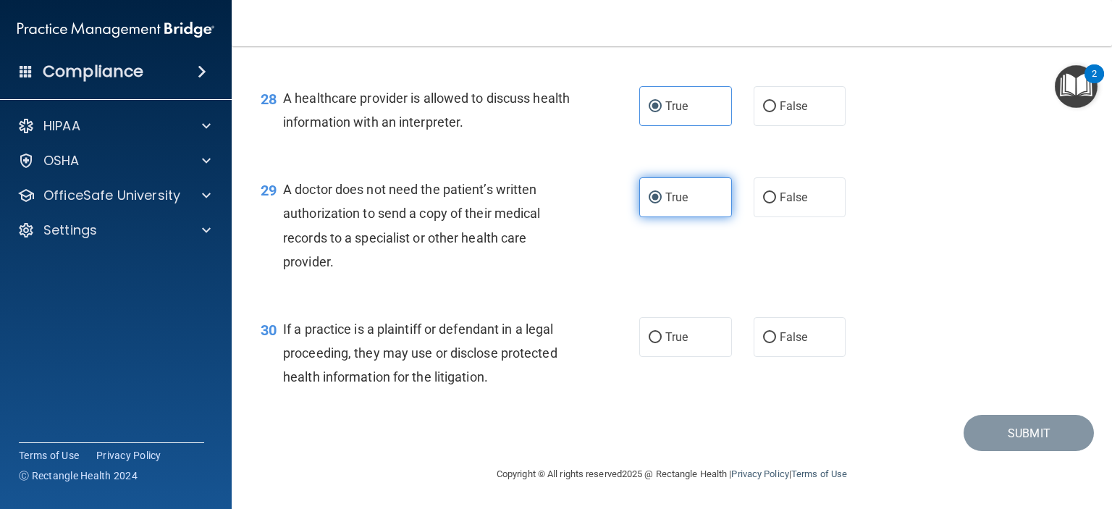
scroll to position [3475, 0]
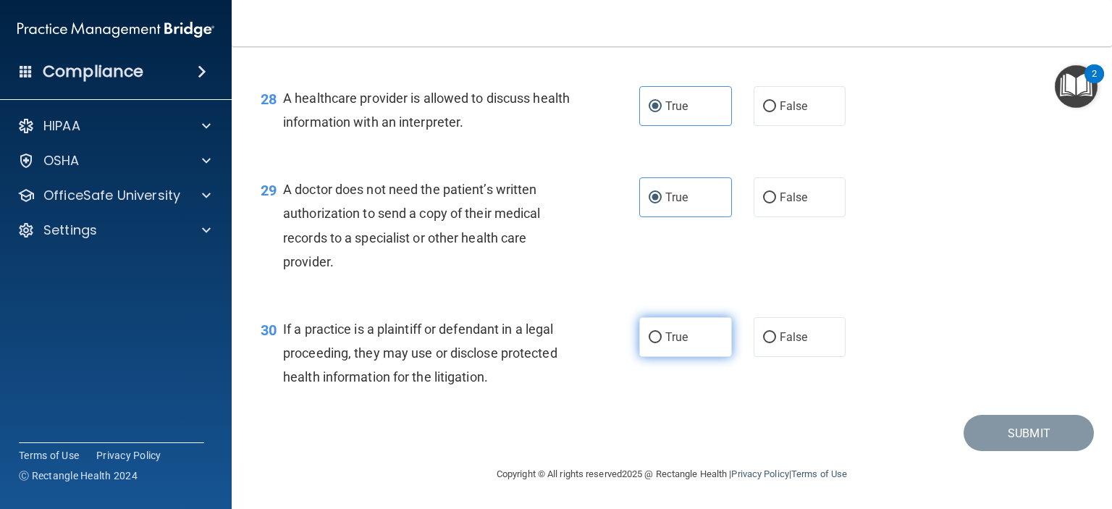
click at [683, 357] on label "True" at bounding box center [685, 337] width 93 height 40
click at [662, 343] on input "True" at bounding box center [655, 337] width 13 height 11
radio input "true"
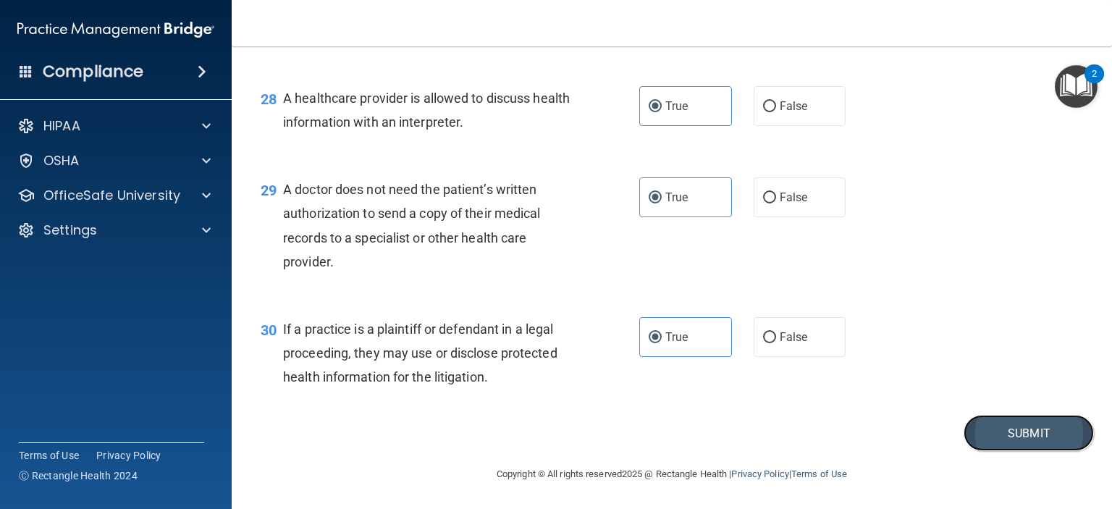
click at [1021, 440] on button "Submit" at bounding box center [1029, 433] width 130 height 37
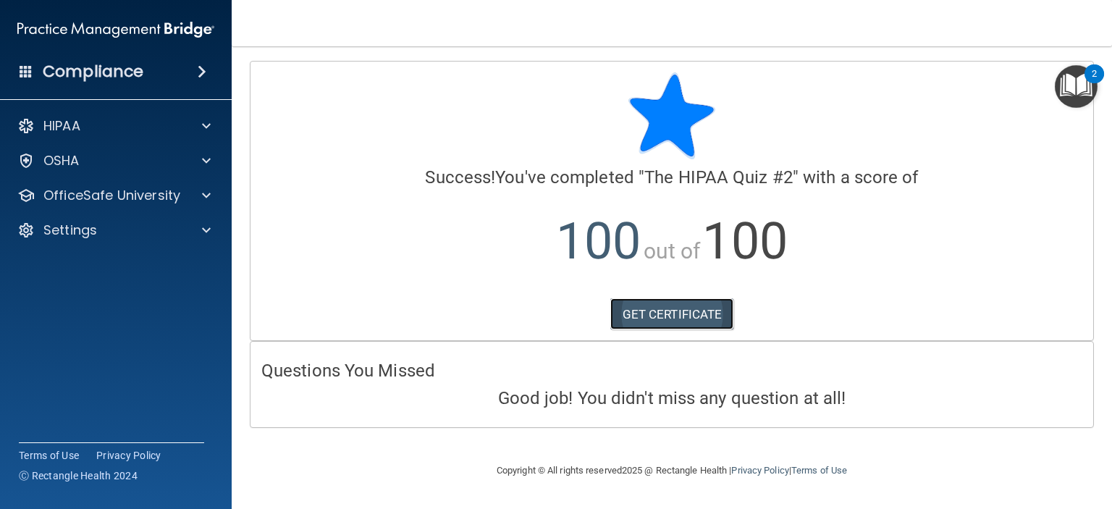
click at [661, 308] on link "GET CERTIFICATE" at bounding box center [672, 314] width 124 height 32
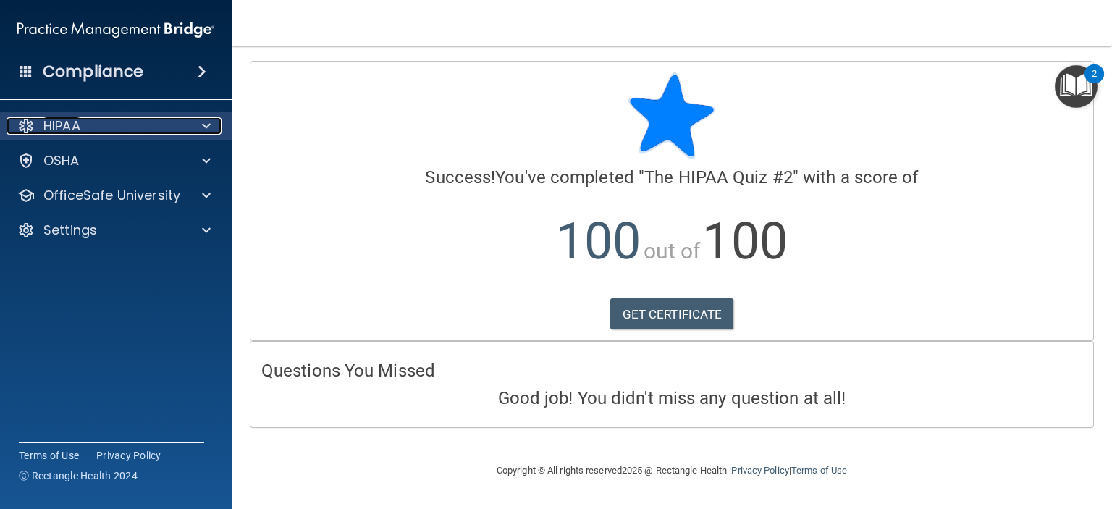
click at [87, 130] on div "HIPAA" at bounding box center [97, 125] width 180 height 17
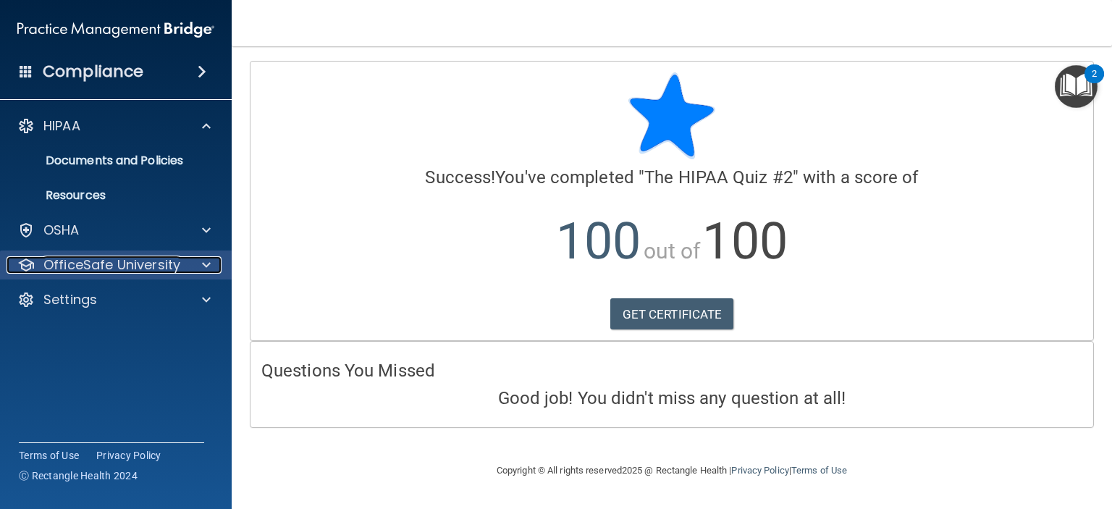
click at [99, 260] on p "OfficeSafe University" at bounding box center [111, 264] width 137 height 17
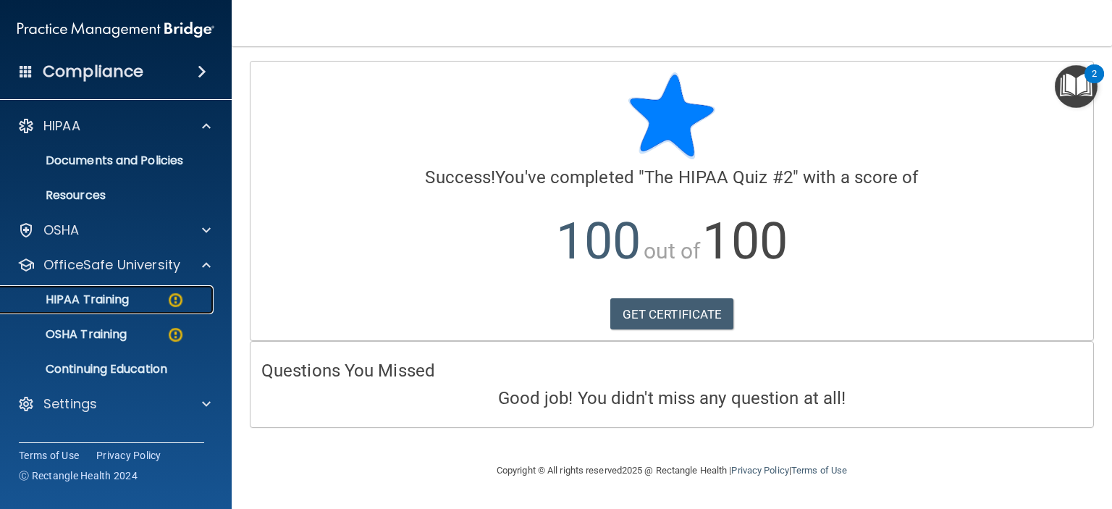
click at [97, 297] on p "HIPAA Training" at bounding box center [68, 299] width 119 height 14
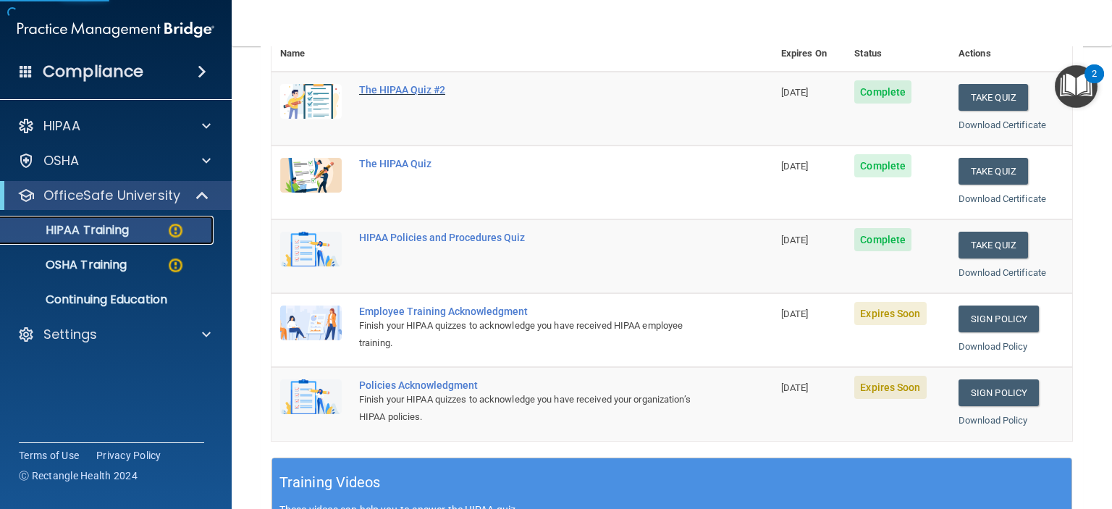
scroll to position [290, 0]
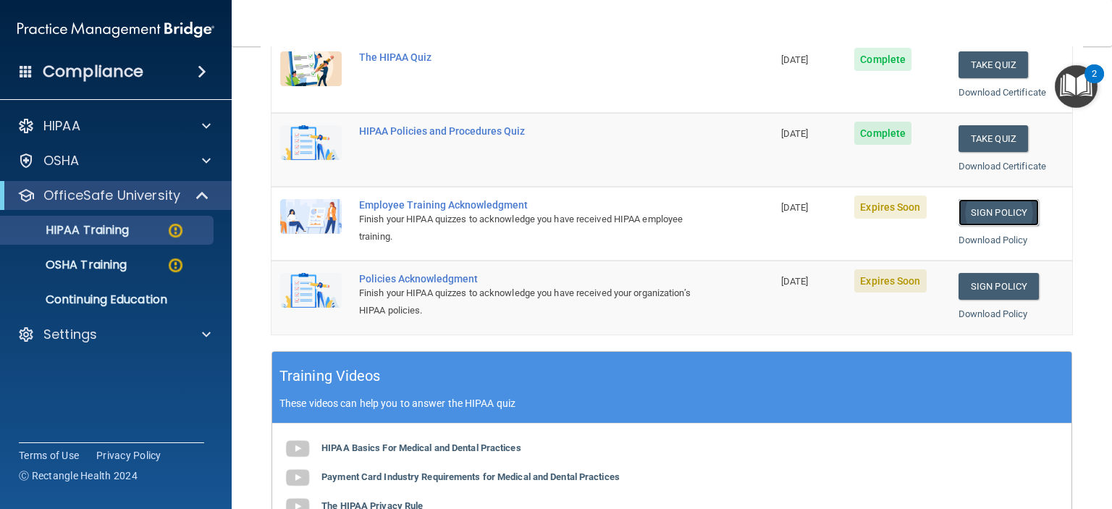
click at [993, 208] on link "Sign Policy" at bounding box center [999, 212] width 80 height 27
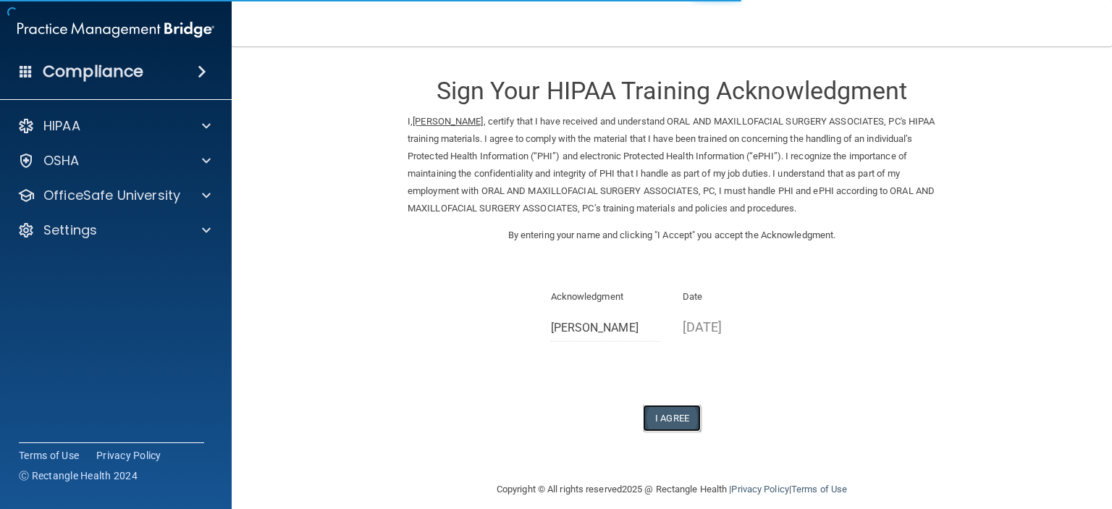
click at [666, 410] on button "I Agree" at bounding box center [672, 418] width 58 height 27
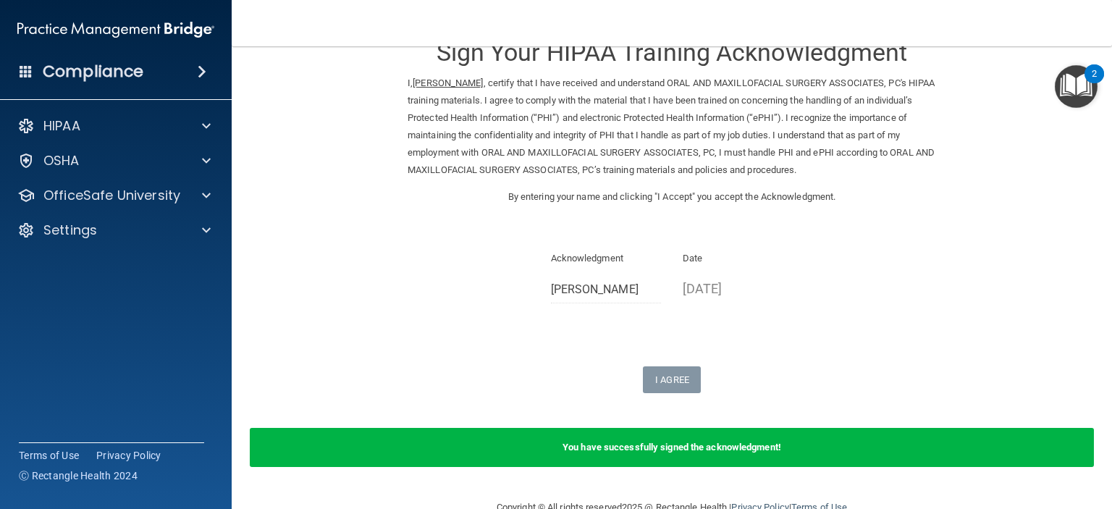
scroll to position [71, 0]
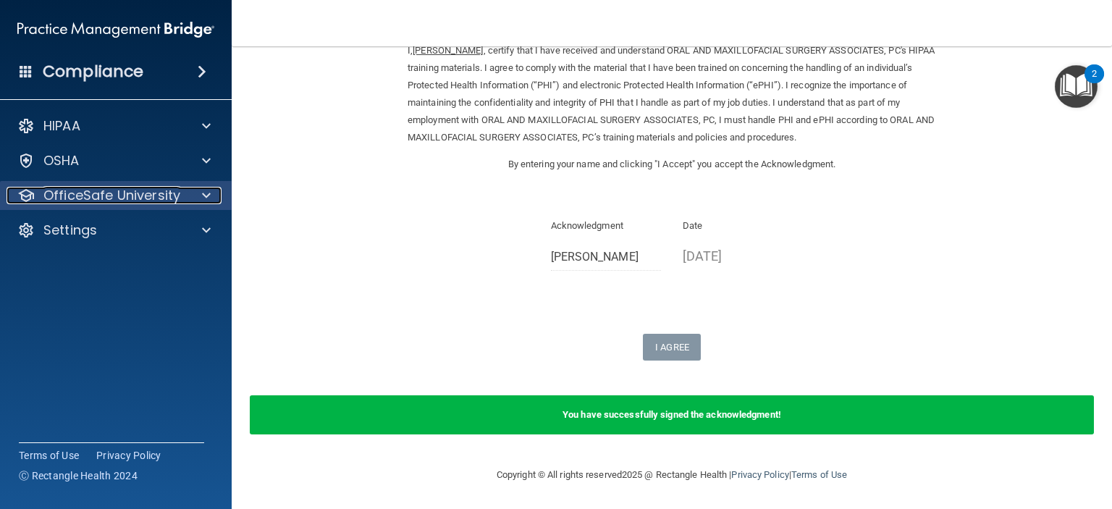
click at [62, 190] on p "OfficeSafe University" at bounding box center [111, 195] width 137 height 17
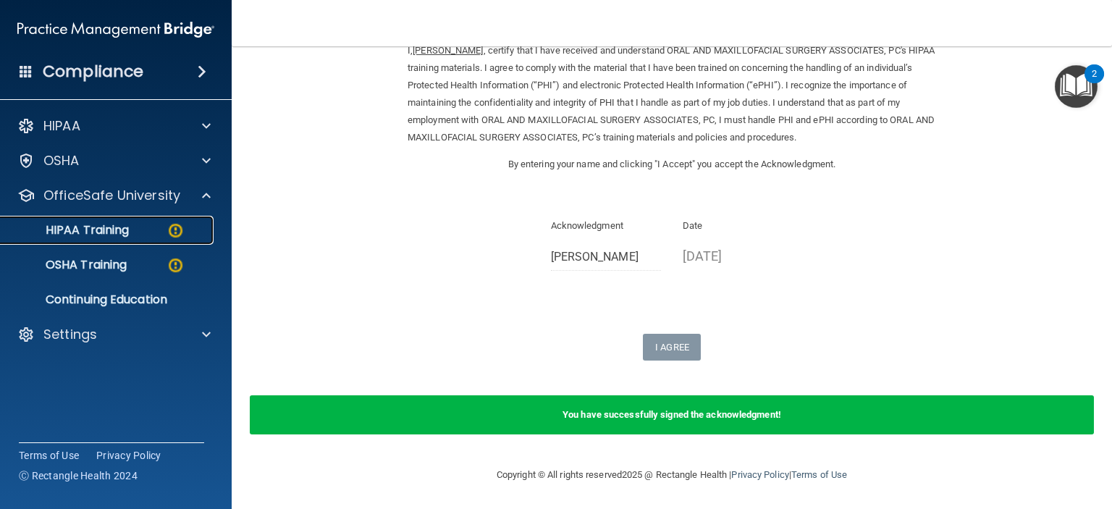
click at [101, 226] on p "HIPAA Training" at bounding box center [68, 230] width 119 height 14
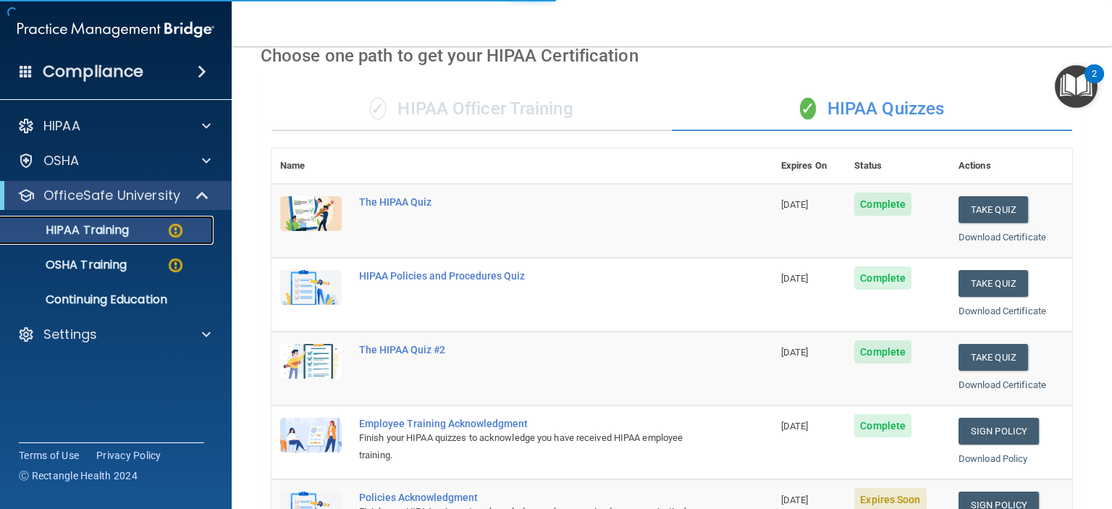
scroll to position [578, 0]
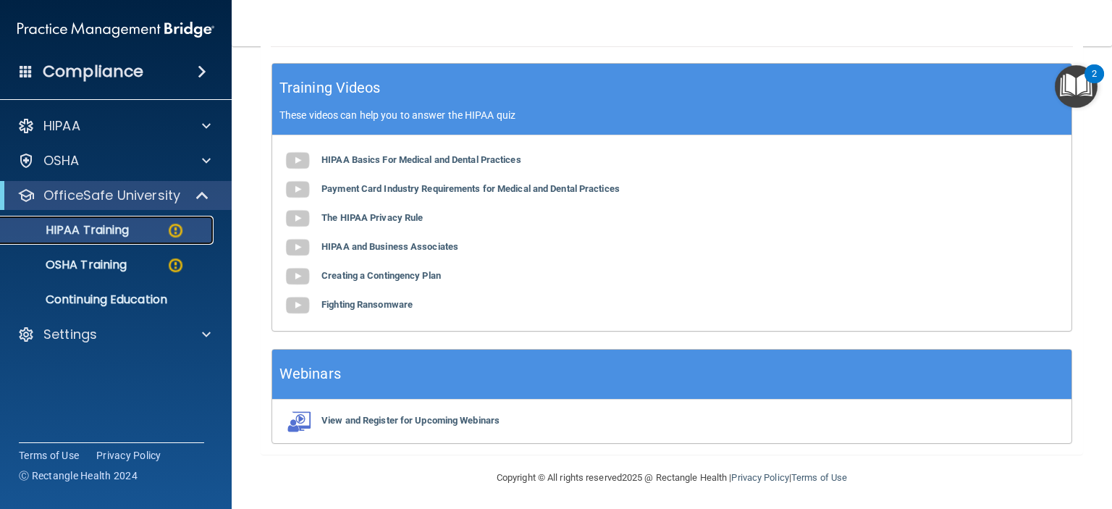
click at [114, 231] on p "HIPAA Training" at bounding box center [68, 230] width 119 height 14
click at [78, 229] on p "HIPAA Training" at bounding box center [68, 230] width 119 height 14
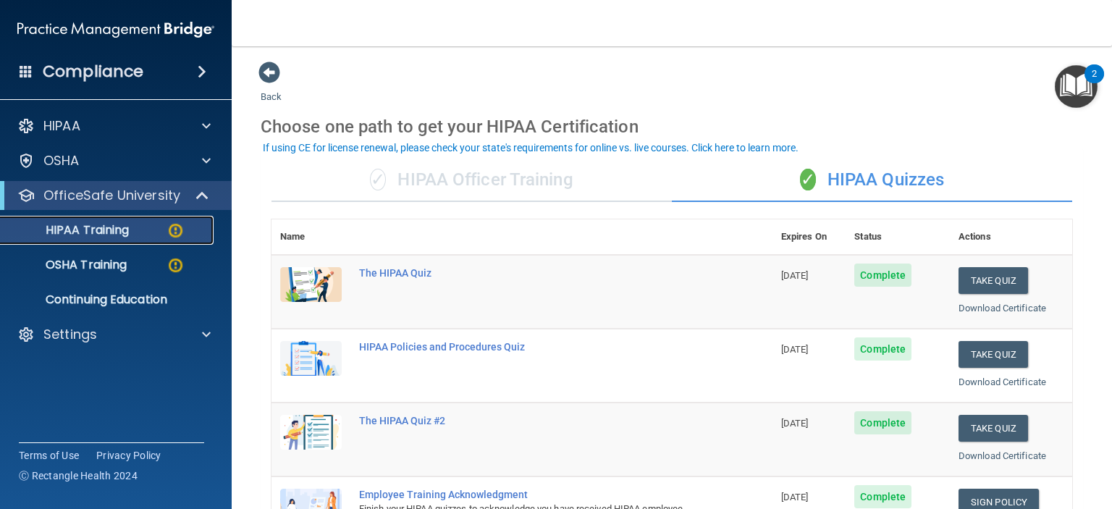
scroll to position [290, 0]
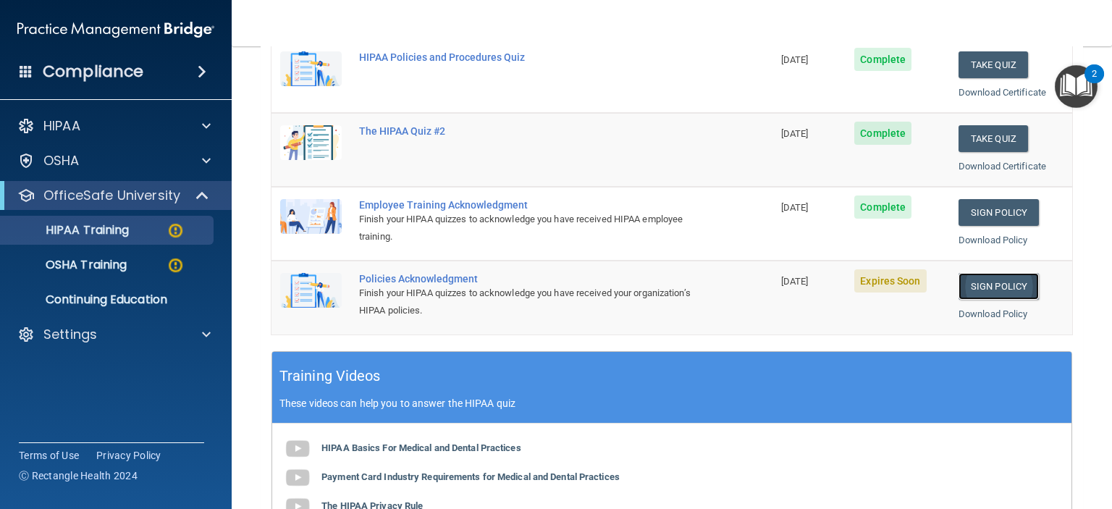
click at [991, 277] on link "Sign Policy" at bounding box center [999, 286] width 80 height 27
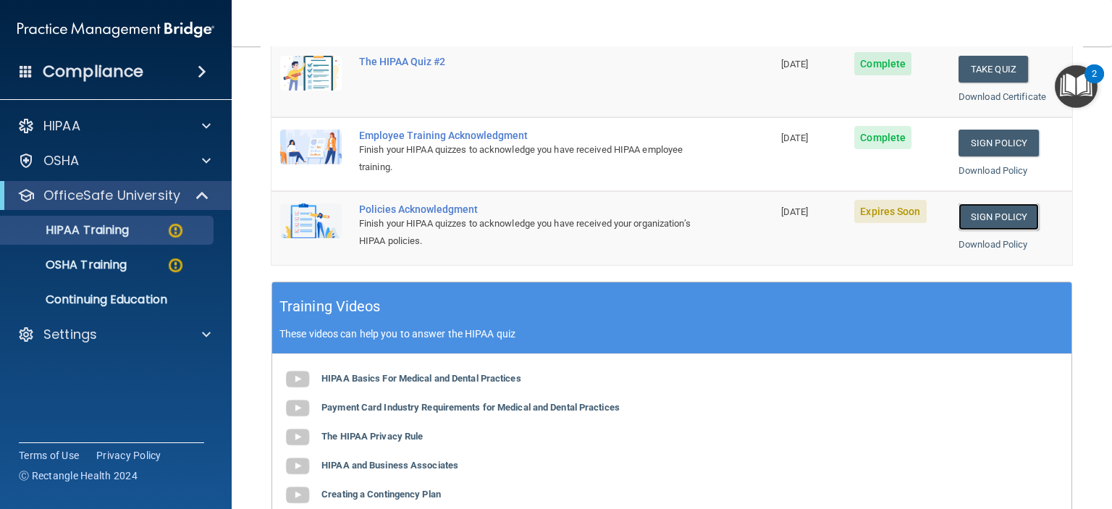
scroll to position [362, 0]
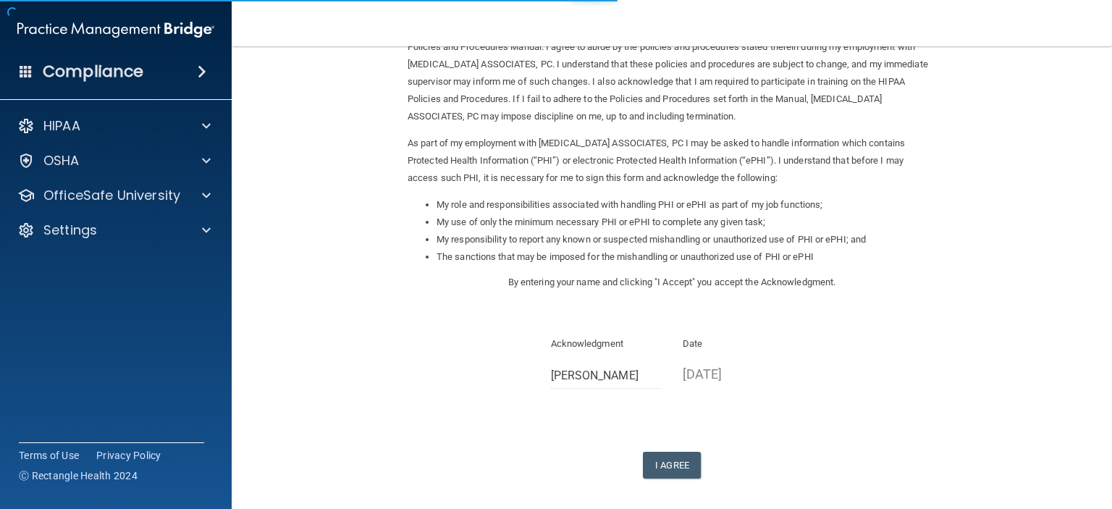
scroll to position [171, 0]
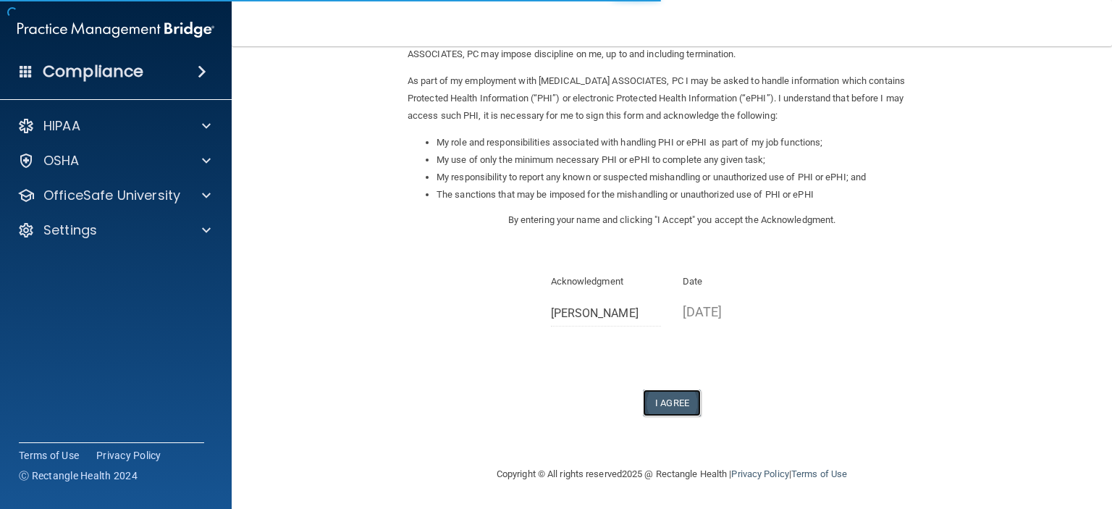
click at [660, 399] on button "I Agree" at bounding box center [672, 402] width 58 height 27
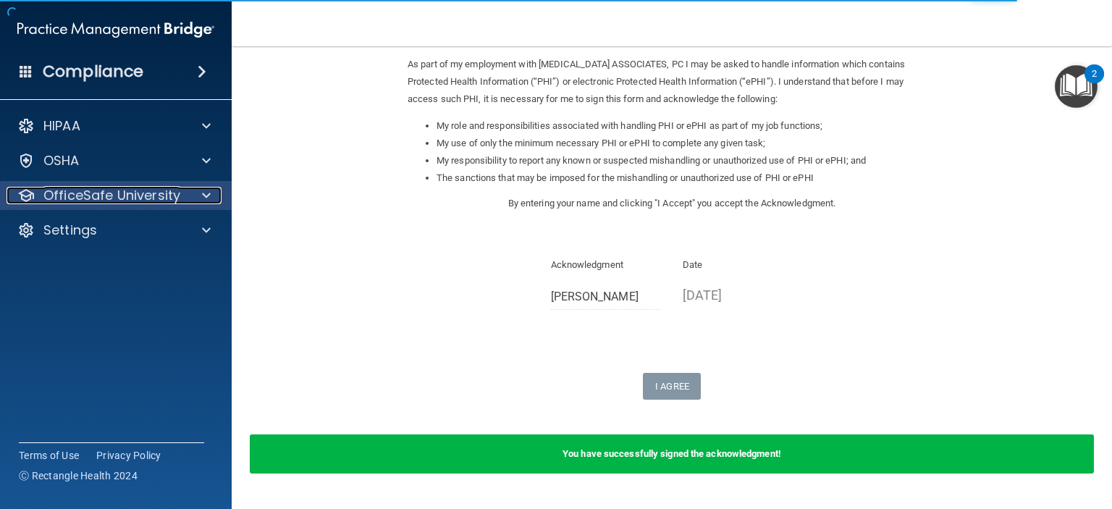
click at [113, 203] on p "OfficeSafe University" at bounding box center [111, 195] width 137 height 17
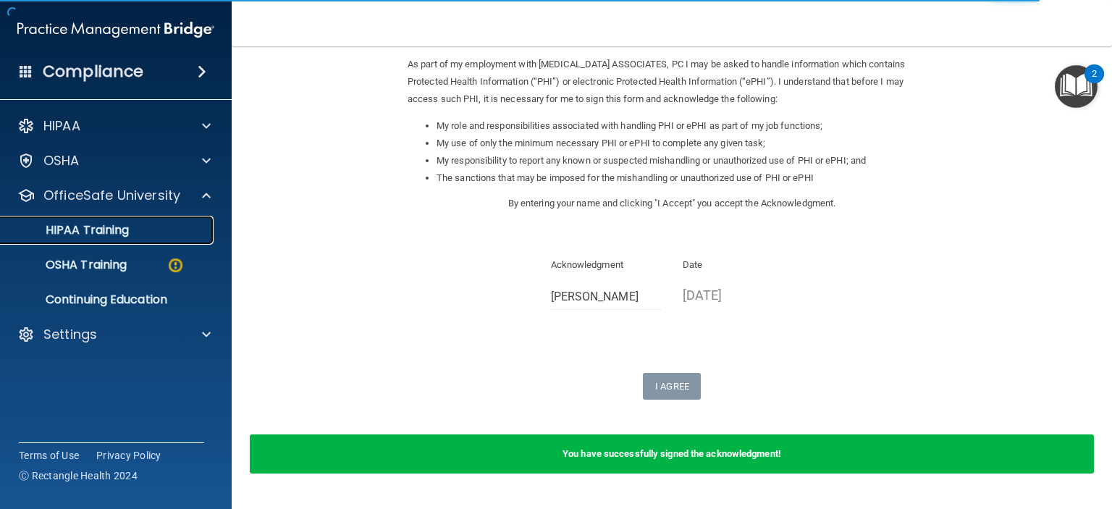
click at [114, 232] on p "HIPAA Training" at bounding box center [68, 230] width 119 height 14
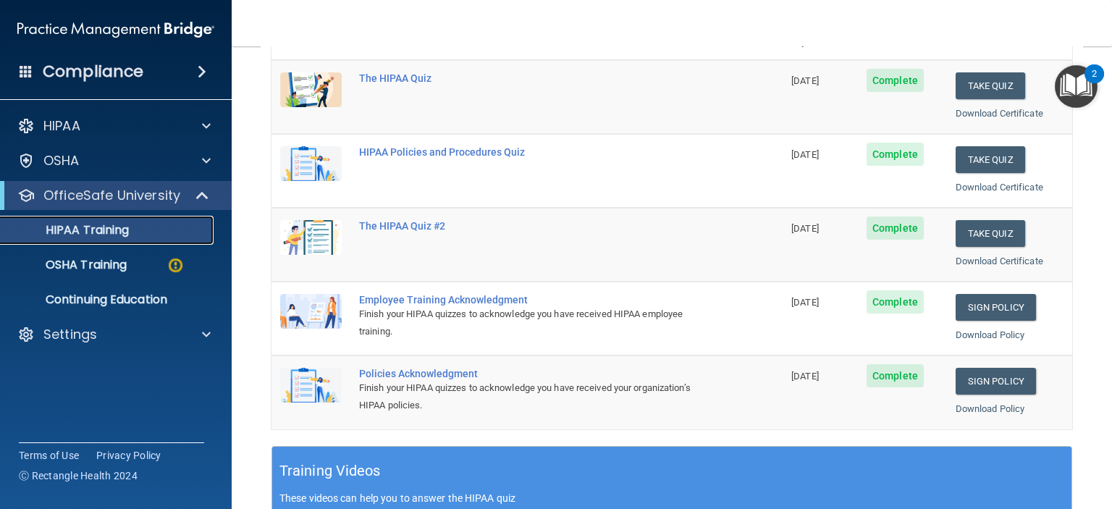
scroll to position [290, 0]
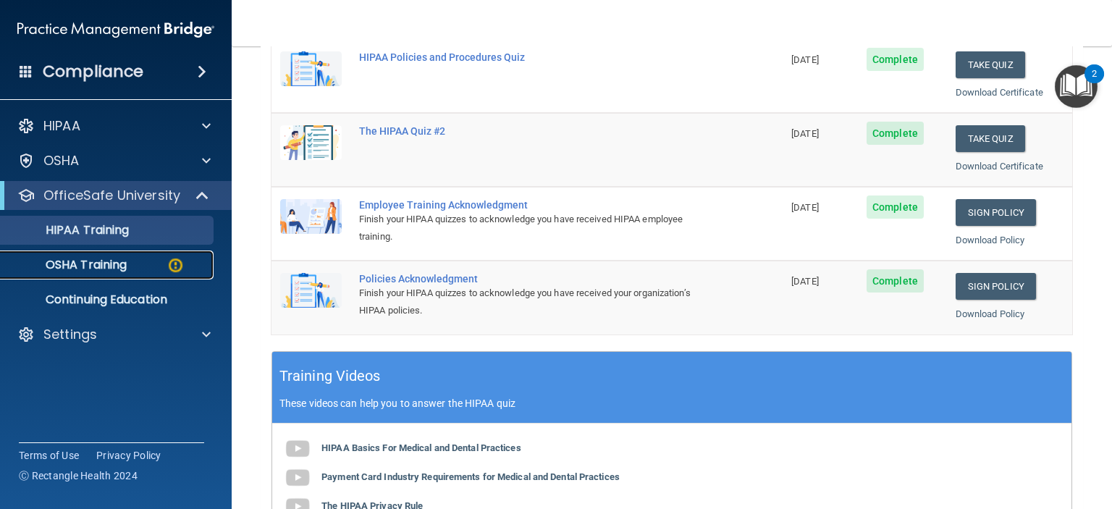
click at [100, 264] on p "OSHA Training" at bounding box center [67, 265] width 117 height 14
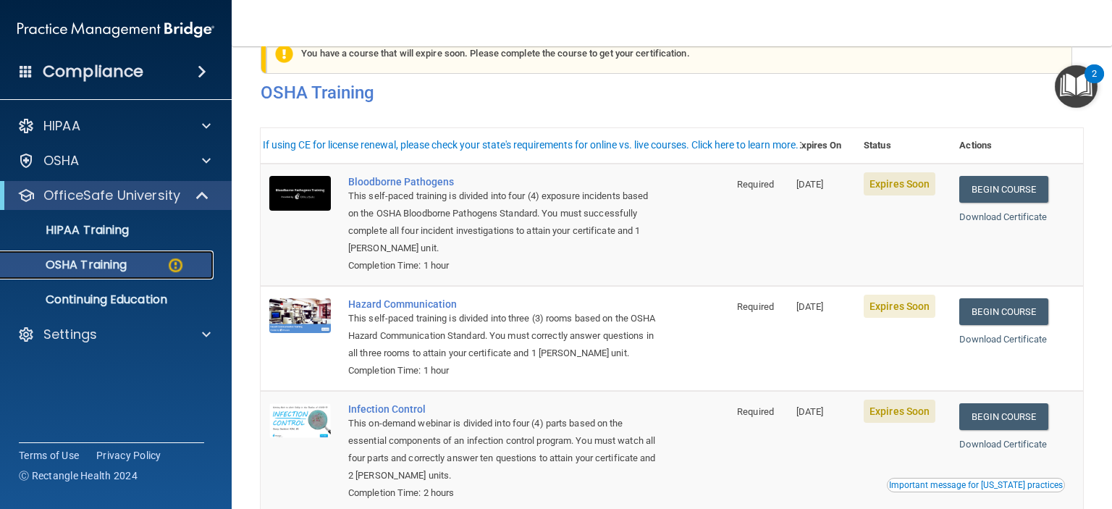
scroll to position [72, 0]
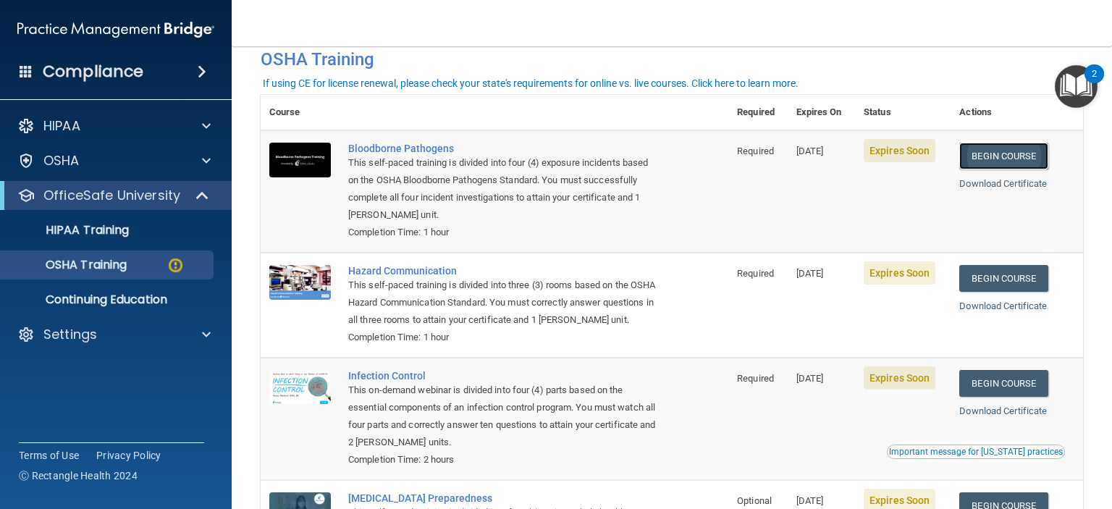
click at [993, 153] on link "Begin Course" at bounding box center [1003, 156] width 88 height 27
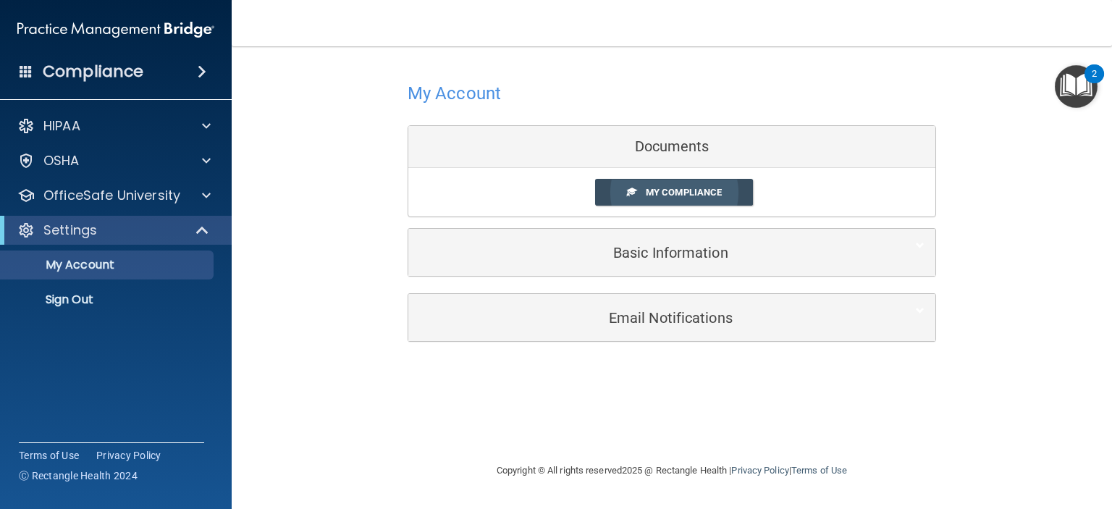
click at [678, 182] on link "My Compliance" at bounding box center [674, 192] width 159 height 27
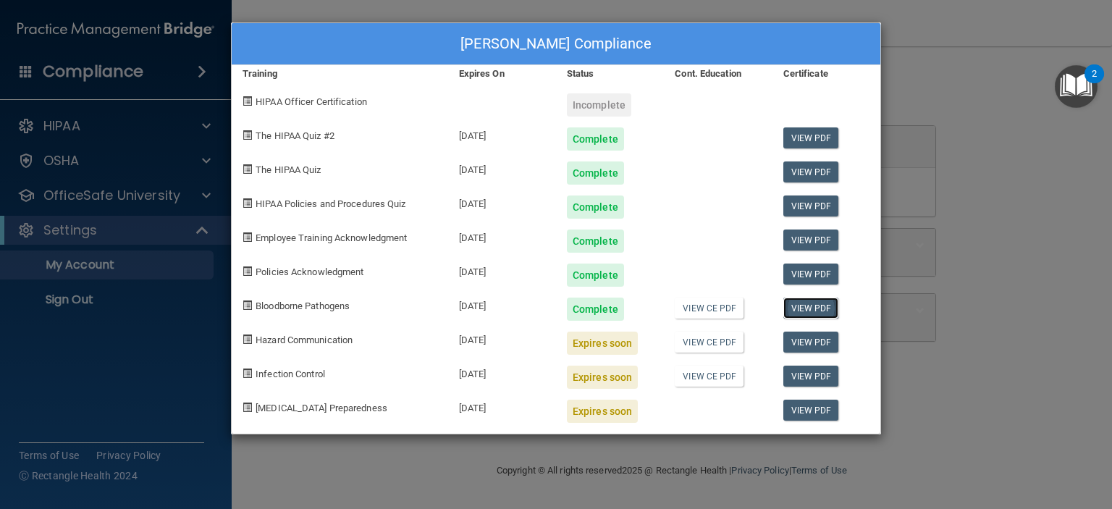
click at [817, 303] on link "View PDF" at bounding box center [811, 308] width 56 height 21
click at [968, 77] on div "Jacqueline Olszewski's Compliance Training Expires On Status Cont. Education Ce…" at bounding box center [556, 254] width 1112 height 509
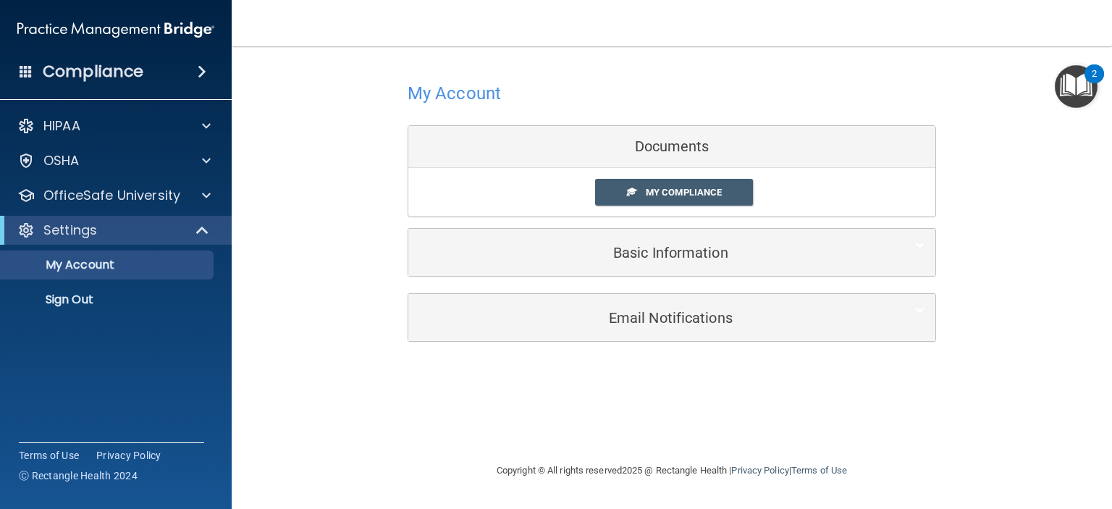
click at [128, 68] on h4 "Compliance" at bounding box center [93, 72] width 101 height 20
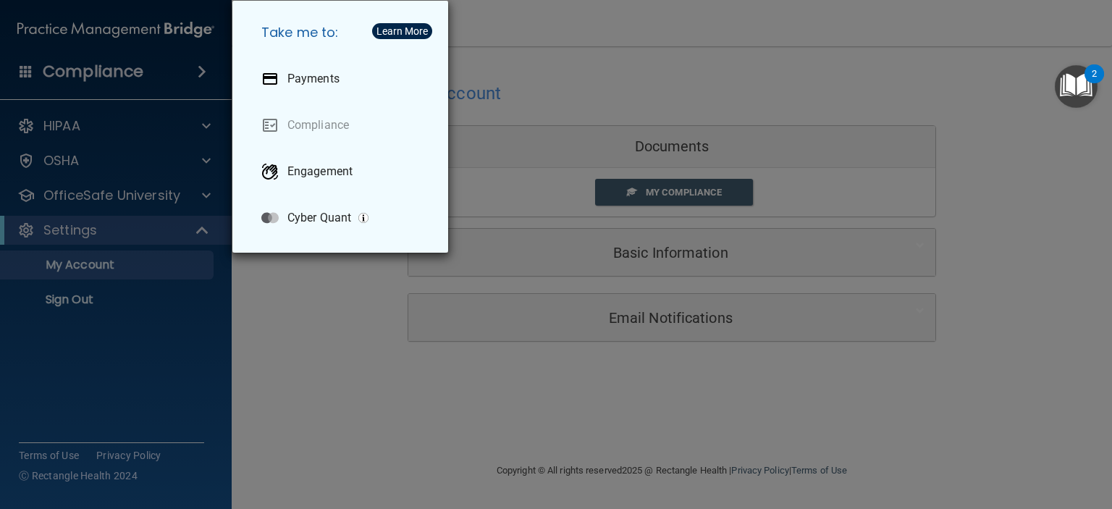
click at [53, 126] on div "Take me to: Payments Compliance Engagement Cyber Quant" at bounding box center [556, 254] width 1112 height 509
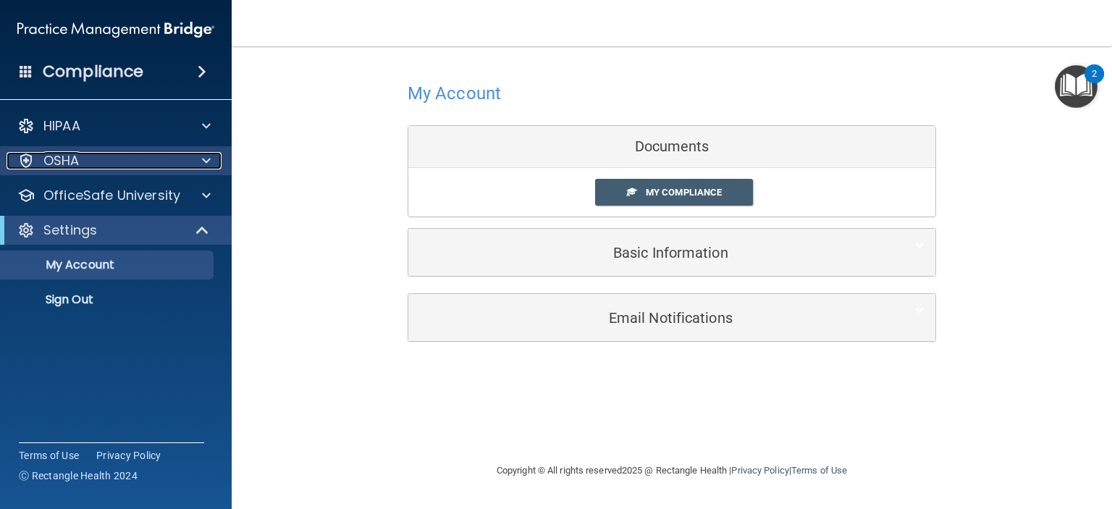
click at [57, 164] on p "OSHA" at bounding box center [61, 160] width 36 height 17
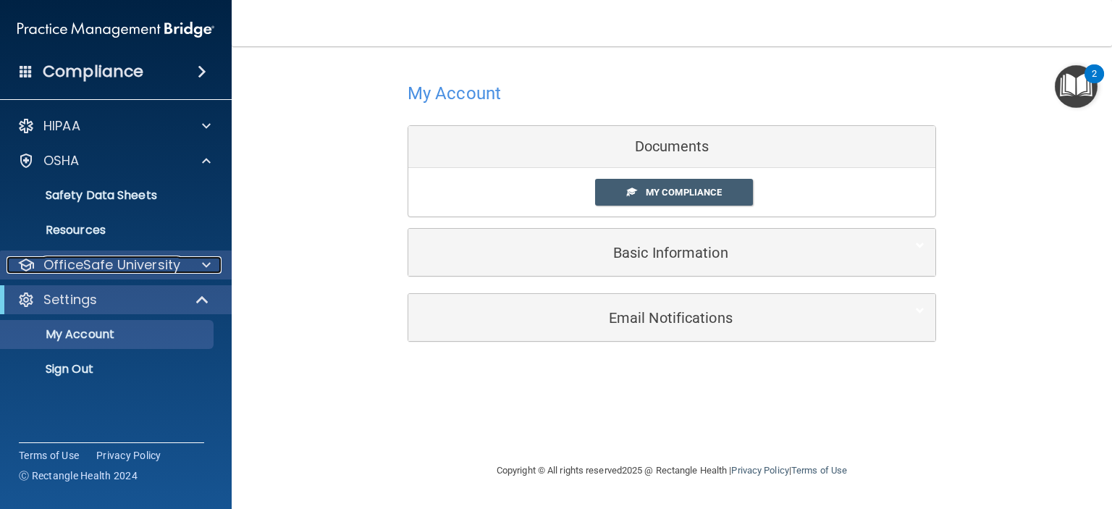
click at [74, 257] on p "OfficeSafe University" at bounding box center [111, 264] width 137 height 17
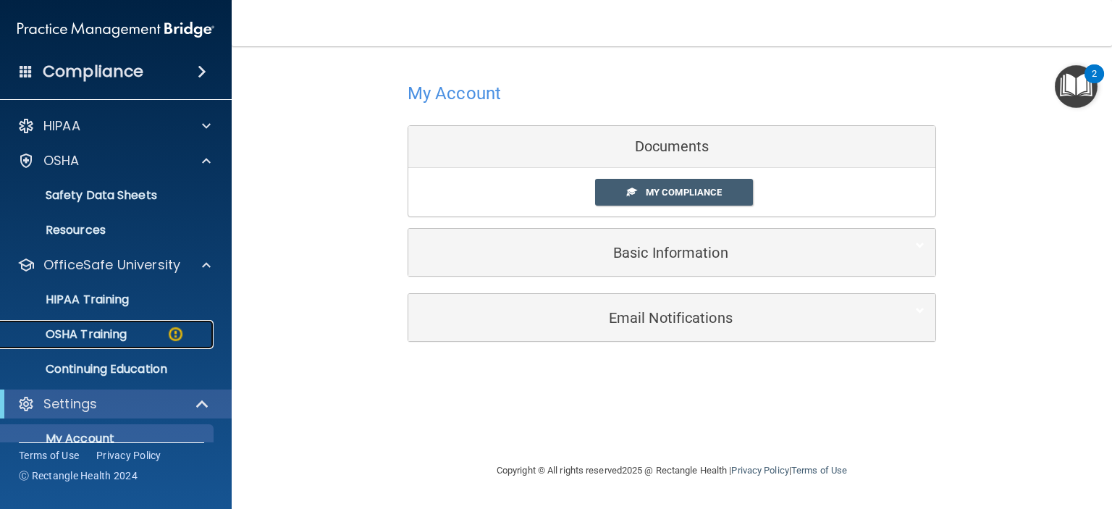
click at [88, 337] on p "OSHA Training" at bounding box center [67, 334] width 117 height 14
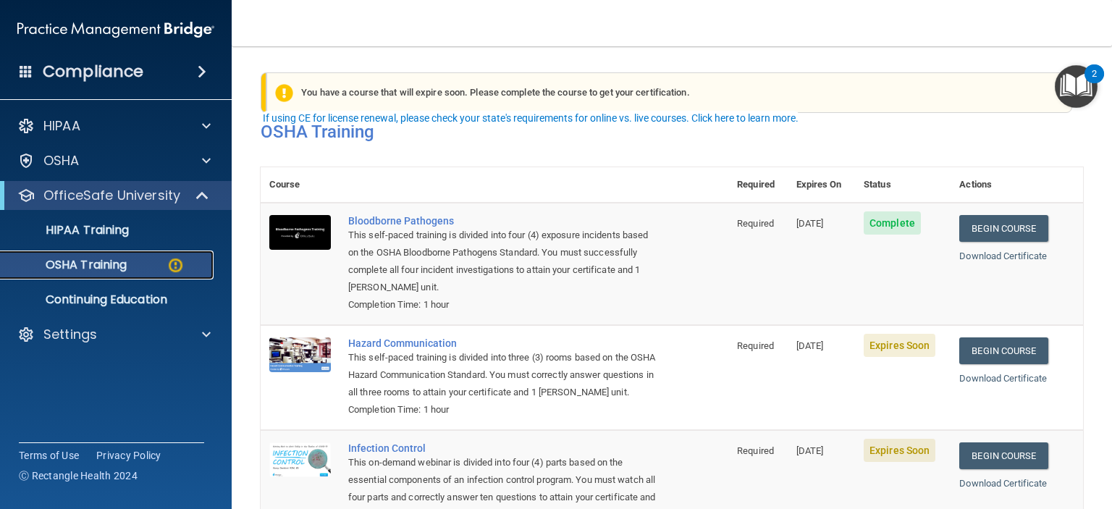
scroll to position [72, 0]
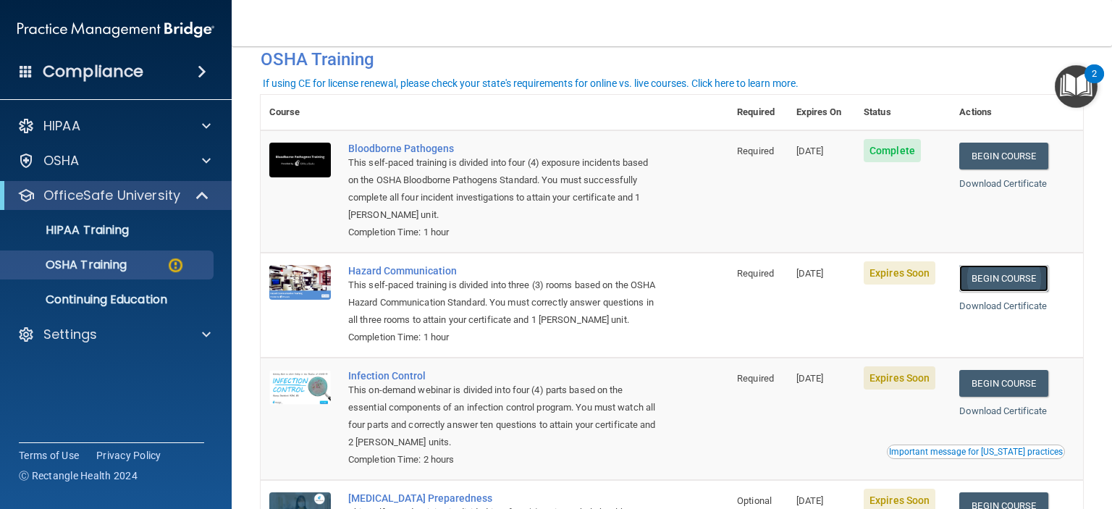
click at [1011, 277] on link "Begin Course" at bounding box center [1003, 278] width 88 height 27
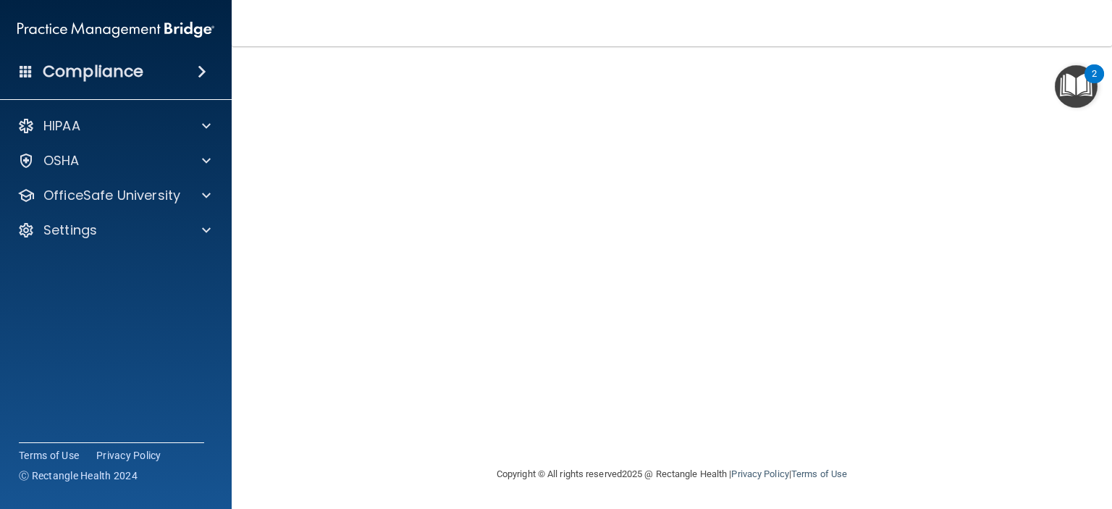
scroll to position [35, 0]
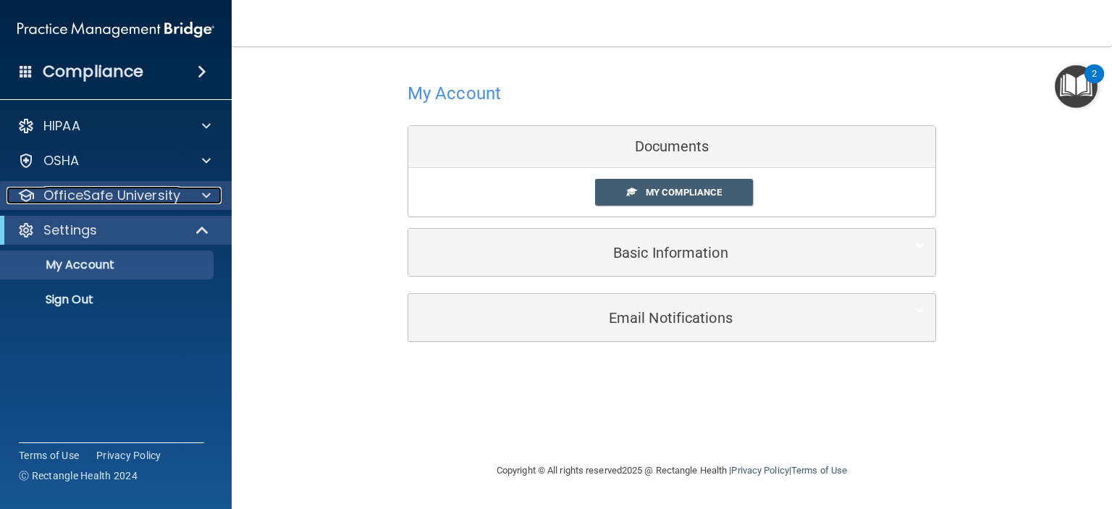
click at [83, 198] on p "OfficeSafe University" at bounding box center [111, 195] width 137 height 17
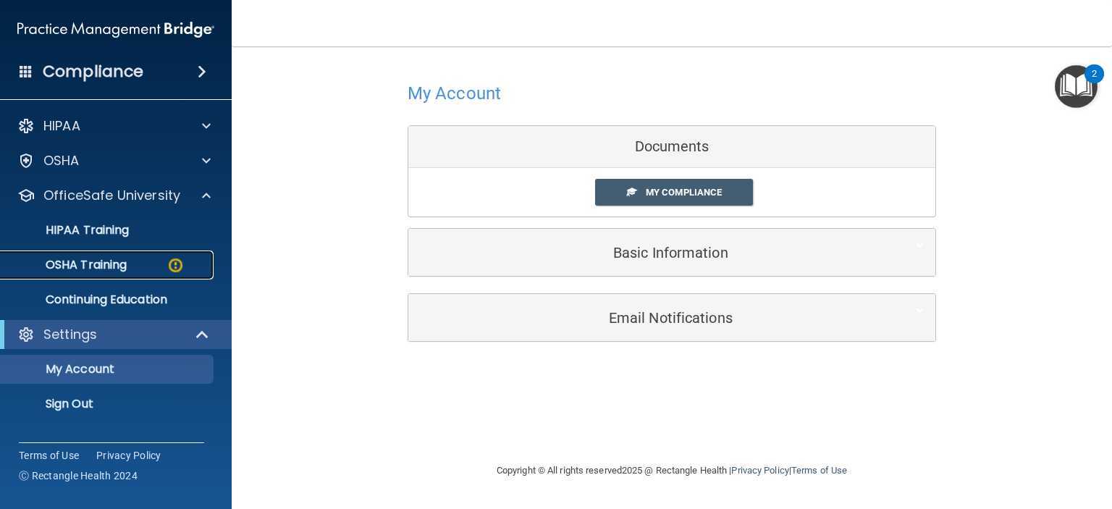
click at [96, 266] on p "OSHA Training" at bounding box center [67, 265] width 117 height 14
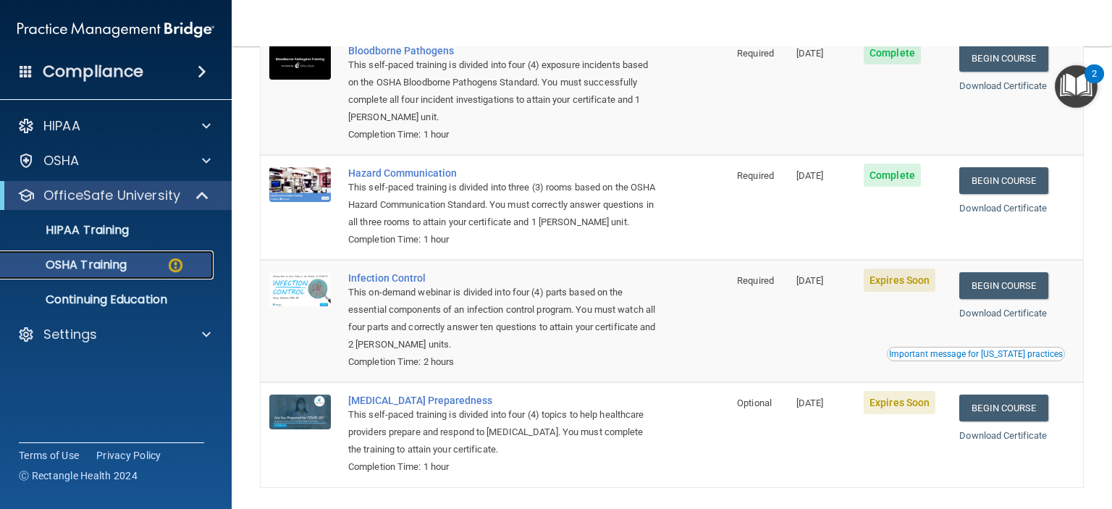
scroll to position [243, 0]
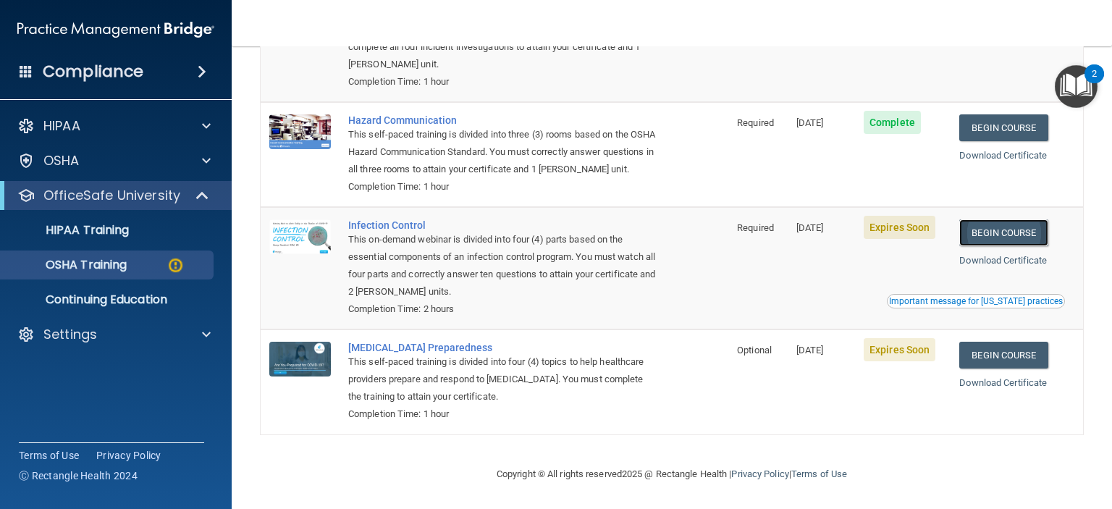
click at [998, 229] on link "Begin Course" at bounding box center [1003, 232] width 88 height 27
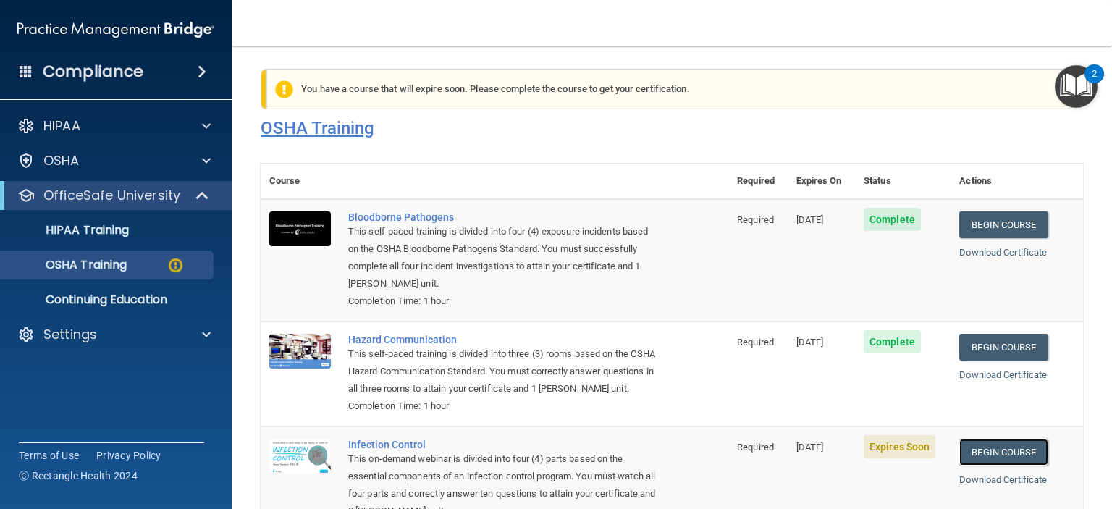
scroll to position [0, 0]
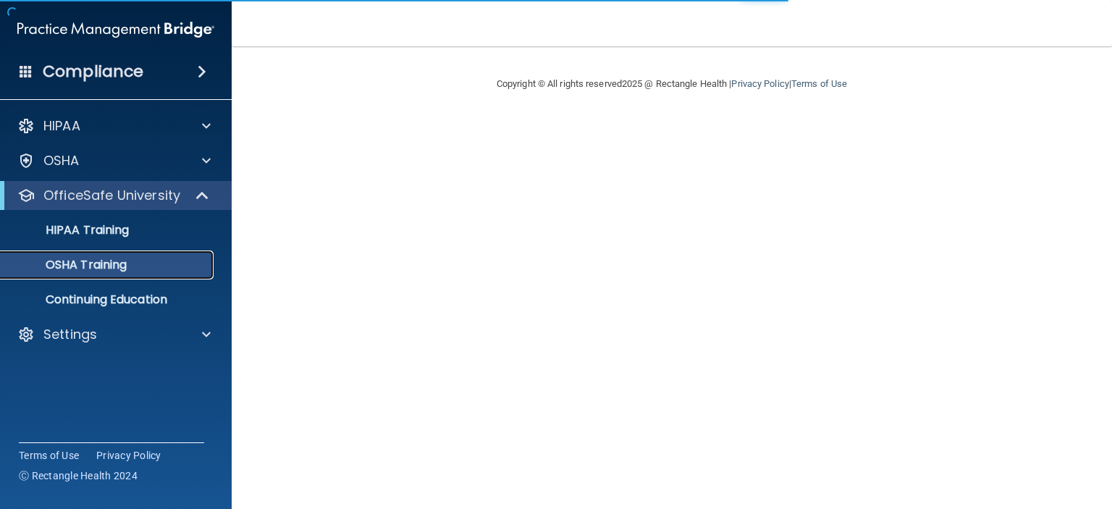
click at [134, 261] on div "OSHA Training" at bounding box center [108, 265] width 198 height 14
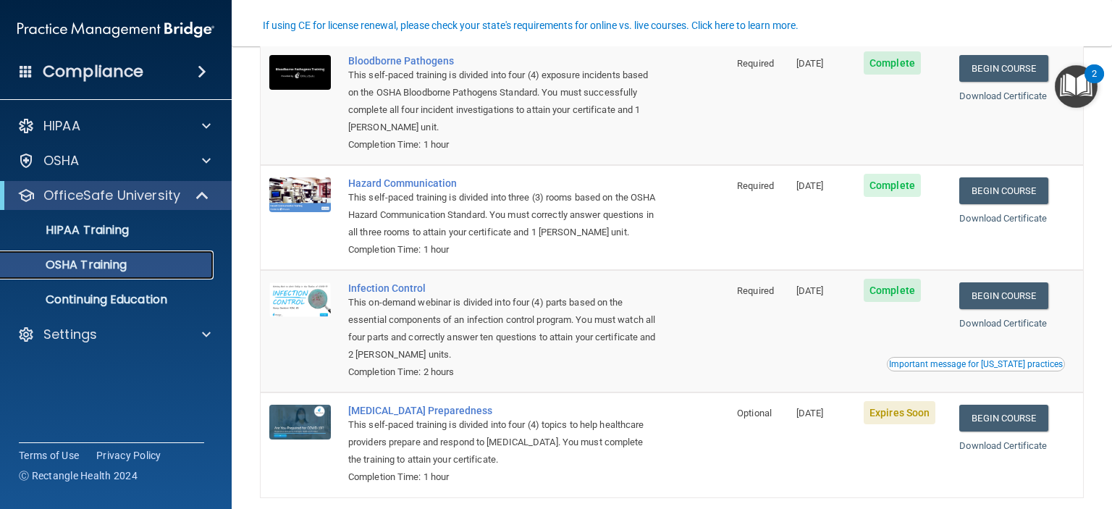
scroll to position [145, 0]
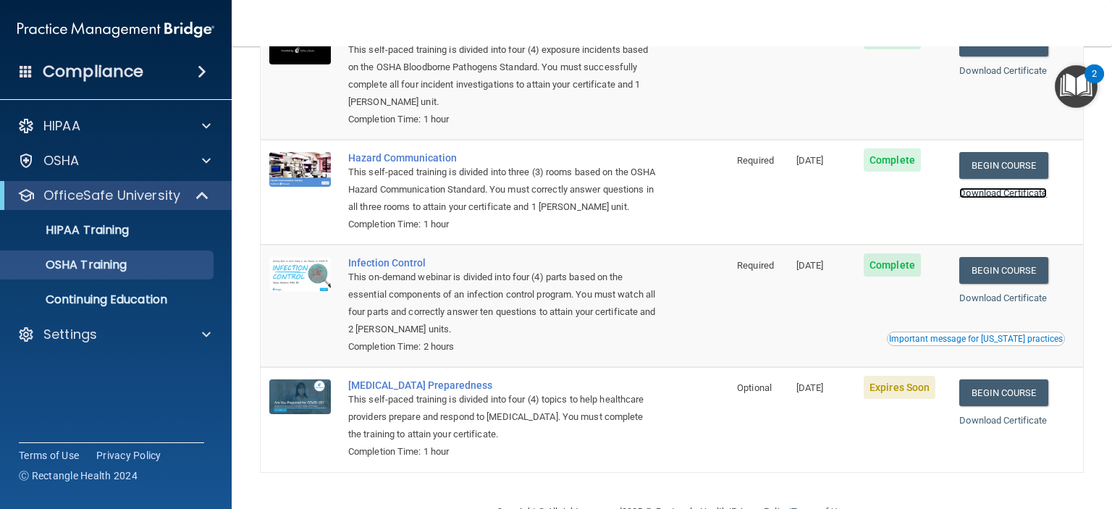
click at [1000, 193] on link "Download Certificate" at bounding box center [1003, 193] width 88 height 11
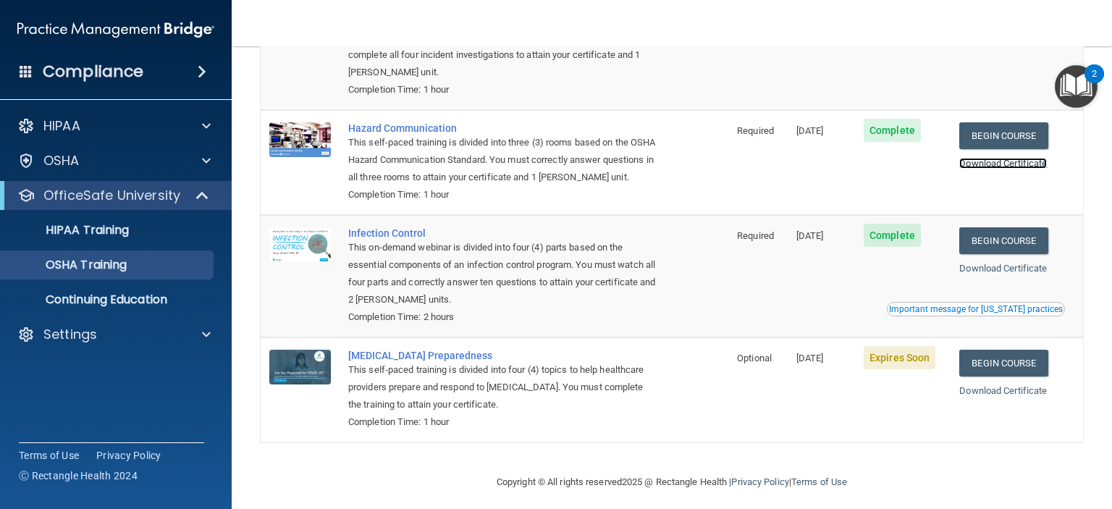
scroll to position [202, 0]
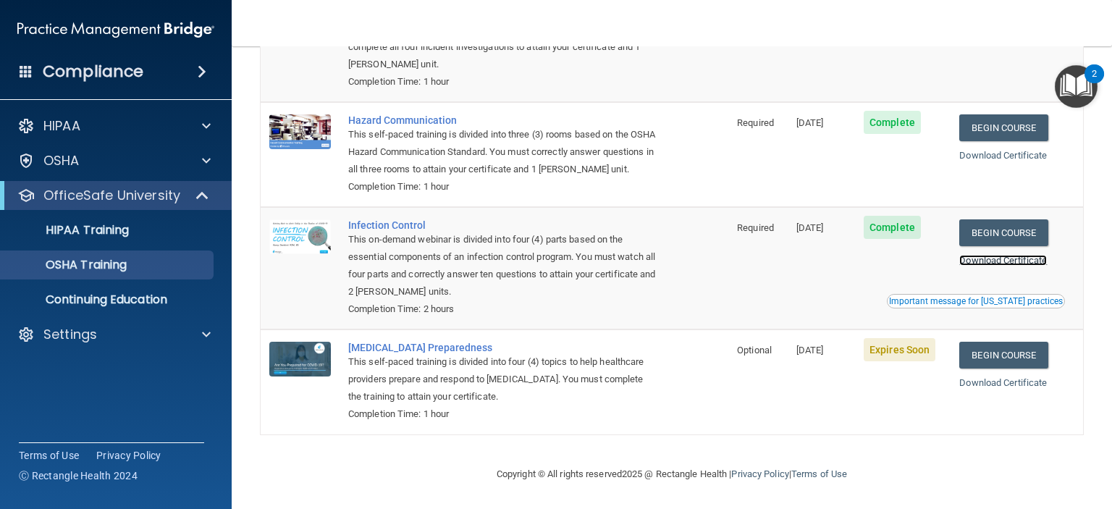
click at [983, 259] on link "Download Certificate" at bounding box center [1003, 260] width 88 height 11
click at [982, 347] on link "Begin Course" at bounding box center [1003, 355] width 88 height 27
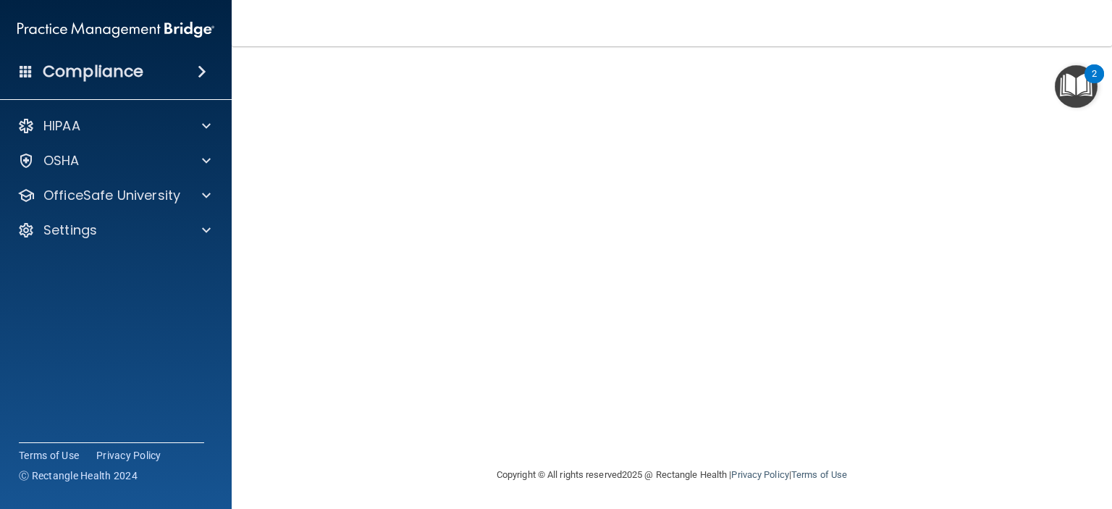
scroll to position [2, 0]
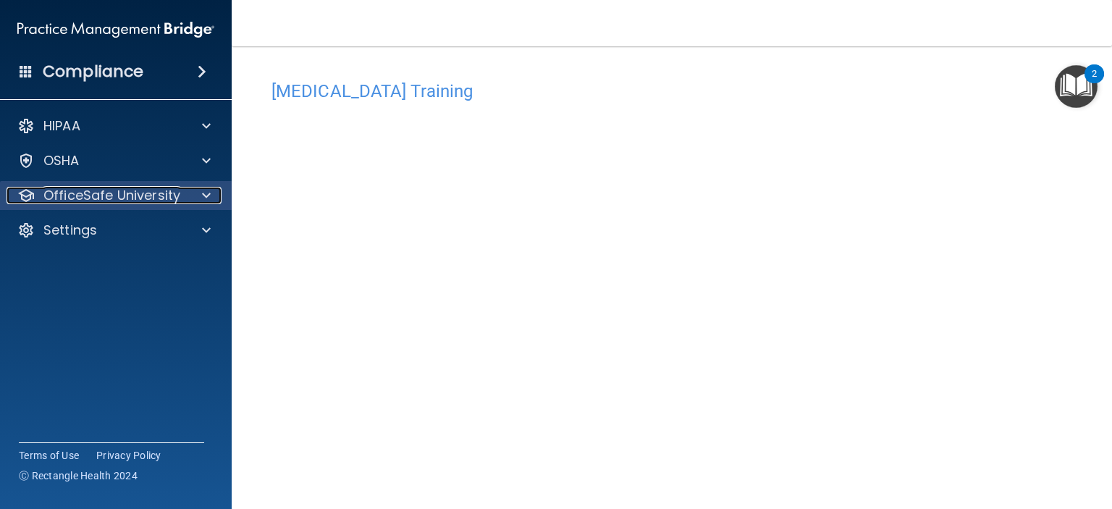
click at [120, 203] on p "OfficeSafe University" at bounding box center [111, 195] width 137 height 17
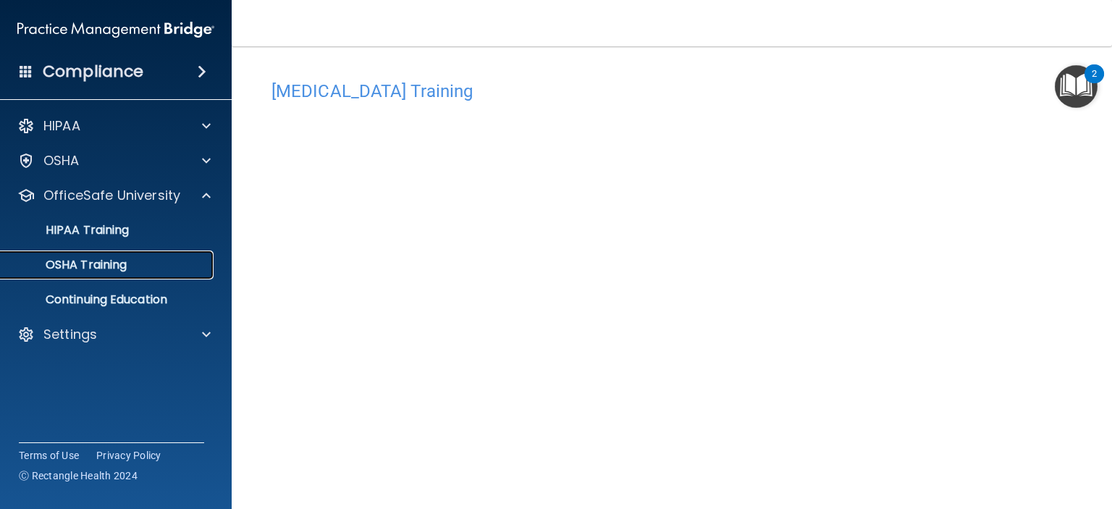
click at [119, 269] on p "OSHA Training" at bounding box center [67, 265] width 117 height 14
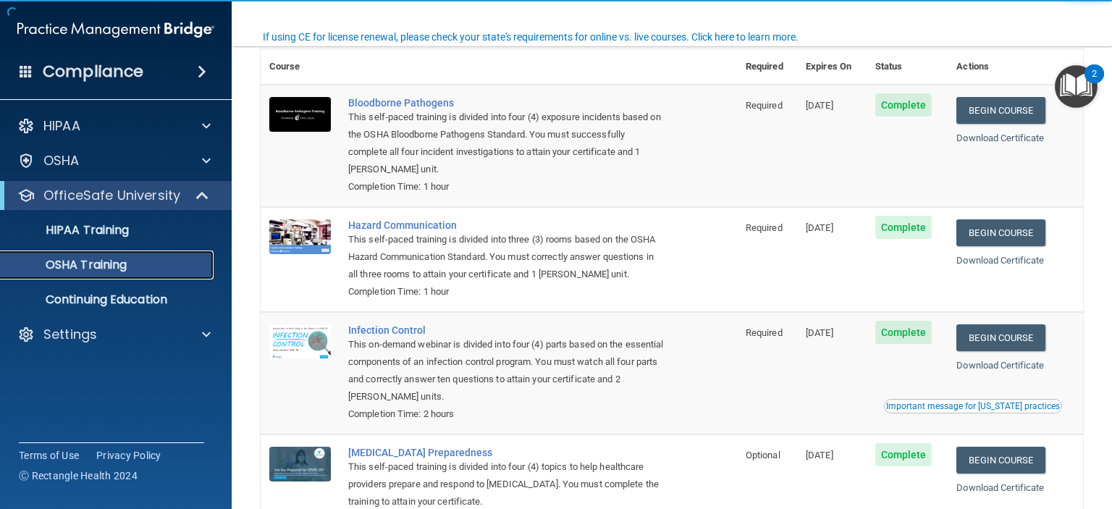
scroll to position [185, 0]
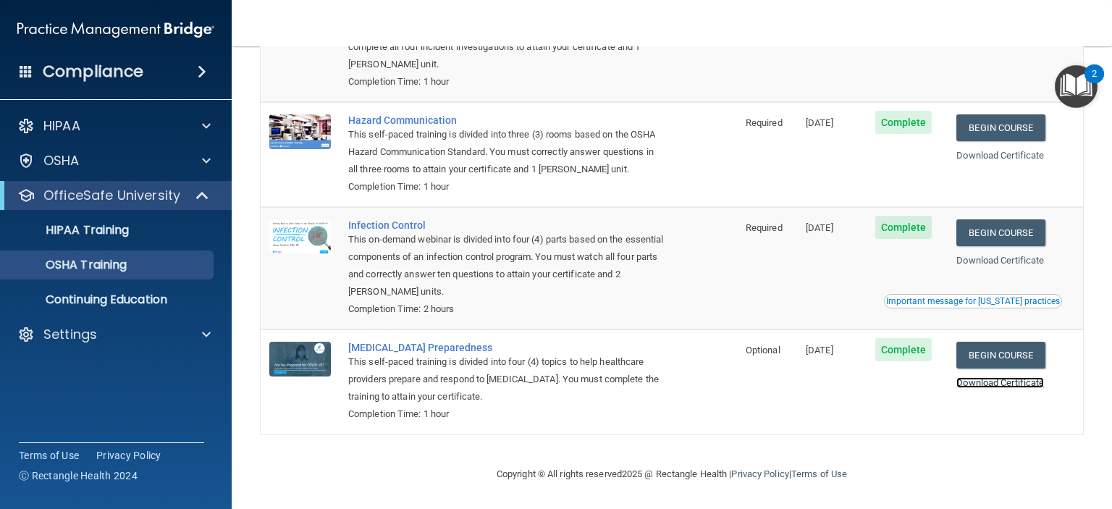
click at [1019, 382] on link "Download Certificate" at bounding box center [1000, 382] width 88 height 11
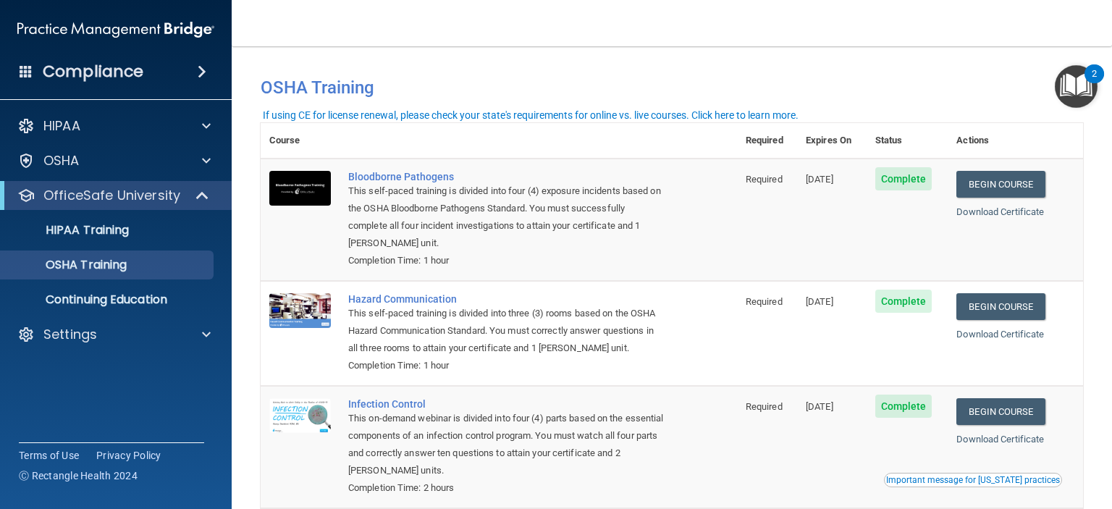
scroll to position [0, 0]
